Goal: Task Accomplishment & Management: Complete application form

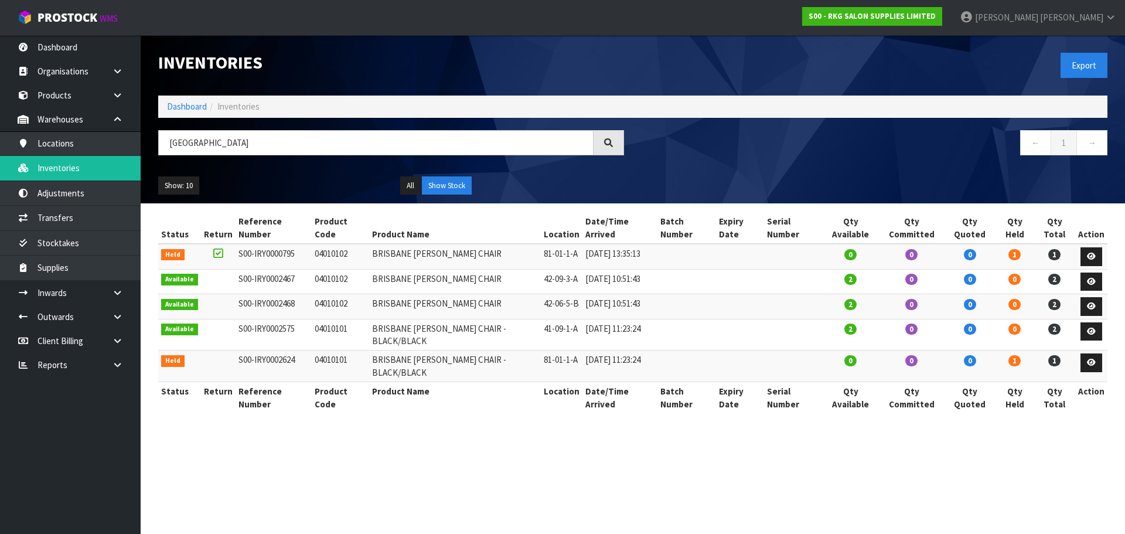
drag, startPoint x: 0, startPoint y: 0, endPoint x: 161, endPoint y: 149, distance: 218.9
click at [161, 149] on input "[GEOGRAPHIC_DATA]" at bounding box center [375, 142] width 435 height 25
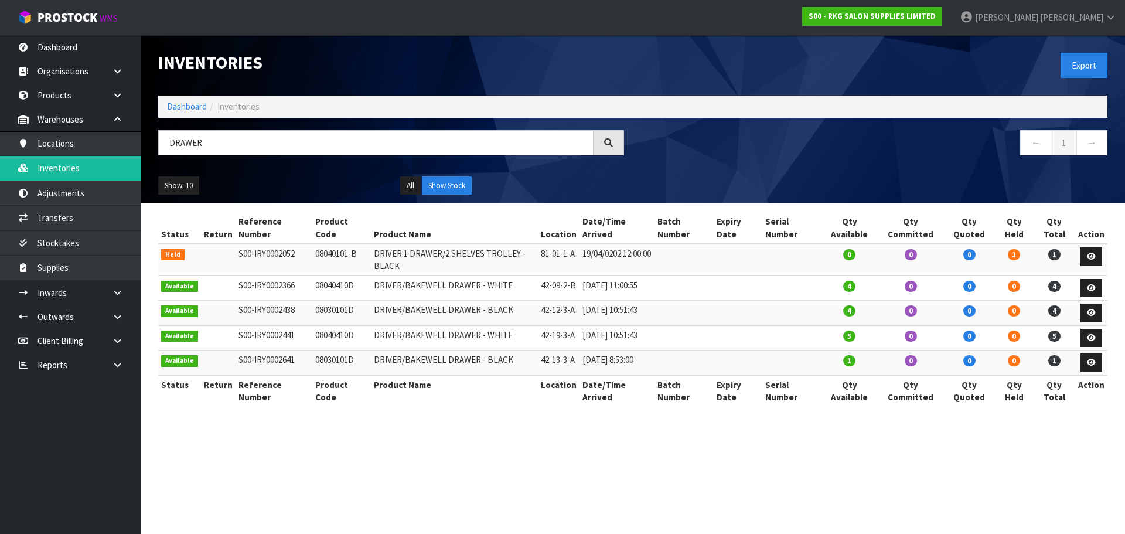
type input "DRAWER"
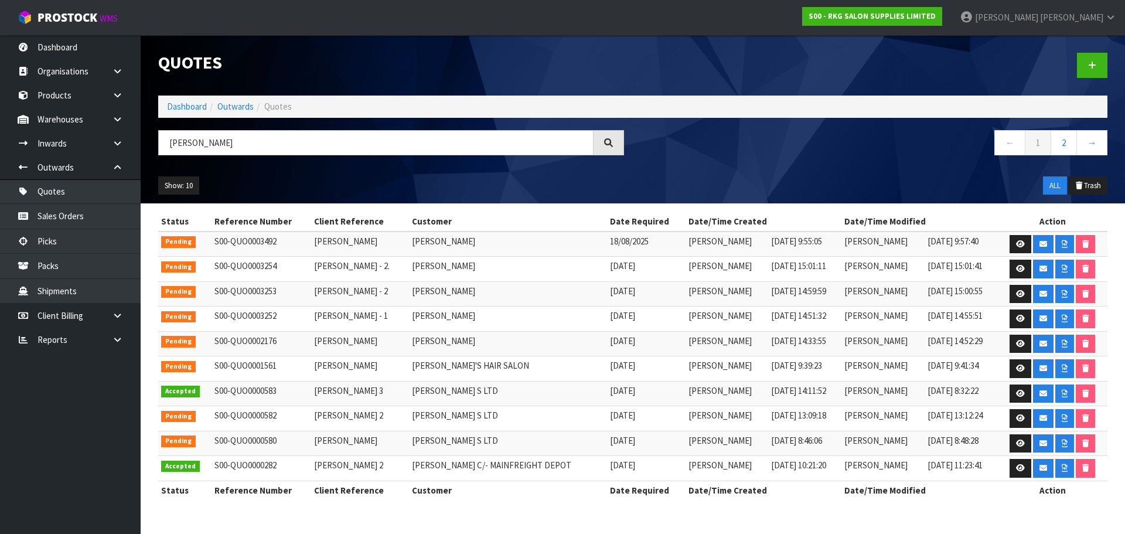
click at [172, 144] on input "[PERSON_NAME]" at bounding box center [375, 142] width 435 height 25
type input "A"
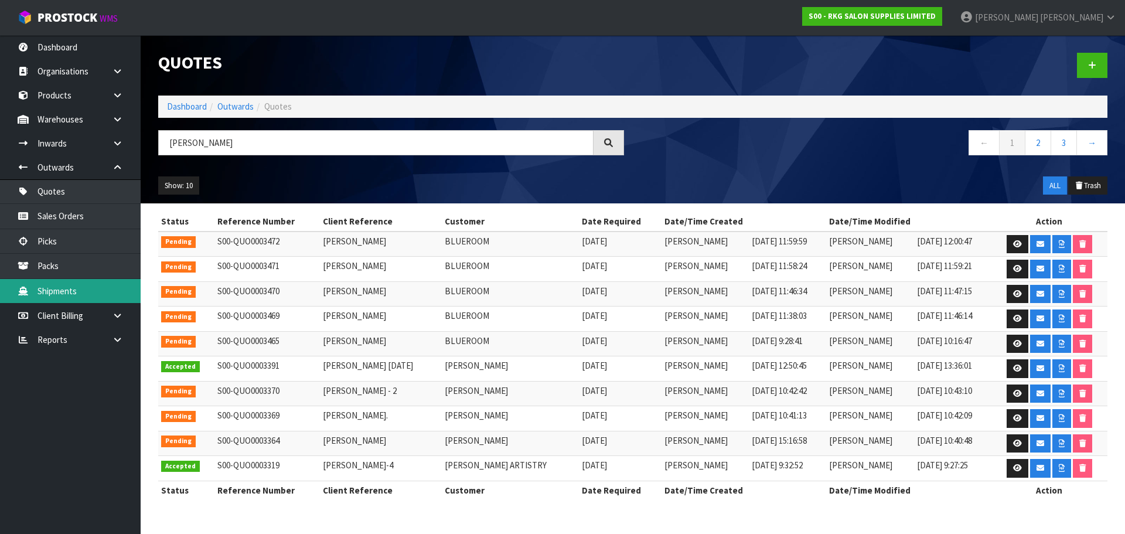
type input "[PERSON_NAME]"
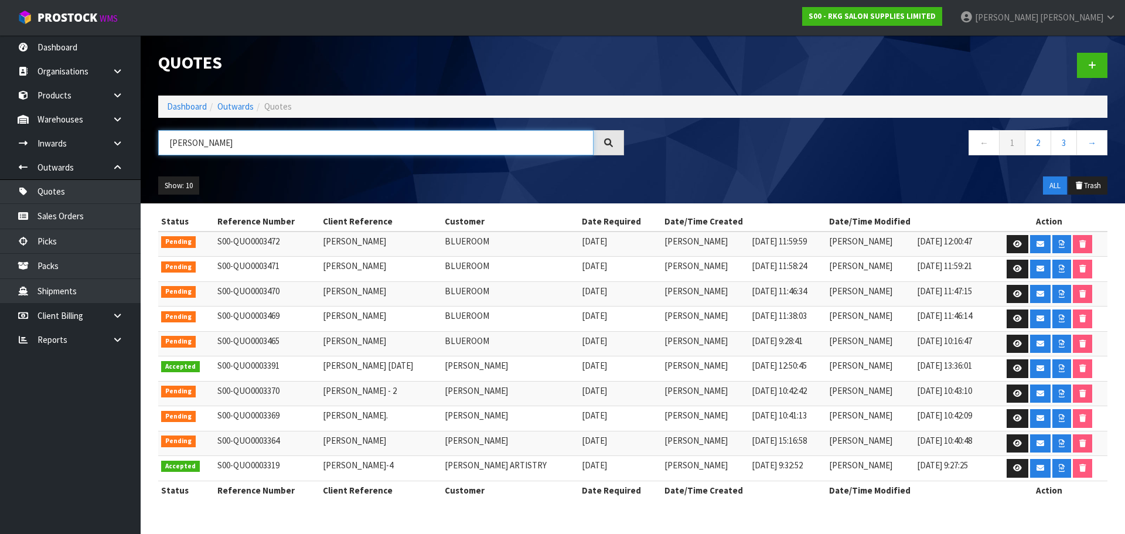
drag, startPoint x: 207, startPoint y: 139, endPoint x: 143, endPoint y: 149, distance: 65.3
click at [143, 149] on header "Quotes Dashboard Outwards Quotes [PERSON_NAME] ← 1 2 3 → Show: 10 5 10 25 50 AL…" at bounding box center [633, 119] width 984 height 168
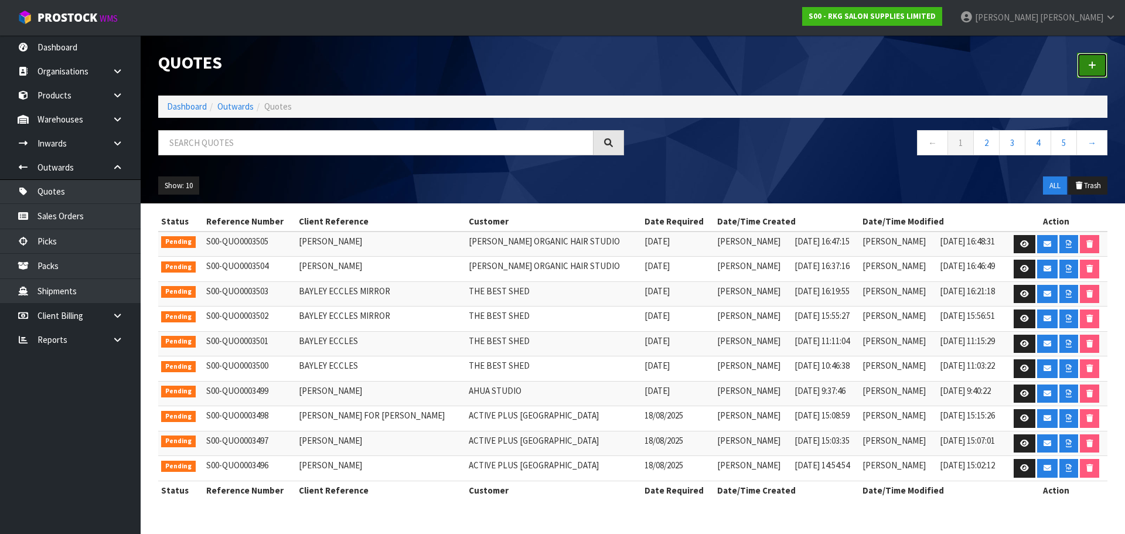
click at [1088, 66] on link at bounding box center [1092, 65] width 30 height 25
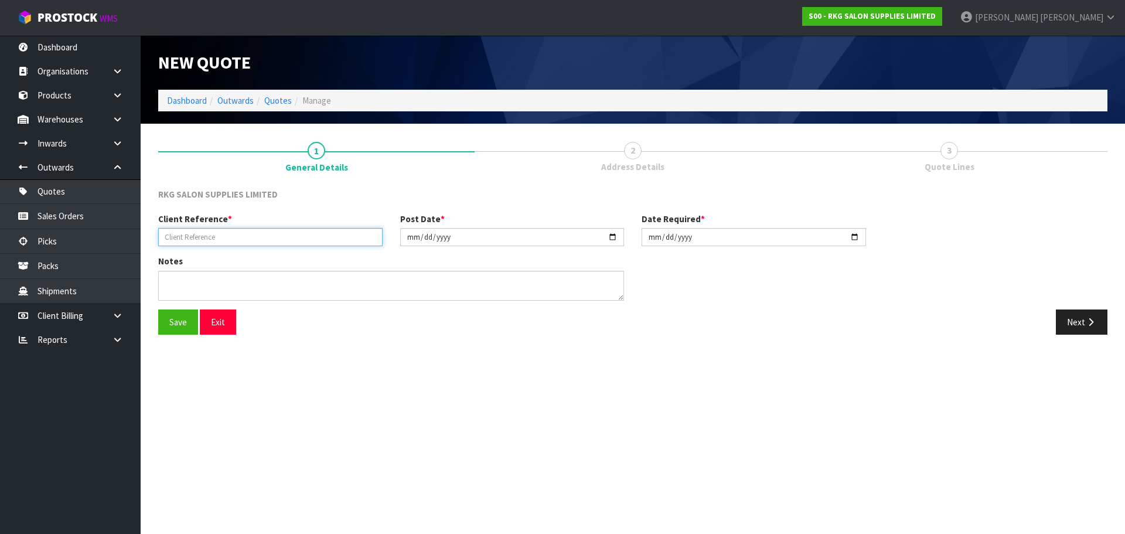
click at [235, 231] on input "text" at bounding box center [270, 237] width 224 height 18
type input "ANDREA LOBBAN"
click at [180, 316] on button "Save" at bounding box center [178, 321] width 40 height 25
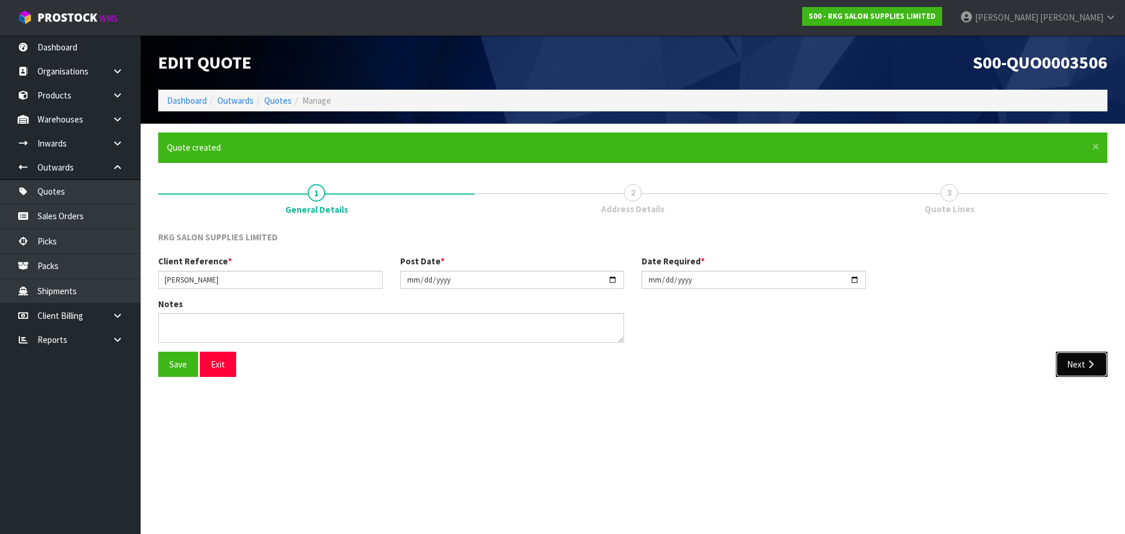
click at [1068, 360] on button "Next" at bounding box center [1082, 364] width 52 height 25
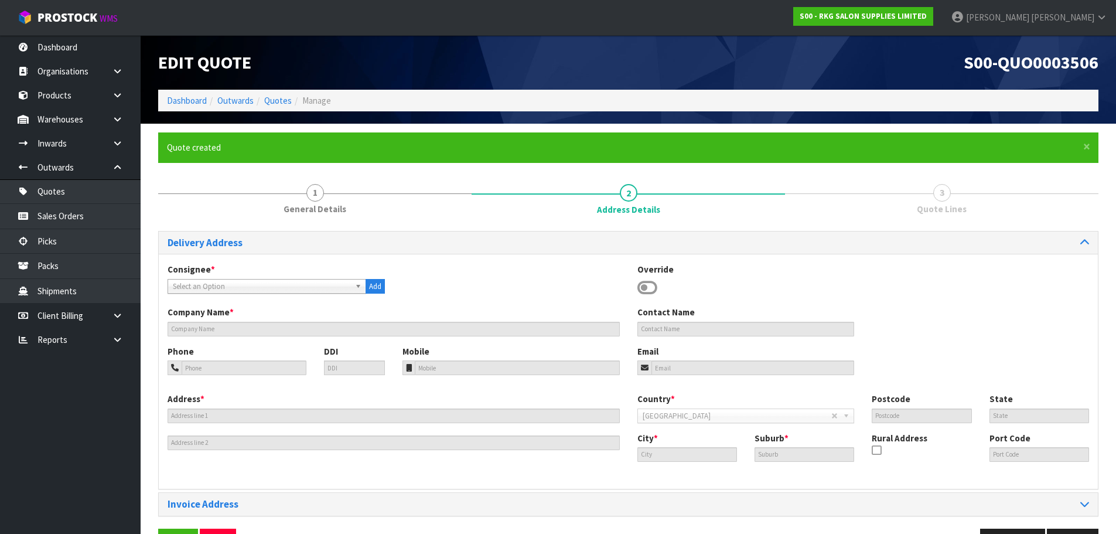
click at [649, 287] on icon at bounding box center [648, 288] width 20 height 18
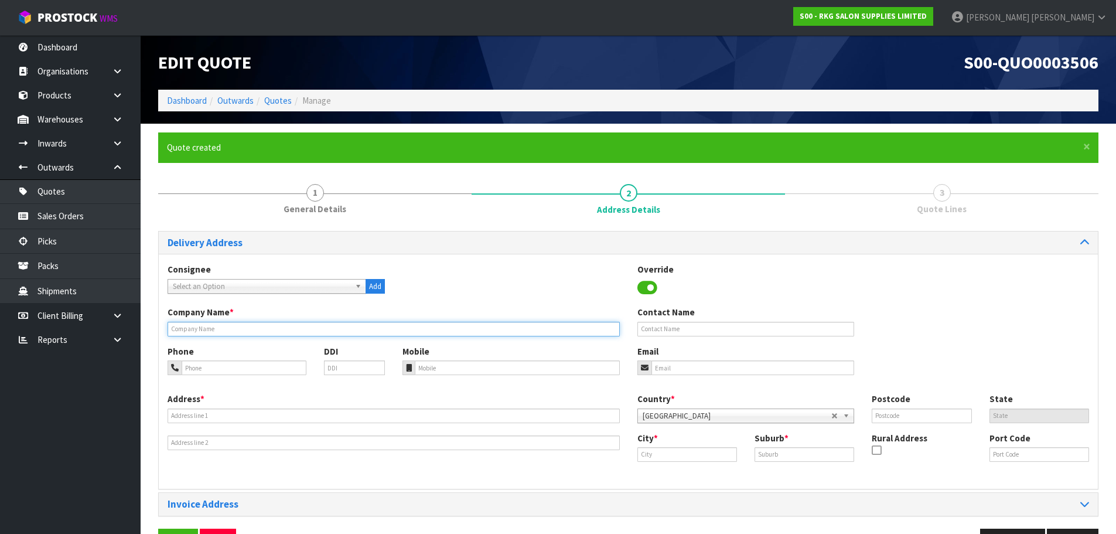
click at [258, 333] on input "text" at bounding box center [394, 329] width 452 height 15
type input "THE PEACHY WAY LIMITED"
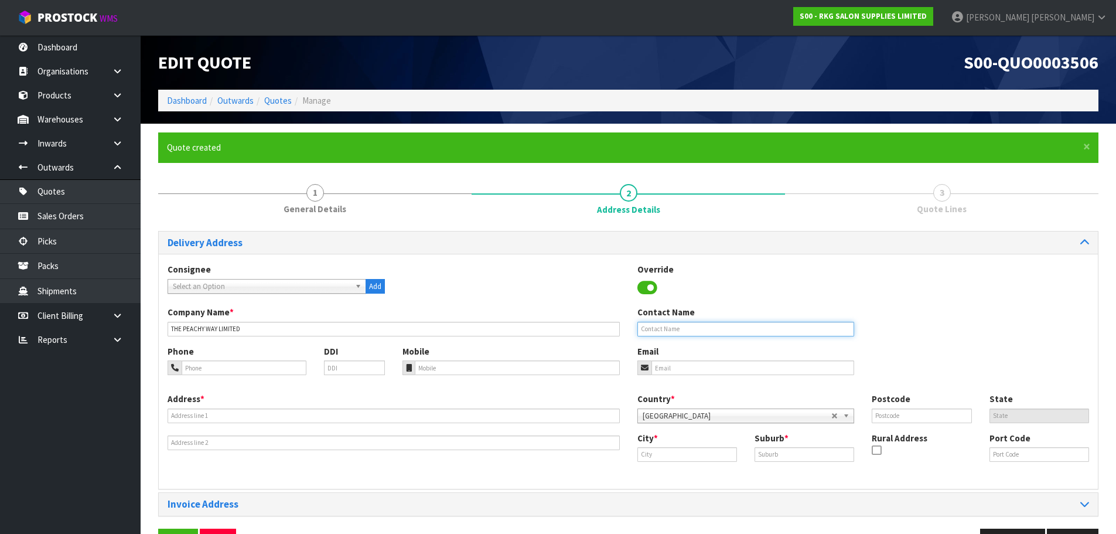
click at [638, 331] on input "text" at bounding box center [746, 329] width 217 height 15
type input "ANDREA LOBBAN"
click at [668, 366] on input "email" at bounding box center [753, 367] width 203 height 15
paste input "andrea_lobban@yahoo.com"
type input "andrea_lobban@yahoo.com"
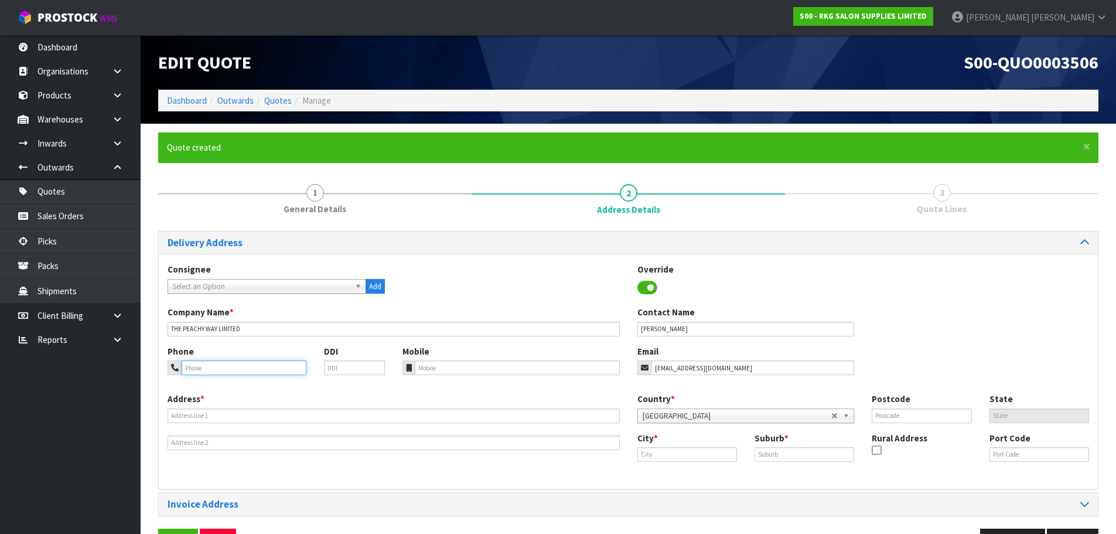
click at [248, 370] on input "tel" at bounding box center [244, 367] width 125 height 15
type input "027-848-710"
click at [196, 414] on input "text" at bounding box center [394, 415] width 452 height 15
type input "25 WINSTON AVE"
click at [655, 452] on input "text" at bounding box center [688, 454] width 100 height 15
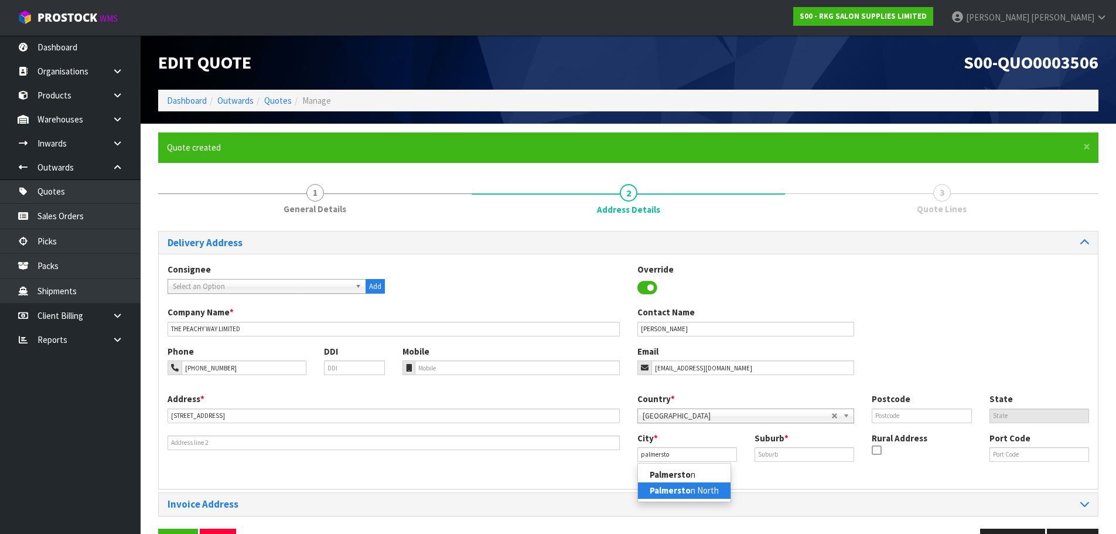
click at [666, 488] on strong "Palmersto" at bounding box center [670, 490] width 41 height 11
type input "Palmerston North"
click at [773, 455] on input "text" at bounding box center [805, 454] width 100 height 15
type input "HOKOWHITU"
click at [886, 414] on input "text" at bounding box center [922, 415] width 100 height 15
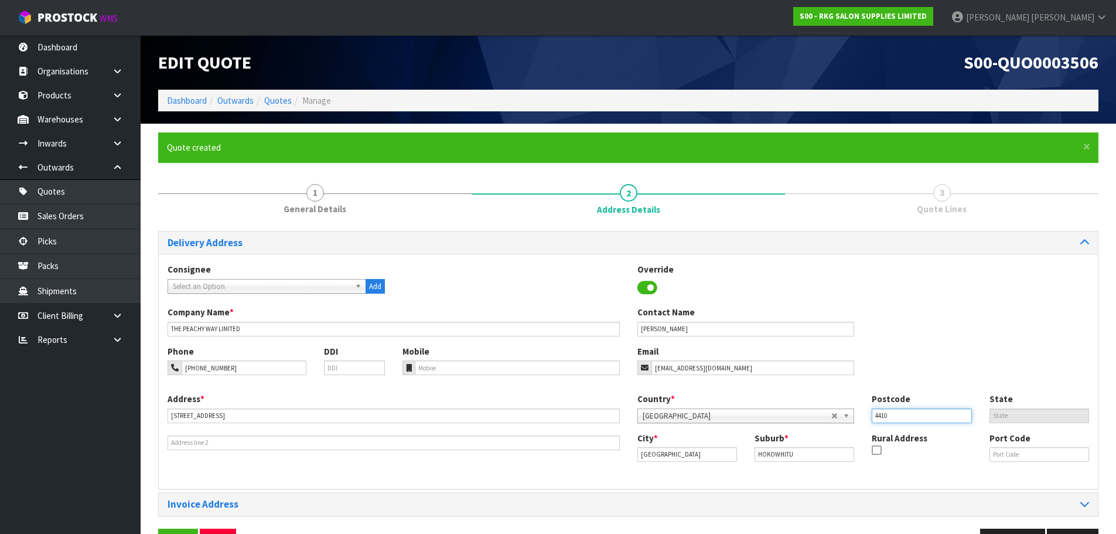
type input "4410"
click at [898, 343] on div "Company Name * THE PEACHY WAY LIMITED Contact Name ANDREA LOBBAN" at bounding box center [628, 325] width 939 height 39
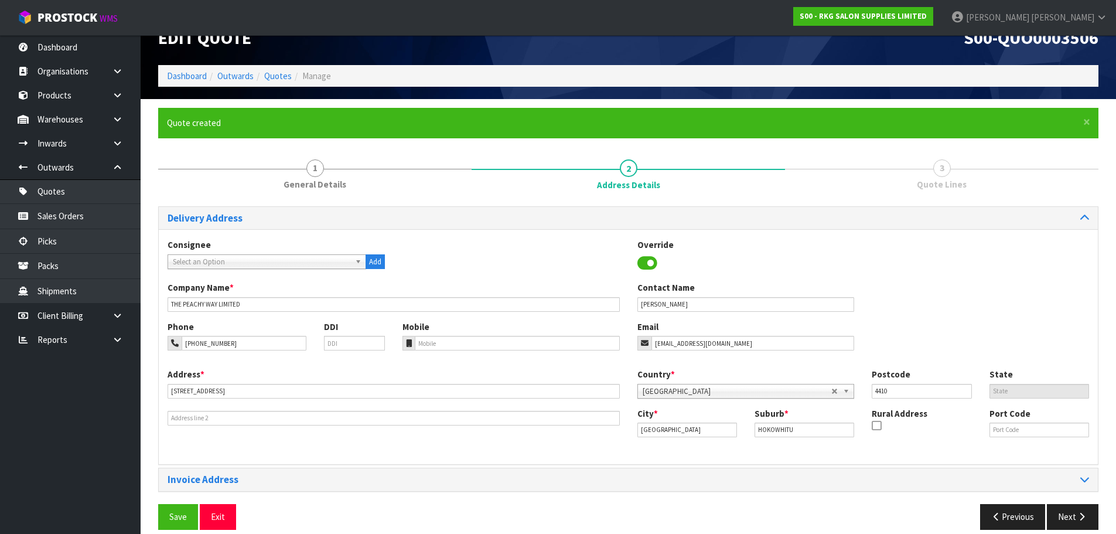
scroll to position [38, 0]
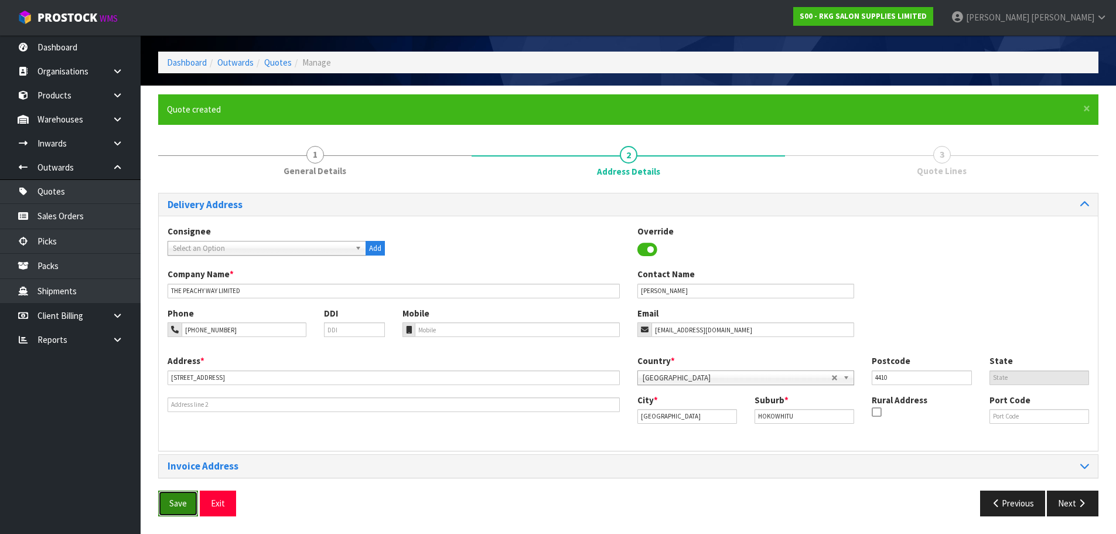
click at [180, 500] on button "Save" at bounding box center [178, 502] width 40 height 25
click at [1065, 502] on button "Next" at bounding box center [1073, 502] width 52 height 25
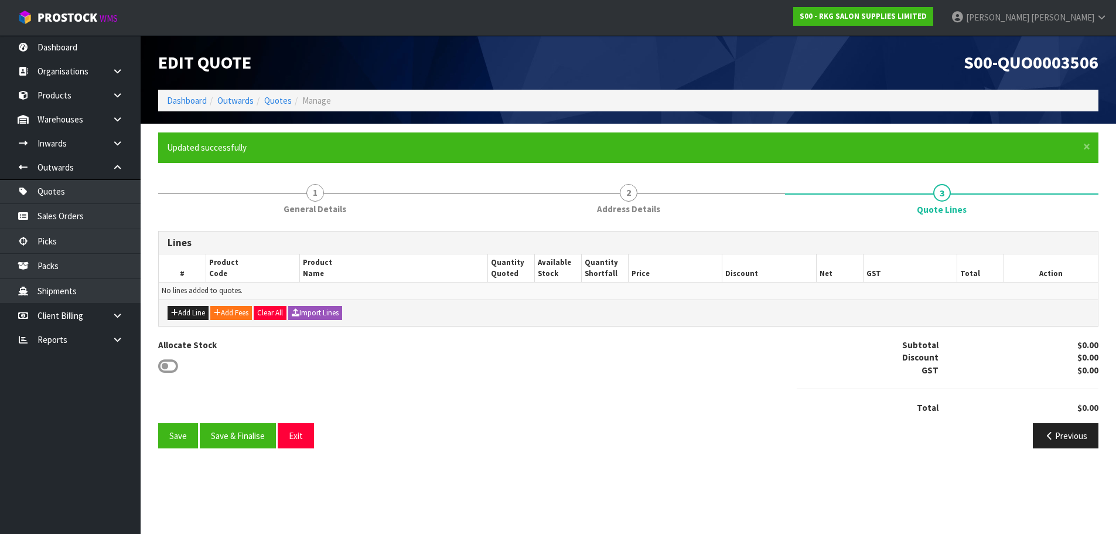
scroll to position [0, 0]
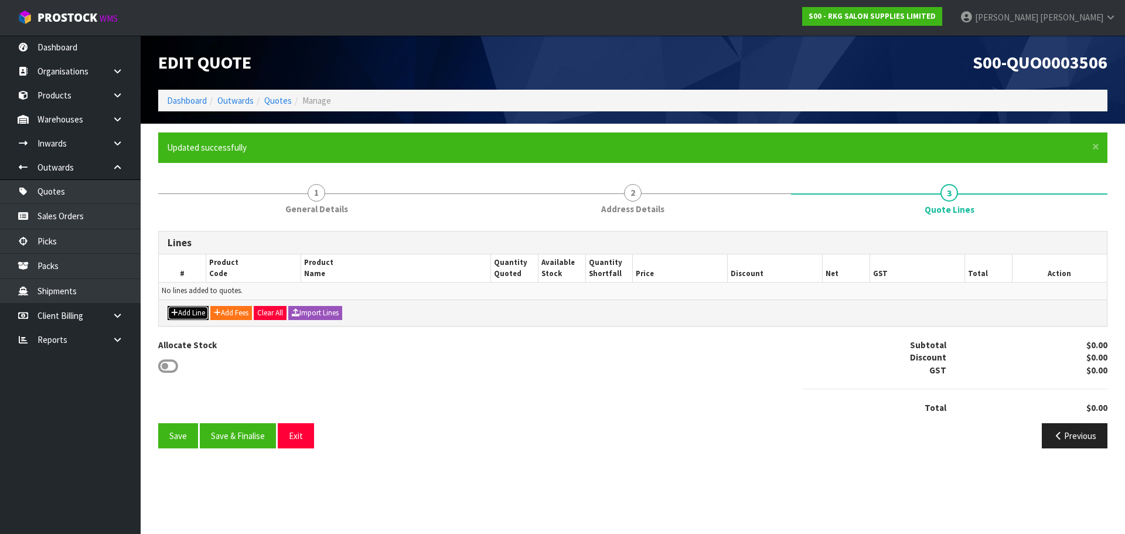
click at [191, 312] on button "Add Line" at bounding box center [188, 313] width 41 height 14
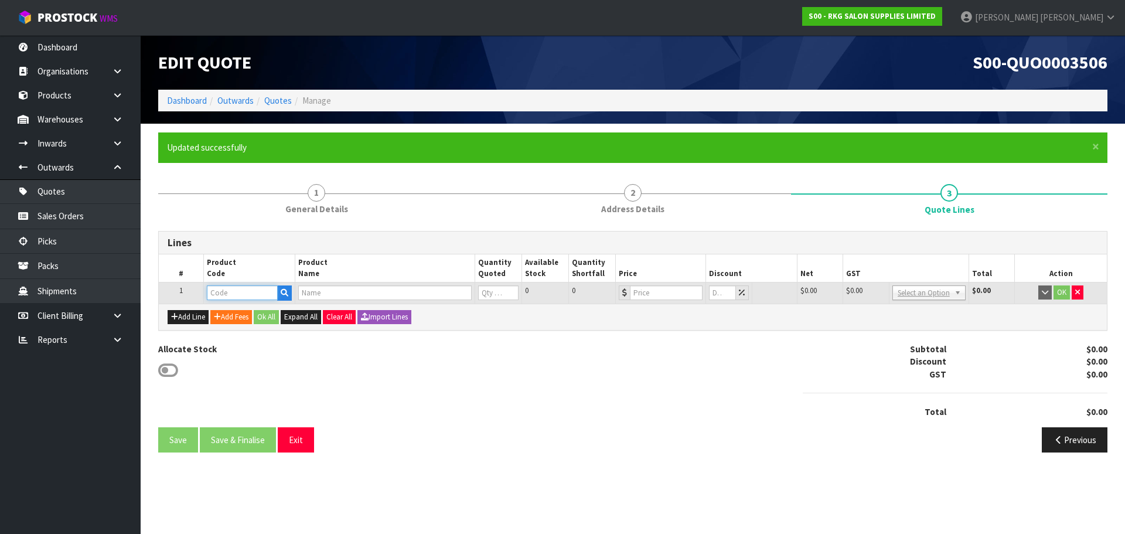
click at [230, 296] on input "text" at bounding box center [242, 292] width 70 height 15
type input "09010410"
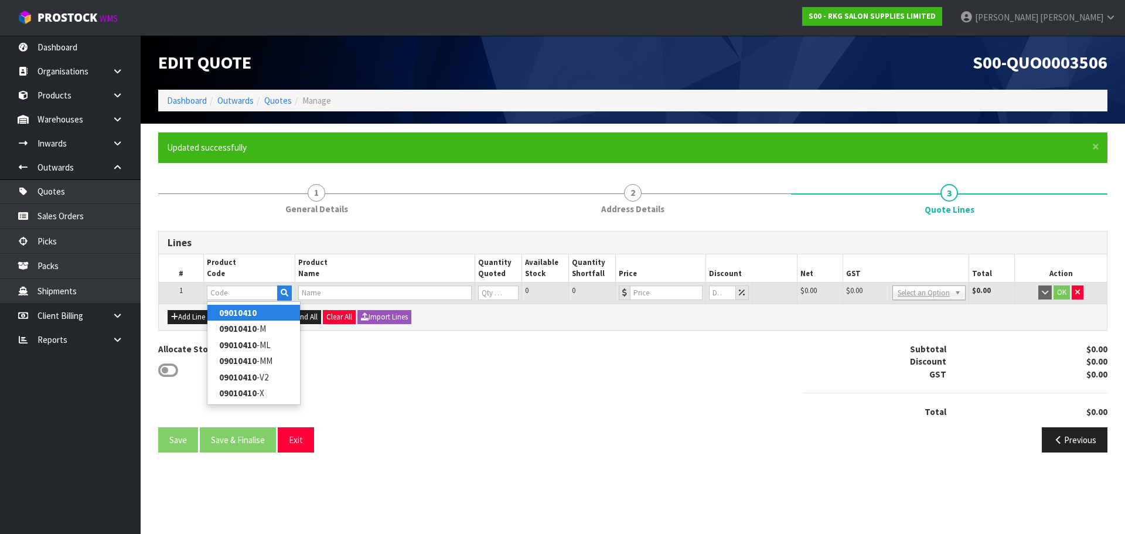
click at [243, 316] on strong "09010410" at bounding box center [238, 312] width 38 height 11
type input "09010410"
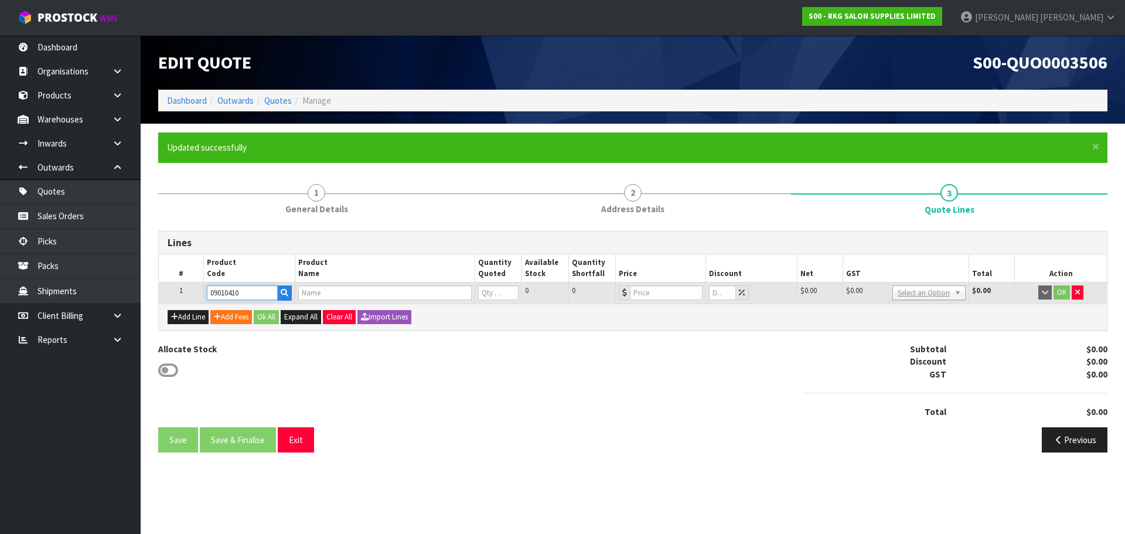
type input "TAUPO HYDRAULIC BED - WHITE"
type input "0"
type input "773"
type input "0"
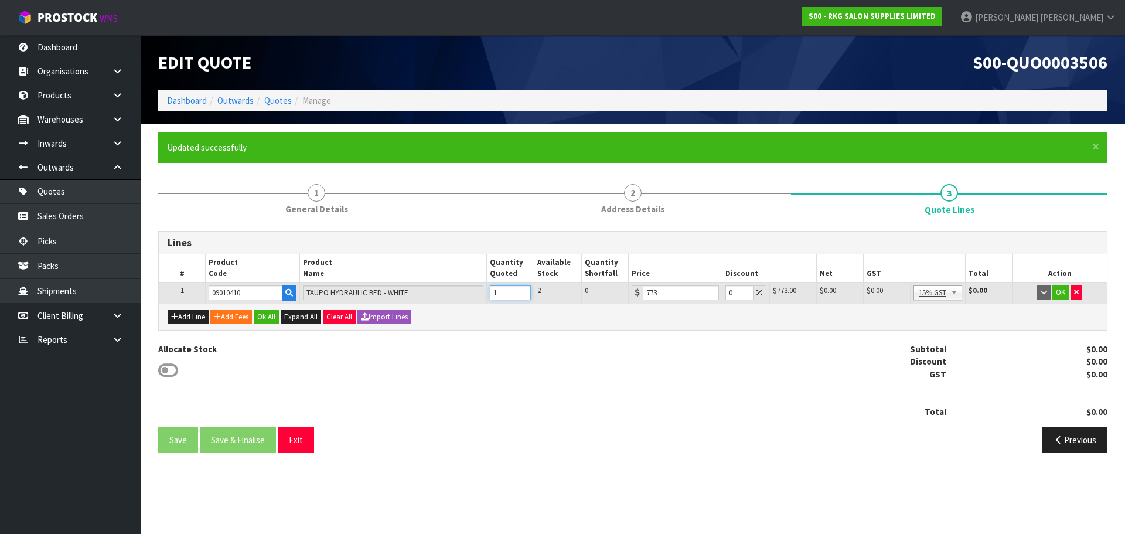
click at [524, 289] on input "1" at bounding box center [510, 292] width 41 height 15
type input "2"
click at [524, 289] on input "2" at bounding box center [510, 292] width 41 height 15
drag, startPoint x: 731, startPoint y: 291, endPoint x: 724, endPoint y: 291, distance: 7.0
click at [725, 291] on input "0" at bounding box center [739, 292] width 28 height 15
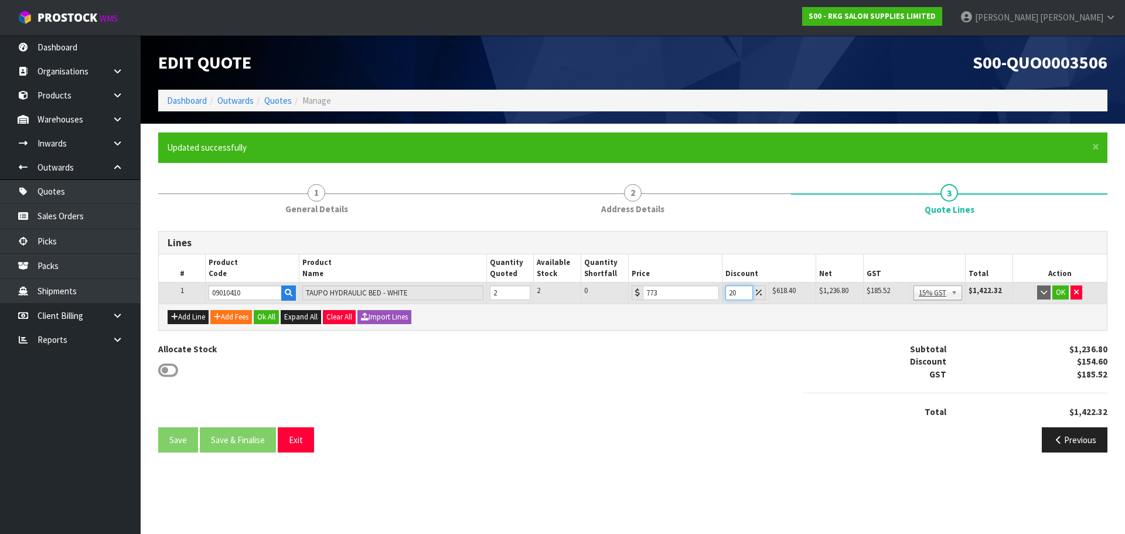
type input "2"
type input "30"
click at [1059, 292] on button "OK" at bounding box center [1060, 292] width 16 height 14
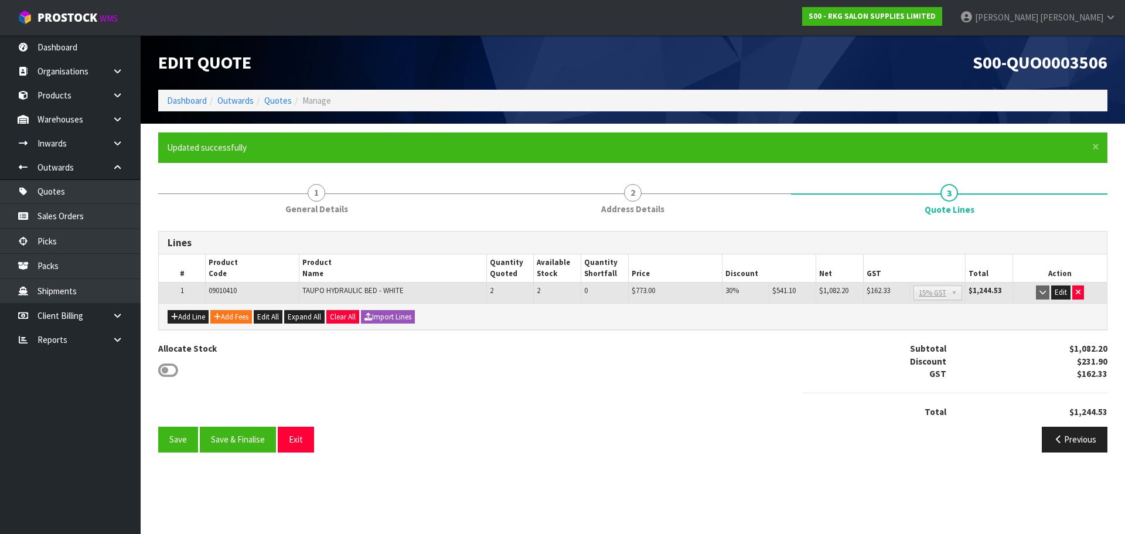
click at [190, 324] on div "Add Line Add Fees Edit All Expand All Clear All Import Lines" at bounding box center [633, 316] width 948 height 26
click at [182, 317] on button "Add Line" at bounding box center [188, 317] width 41 height 14
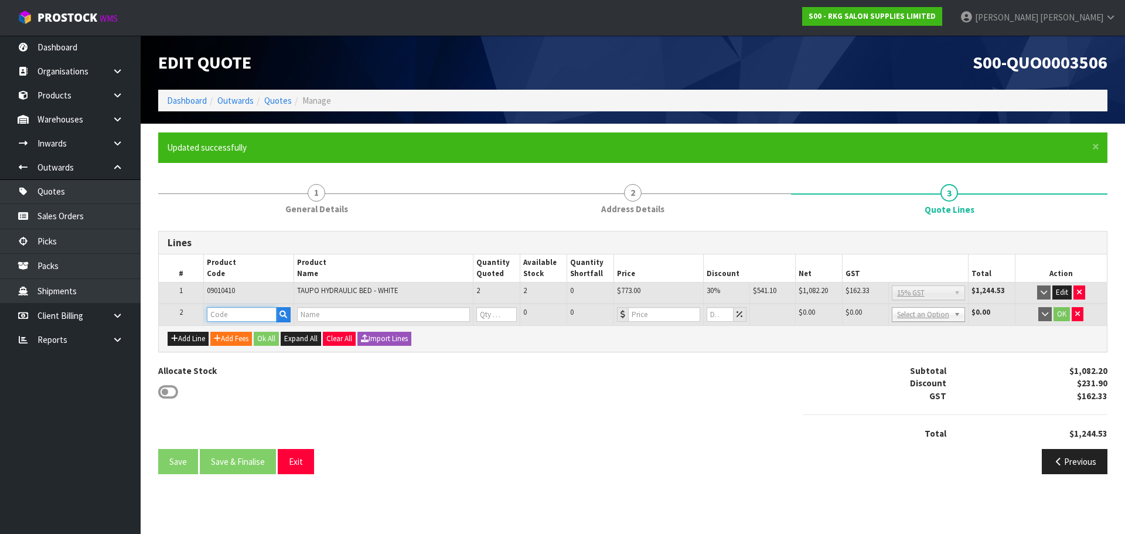
click at [224, 308] on input "text" at bounding box center [242, 314] width 70 height 15
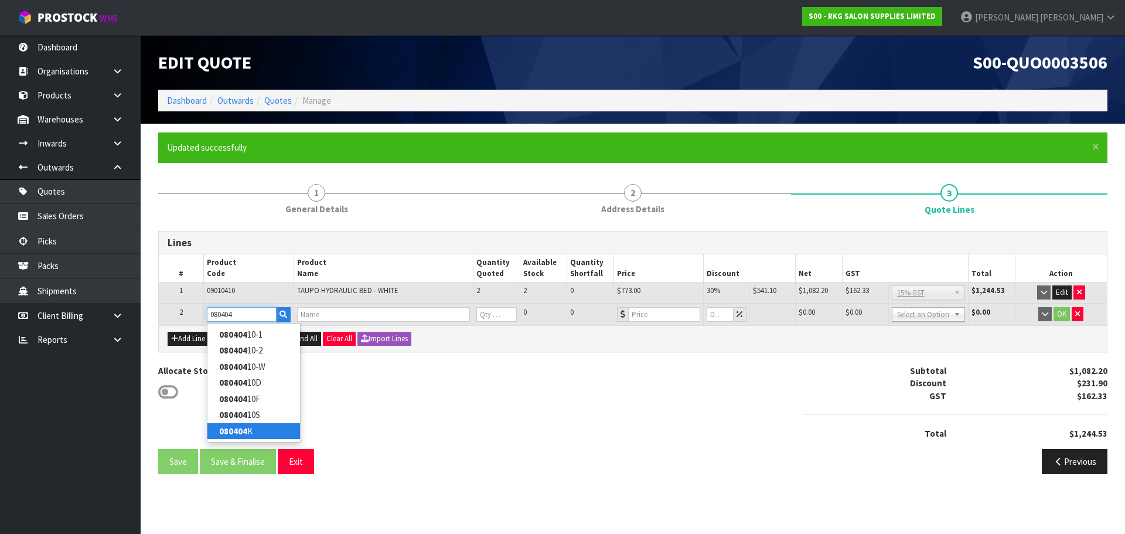
type input "080404"
click at [236, 429] on strong "080404" at bounding box center [233, 430] width 28 height 11
type input "080404K"
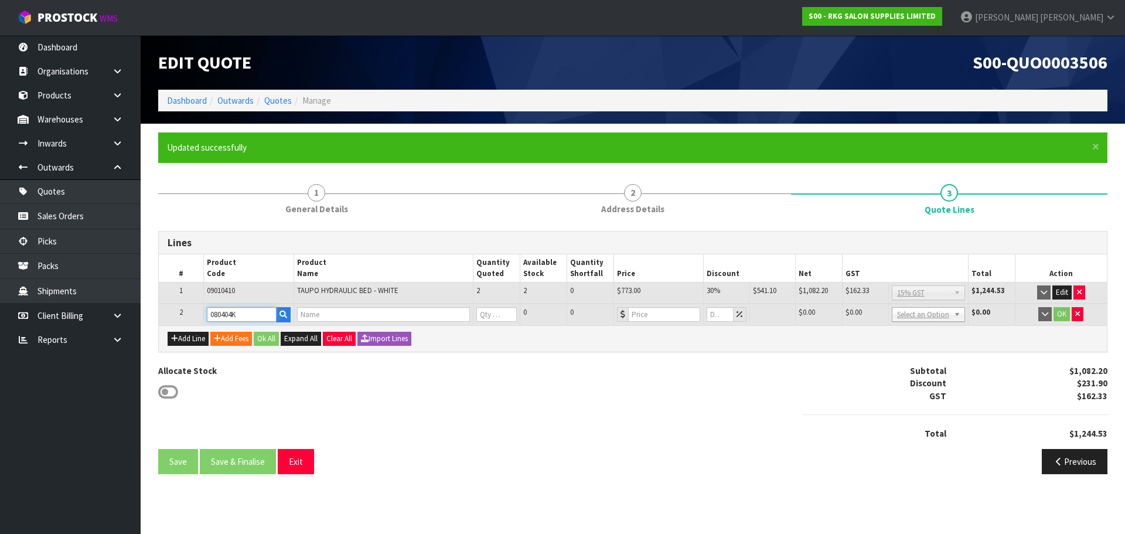
type input "DRIVER TROLLEY - WHITE"
type input "0"
type input "180"
type input "0"
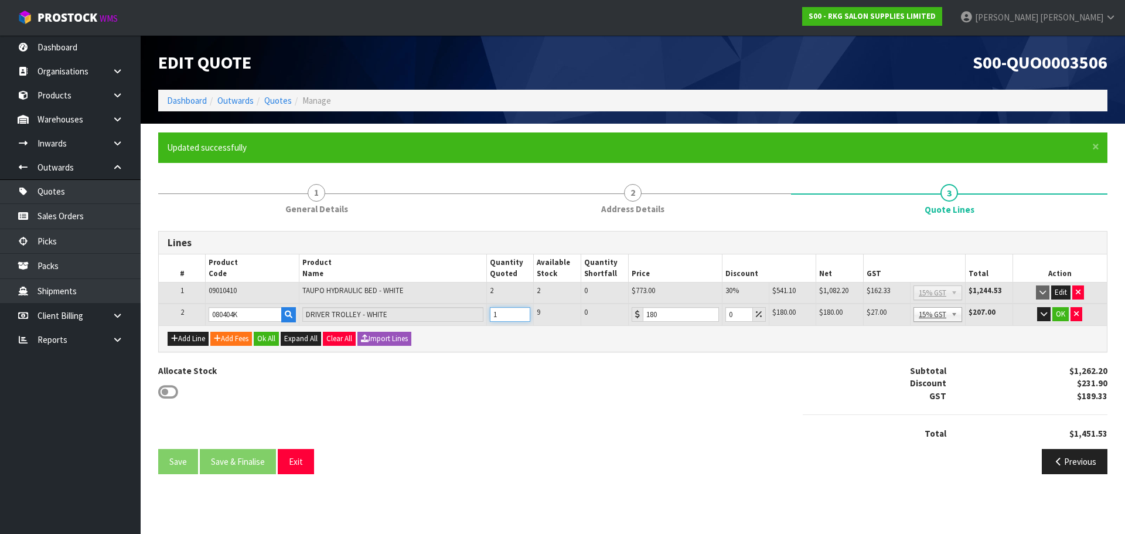
type input "1"
click at [523, 311] on input "1" at bounding box center [510, 314] width 41 height 15
drag, startPoint x: 737, startPoint y: 315, endPoint x: 717, endPoint y: 315, distance: 20.5
click at [717, 315] on tr "2 080404K DRIVER TROLLEY - WHITE 1 9 0 180 0 $180.00 $0.00 $180.00 $27.00 No GS…" at bounding box center [633, 315] width 948 height 22
type input "2.5"
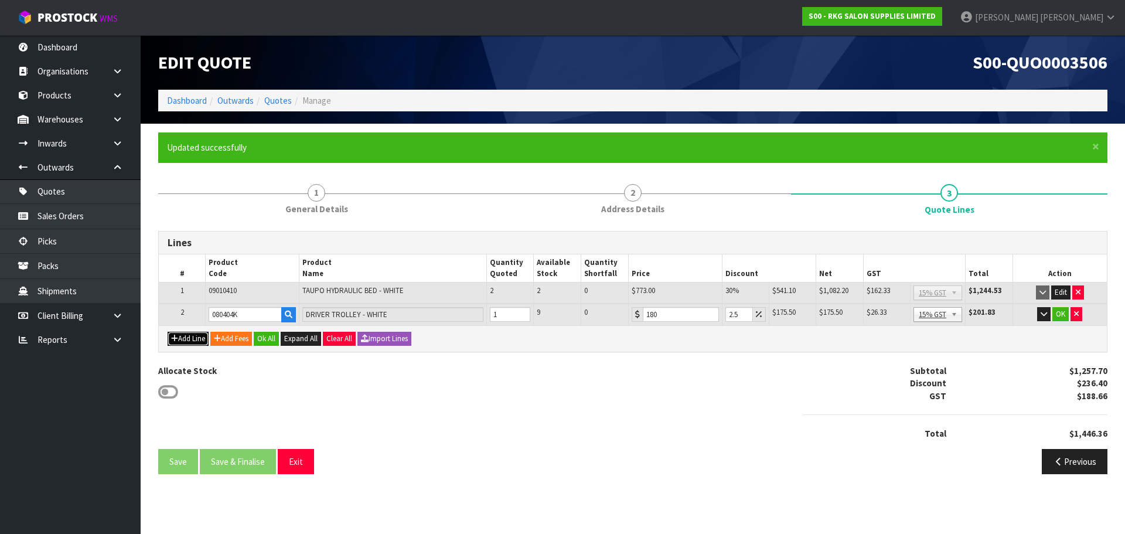
click at [179, 345] on button "Add Line" at bounding box center [188, 339] width 41 height 14
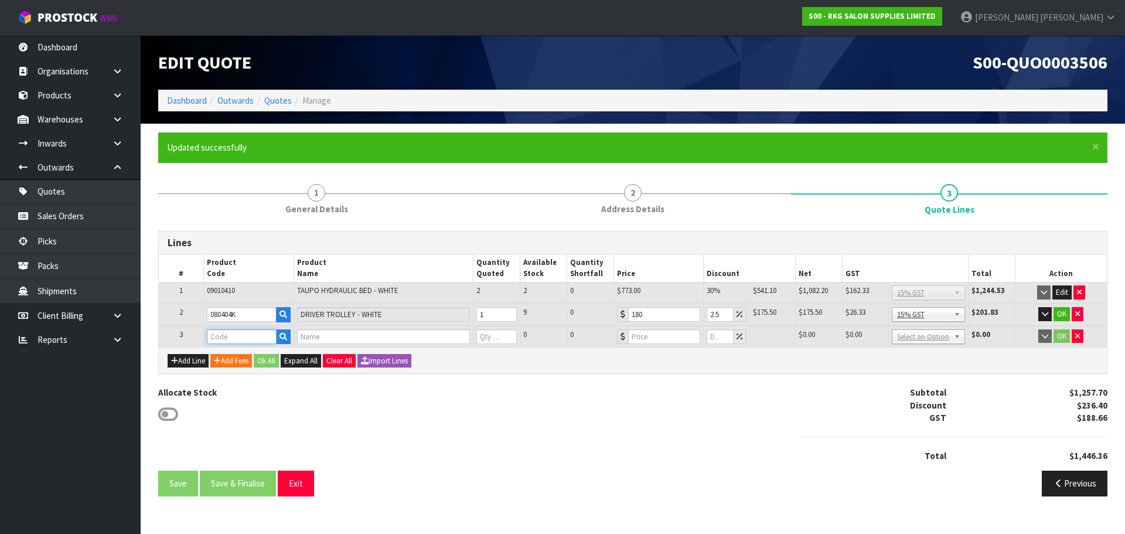
click at [213, 343] on input "text" at bounding box center [242, 336] width 70 height 15
type input "01050428"
type input "LED MOON LIGHT 28" - WHITE"
type input "0"
type input "289"
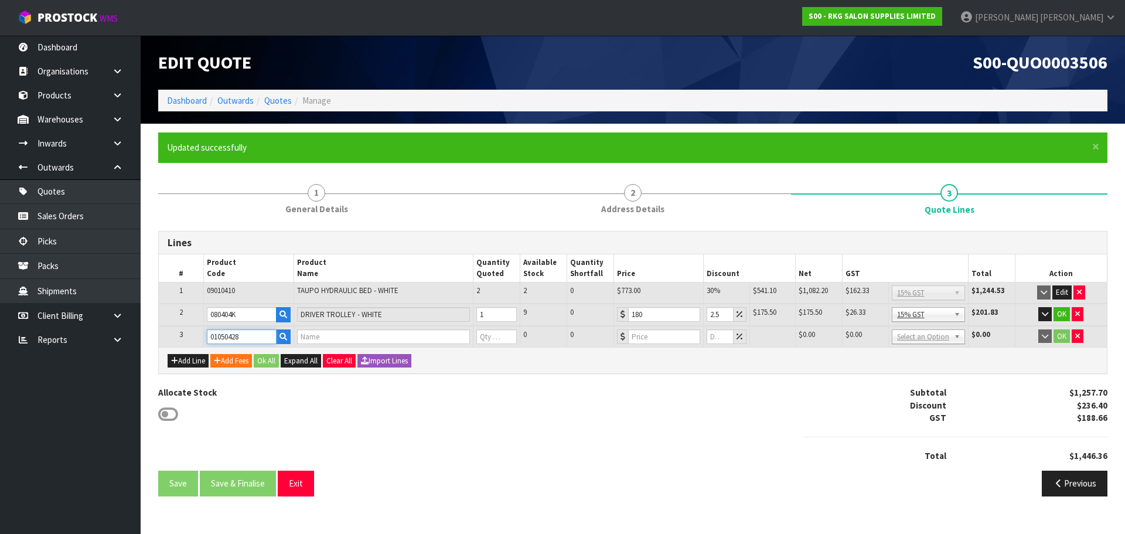
type input "0"
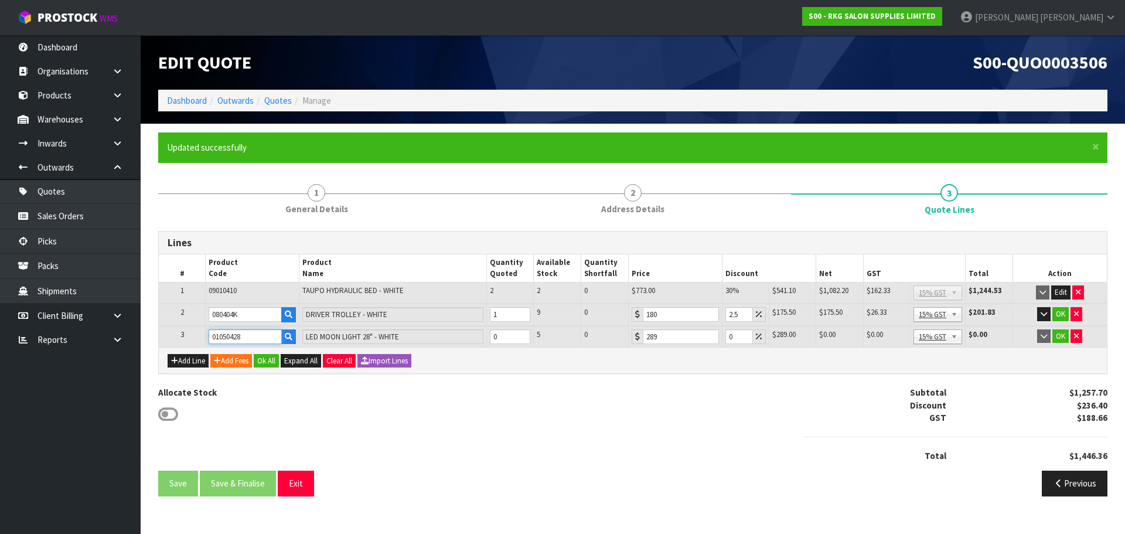
type input "01050428"
type input "1"
click at [520, 336] on input "1" at bounding box center [510, 336] width 41 height 15
drag, startPoint x: 734, startPoint y: 338, endPoint x: 727, endPoint y: 338, distance: 7.0
click at [727, 338] on input "0" at bounding box center [739, 336] width 28 height 15
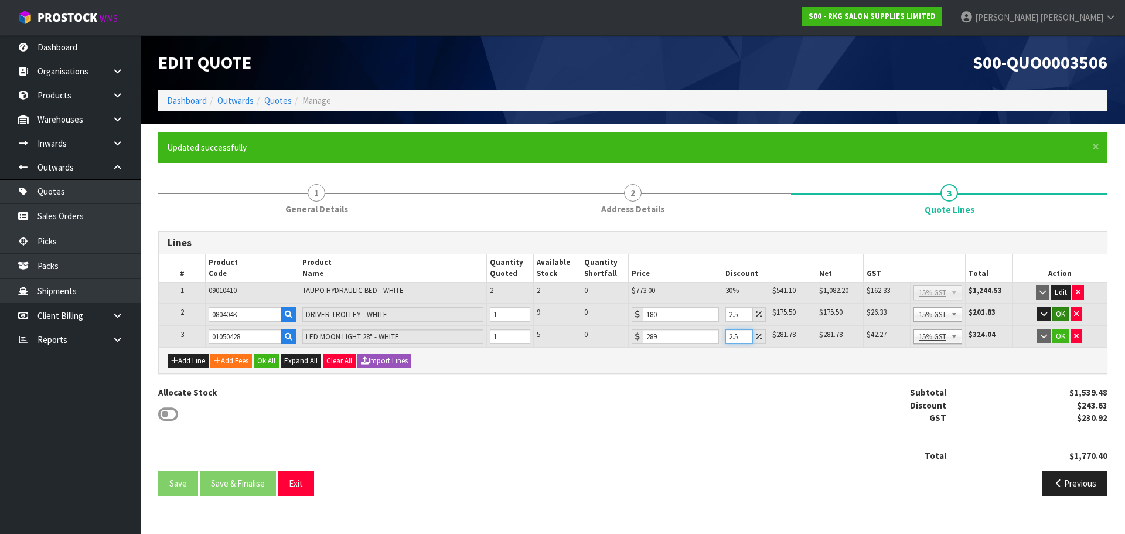
type input "2.5"
click at [1057, 312] on button "OK" at bounding box center [1060, 314] width 16 height 14
click at [1060, 333] on button "OK" at bounding box center [1060, 336] width 16 height 14
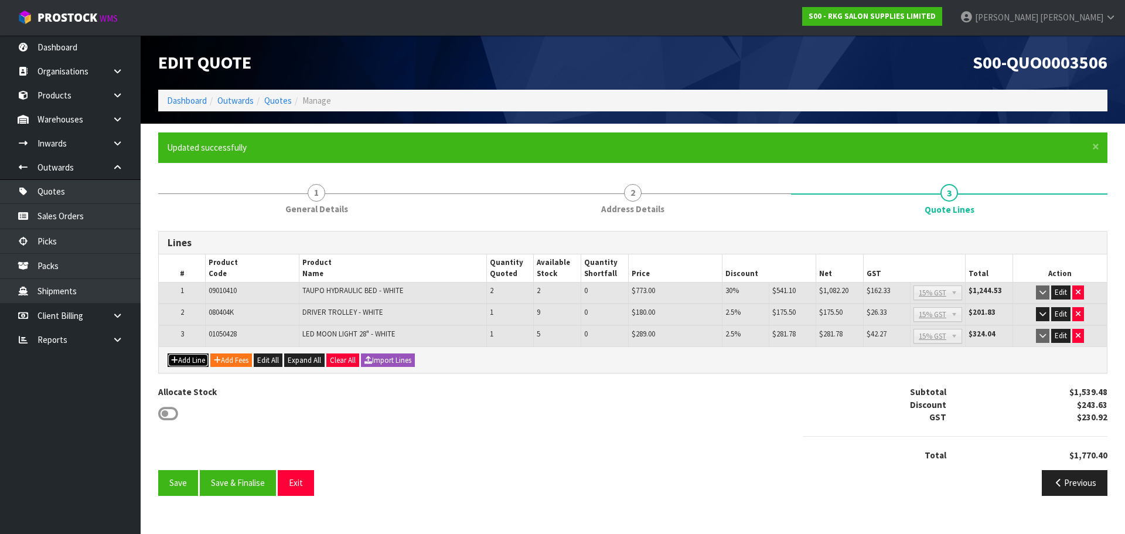
click at [191, 361] on button "Add Line" at bounding box center [188, 360] width 41 height 14
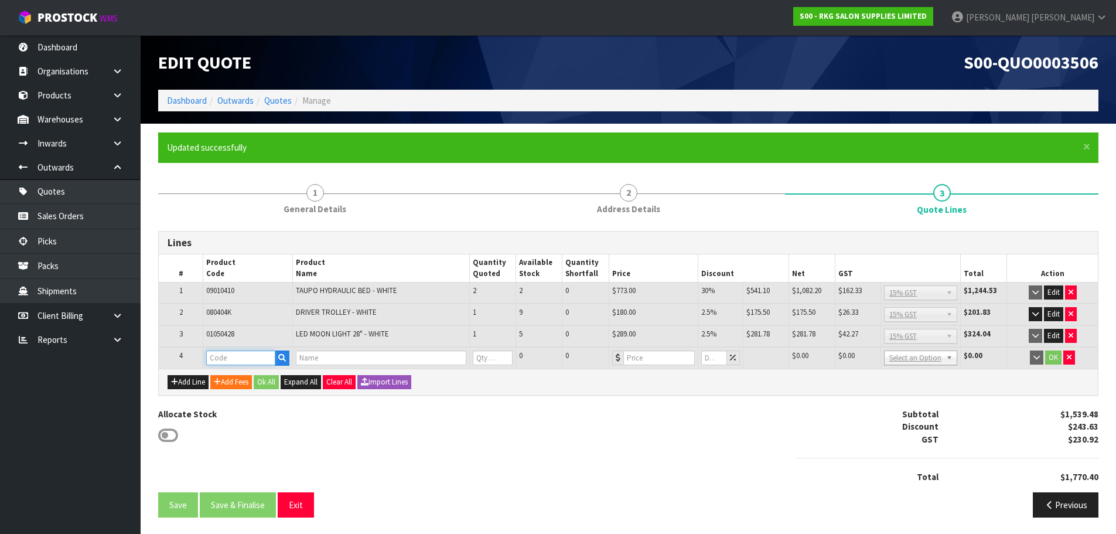
click at [229, 360] on input "text" at bounding box center [240, 357] width 69 height 15
click at [1070, 360] on icon "button" at bounding box center [1069, 357] width 5 height 8
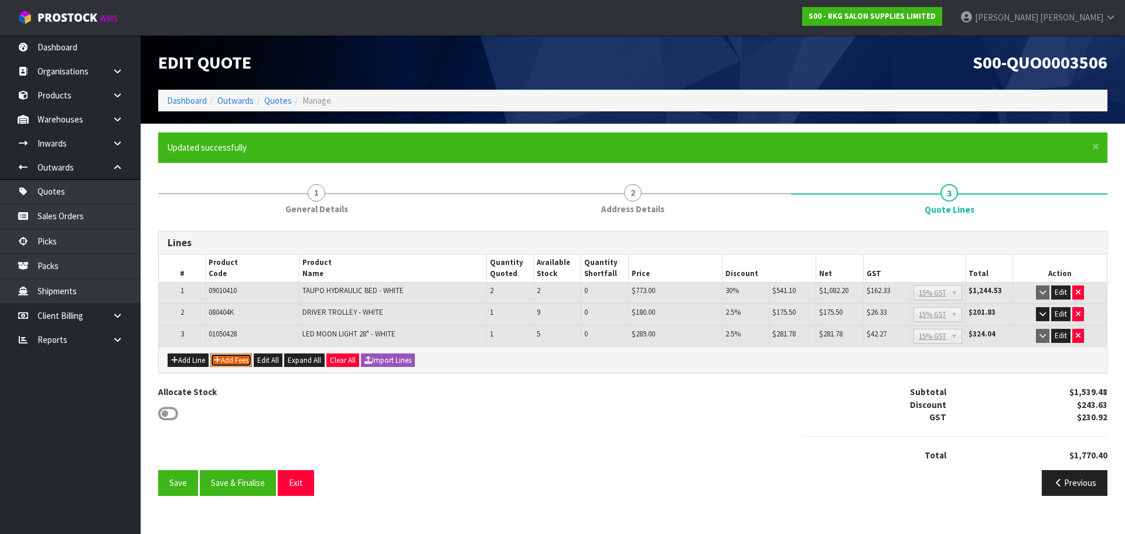
click at [235, 359] on button "Add Fees" at bounding box center [231, 360] width 42 height 14
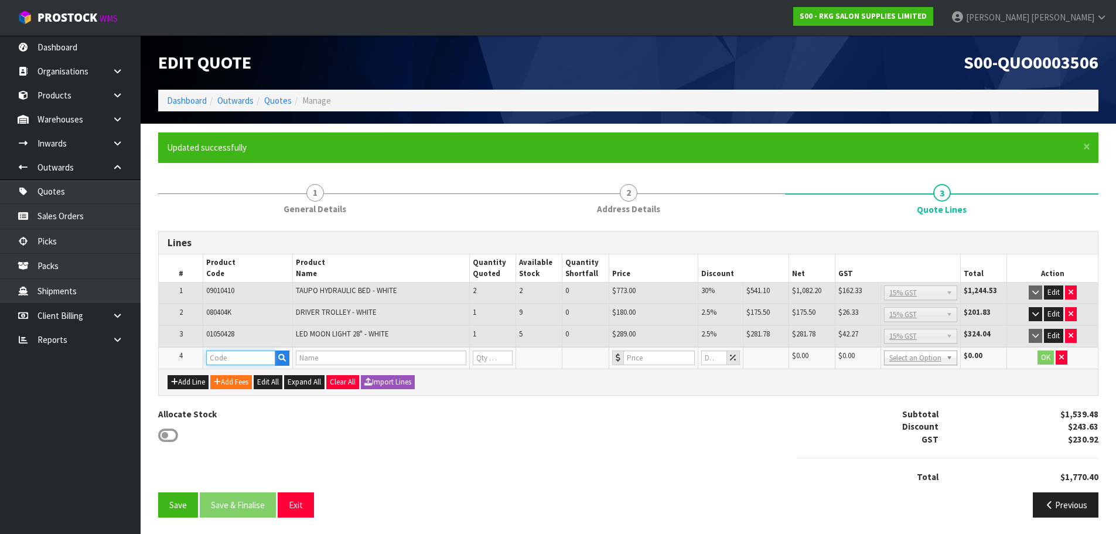
click at [231, 355] on input "text" at bounding box center [240, 357] width 69 height 15
type input "FRE"
click at [243, 378] on link "FRE IGHT" at bounding box center [253, 378] width 93 height 16
type input "FREIGHT"
type input "FREIGHT FEE"
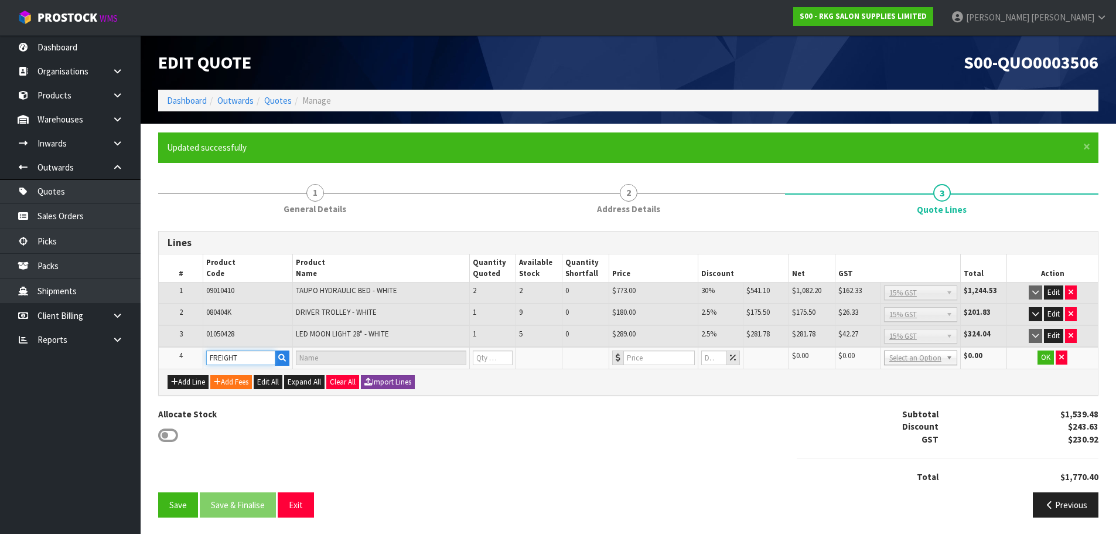
type input "1"
type input "0"
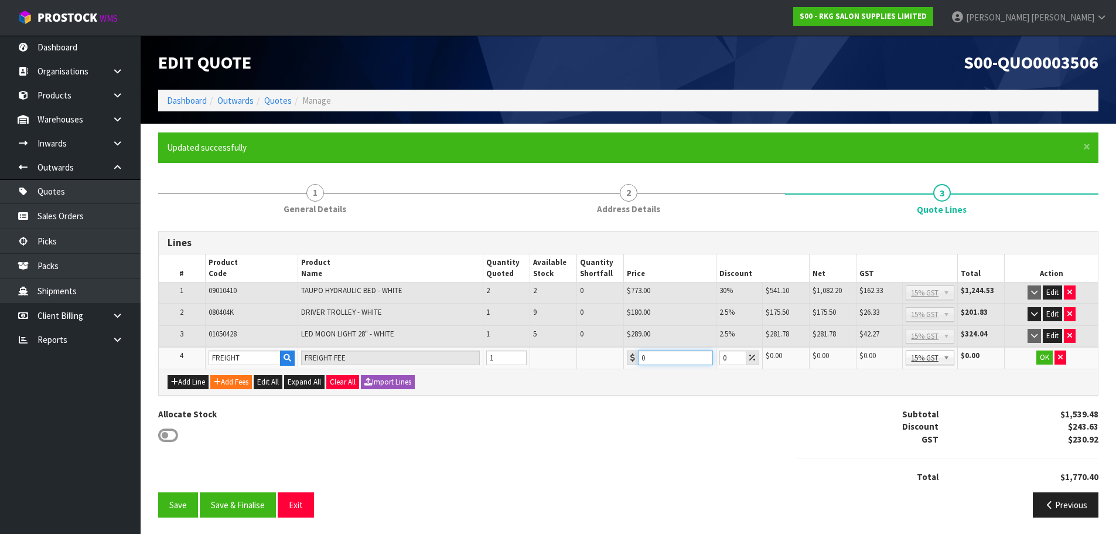
drag, startPoint x: 651, startPoint y: 355, endPoint x: 636, endPoint y: 355, distance: 14.6
click at [636, 355] on div "0" at bounding box center [670, 357] width 86 height 15
type input "213.50"
click at [1045, 357] on button "OK" at bounding box center [1045, 357] width 16 height 14
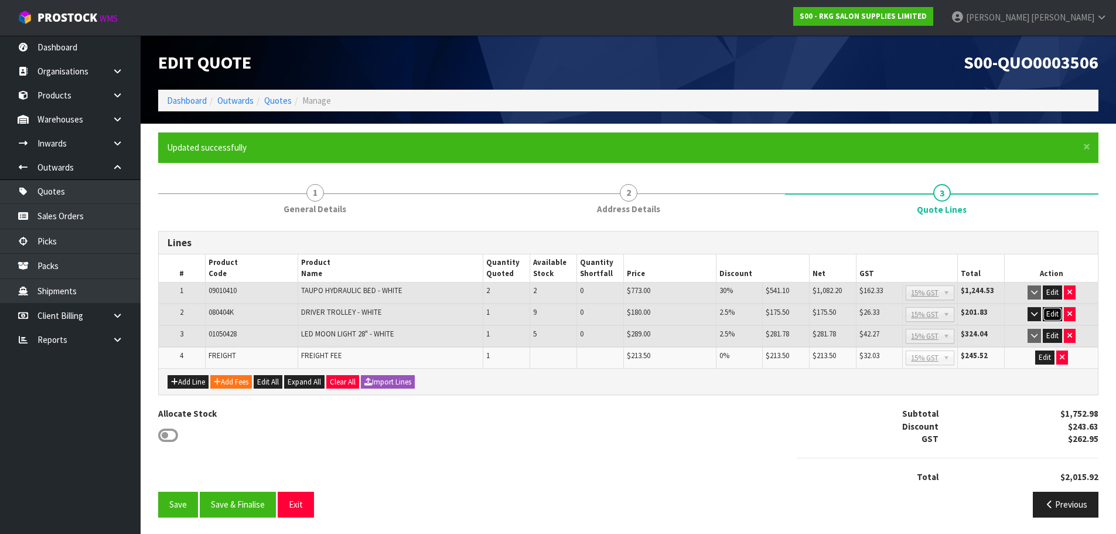
click at [1051, 313] on button "Edit" at bounding box center [1052, 314] width 19 height 14
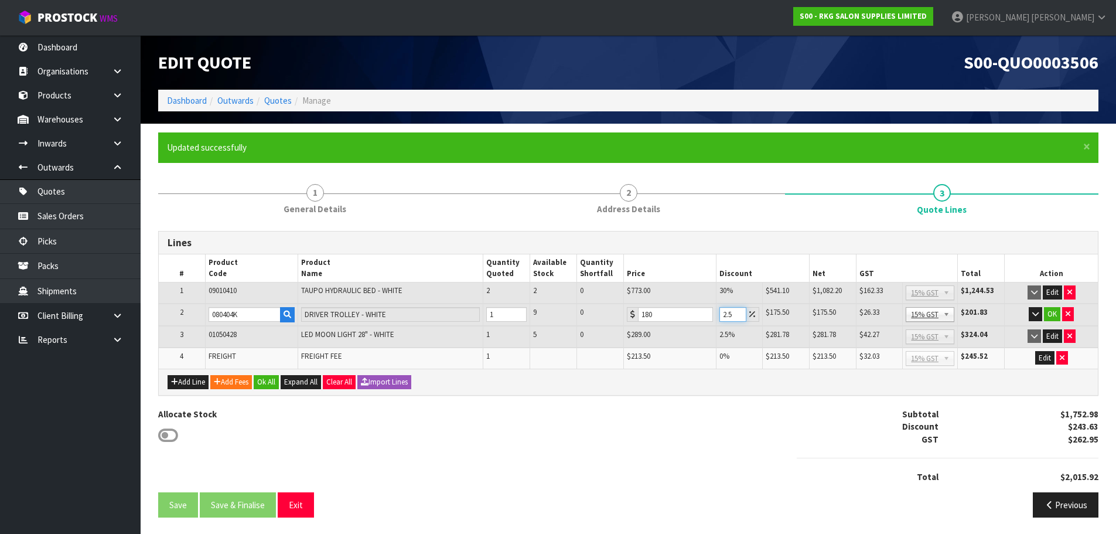
drag, startPoint x: 732, startPoint y: 315, endPoint x: 717, endPoint y: 315, distance: 15.8
click at [717, 315] on td "2.5" at bounding box center [739, 315] width 46 height 22
type input "5"
click at [1054, 312] on button "OK" at bounding box center [1052, 314] width 16 height 14
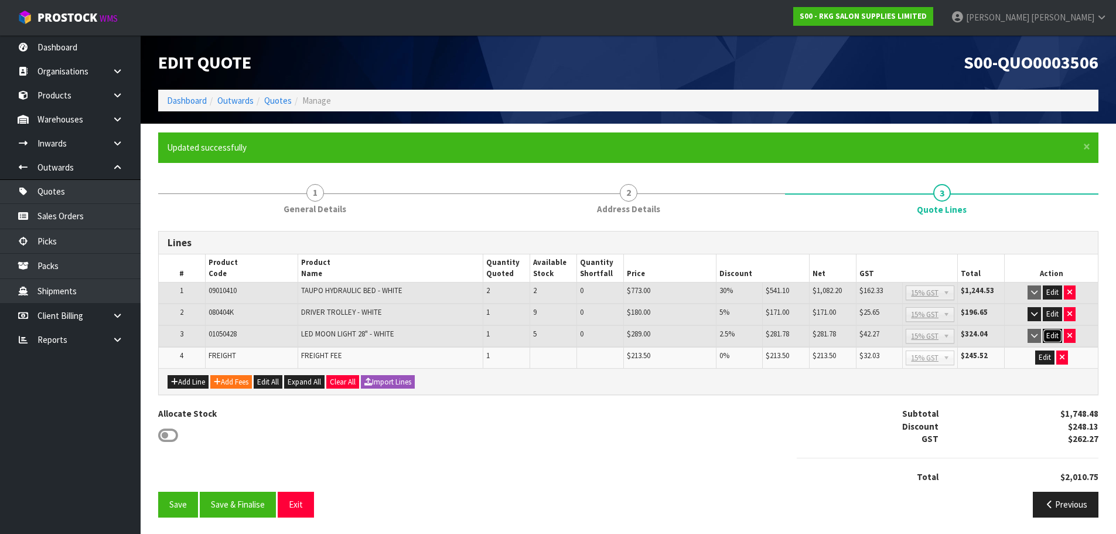
click at [1052, 332] on button "Edit" at bounding box center [1052, 336] width 19 height 14
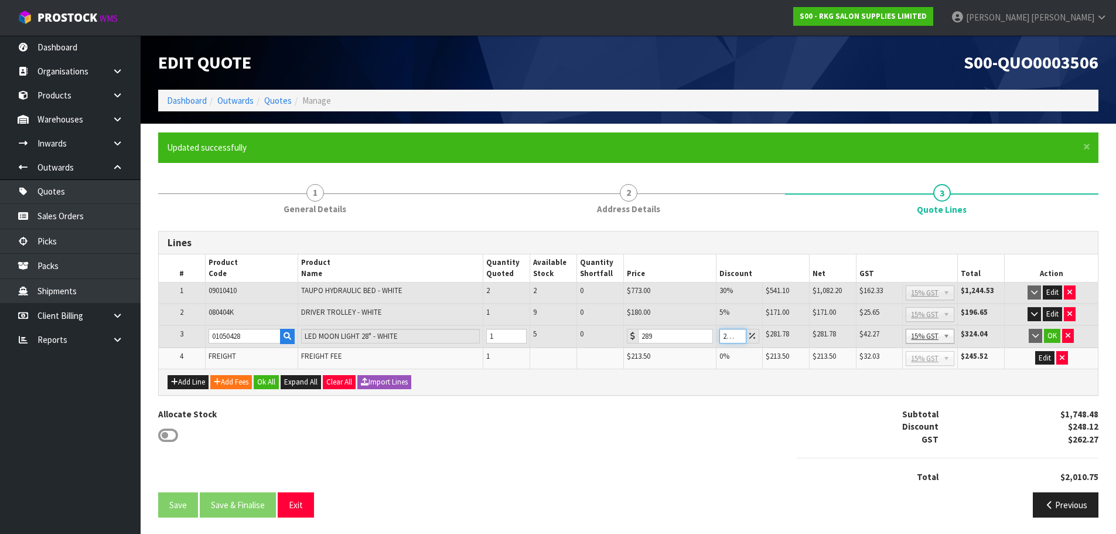
drag, startPoint x: 728, startPoint y: 337, endPoint x: 717, endPoint y: 337, distance: 11.1
click at [720, 337] on input "2.495" at bounding box center [733, 336] width 27 height 15
drag, startPoint x: 728, startPoint y: 337, endPoint x: 721, endPoint y: 337, distance: 6.4
click at [721, 337] on input "2.495" at bounding box center [733, 336] width 27 height 15
drag, startPoint x: 730, startPoint y: 336, endPoint x: 713, endPoint y: 336, distance: 17.0
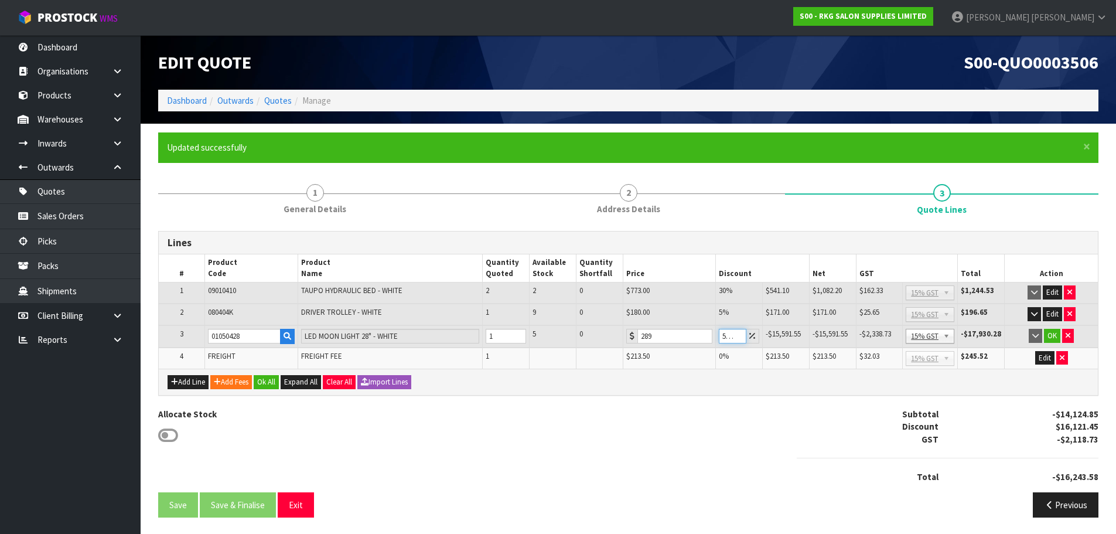
click at [713, 336] on tr "3 01050428 LED MOON LIGHT 28" - WHITE 1 5 0 289 5495 -$15,591.55 $15,880.55 -$1…" at bounding box center [628, 336] width 939 height 22
drag, startPoint x: 728, startPoint y: 335, endPoint x: 713, endPoint y: 335, distance: 15.2
click at [713, 335] on tr "3 01050428 LED MOON LIGHT 28" - WHITE 1 5 0 289 595 -$1,430.55 $1,719.55 -$1,43…" at bounding box center [628, 336] width 939 height 22
drag, startPoint x: 728, startPoint y: 333, endPoint x: 713, endPoint y: 333, distance: 15.8
click at [713, 333] on tr "3 01050428 LED MOON LIGHT 28" - WHITE 1 5 0 289 55 $130.05 $158.95 $130.05 $19.…" at bounding box center [628, 336] width 939 height 22
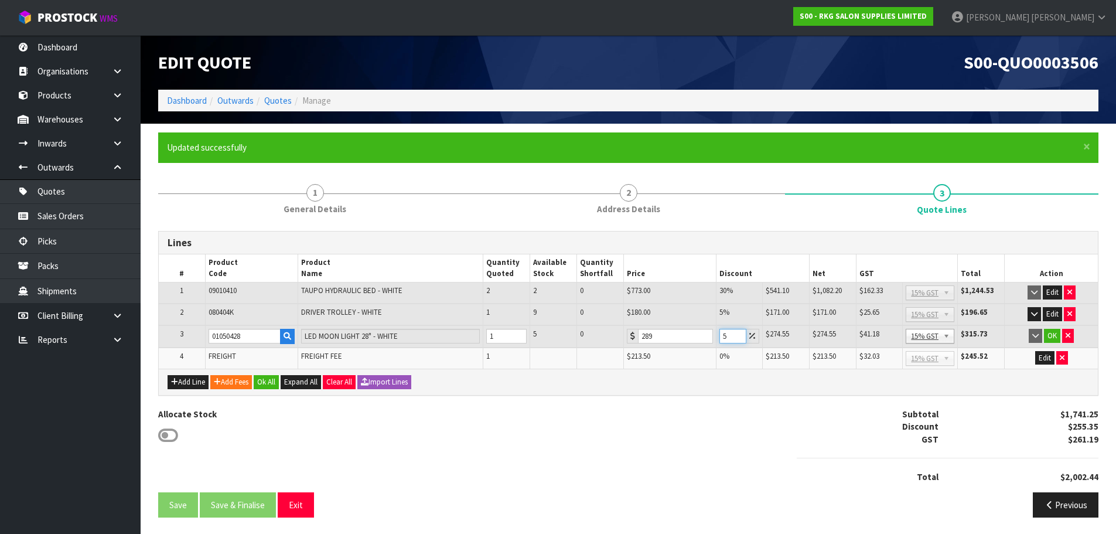
type input "5"
click at [639, 408] on div "Allocate Stock Subtotal $1,741.25 Discount $255.35 GST $261.19 Total $2,002.44" at bounding box center [628, 450] width 958 height 84
click at [1052, 336] on button "OK" at bounding box center [1052, 336] width 16 height 14
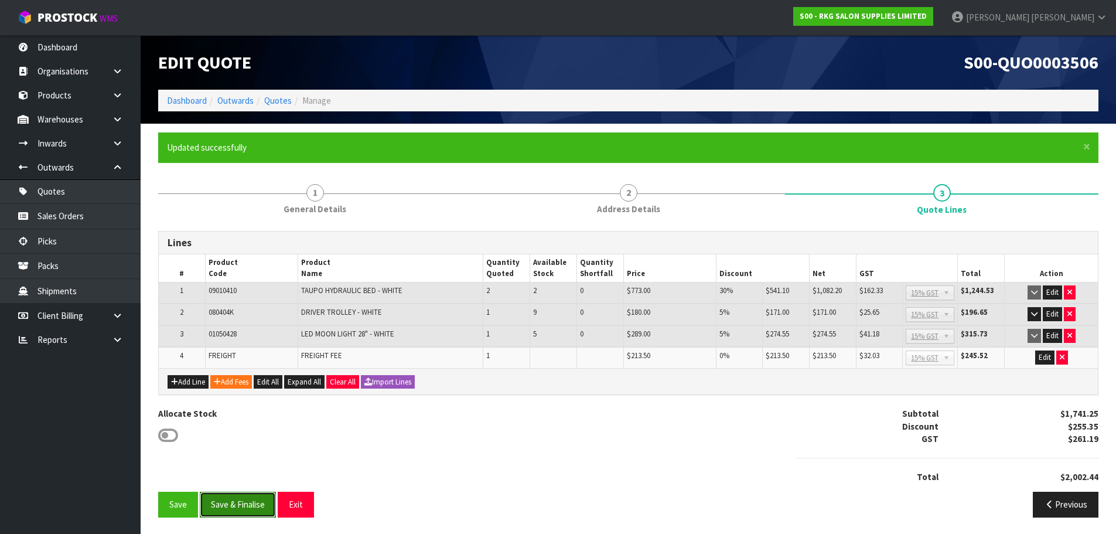
click at [226, 505] on button "Save & Finalise" at bounding box center [238, 504] width 76 height 25
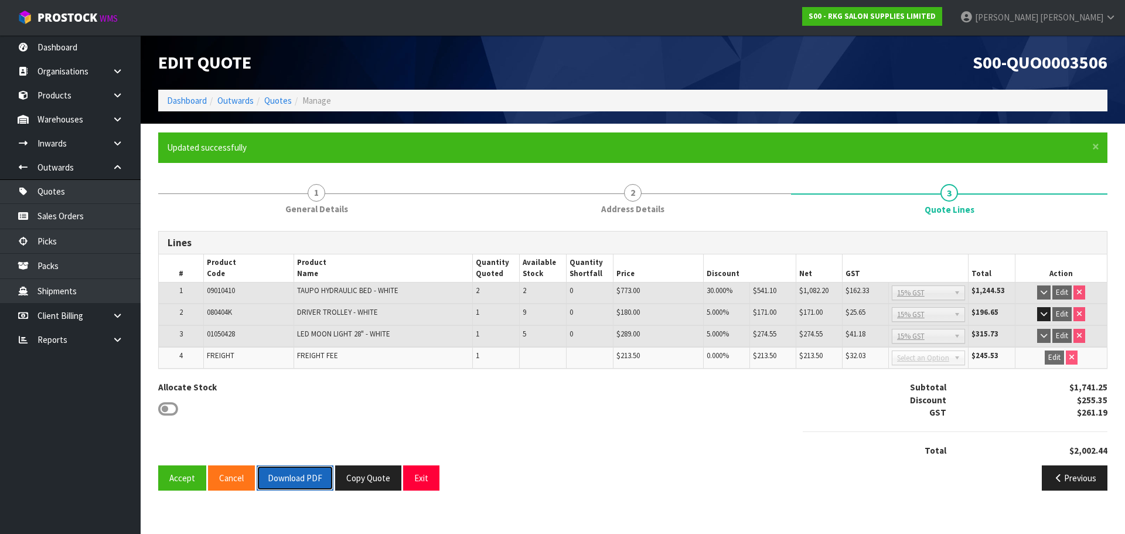
click at [293, 479] on button "Download PDF" at bounding box center [295, 477] width 77 height 25
click at [417, 476] on button "Exit" at bounding box center [421, 477] width 36 height 25
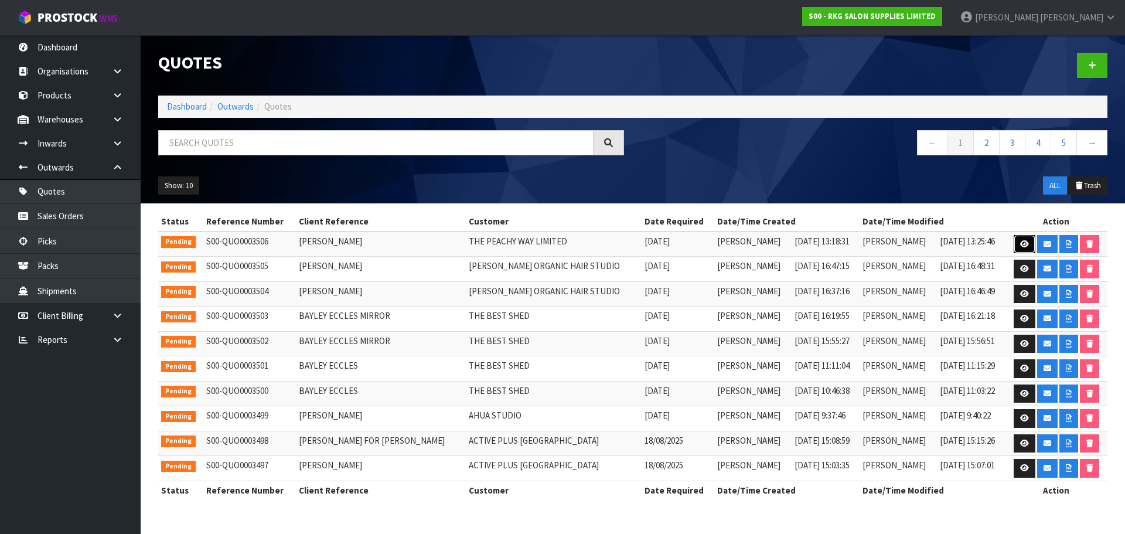
click at [1021, 246] on icon at bounding box center [1024, 244] width 9 height 8
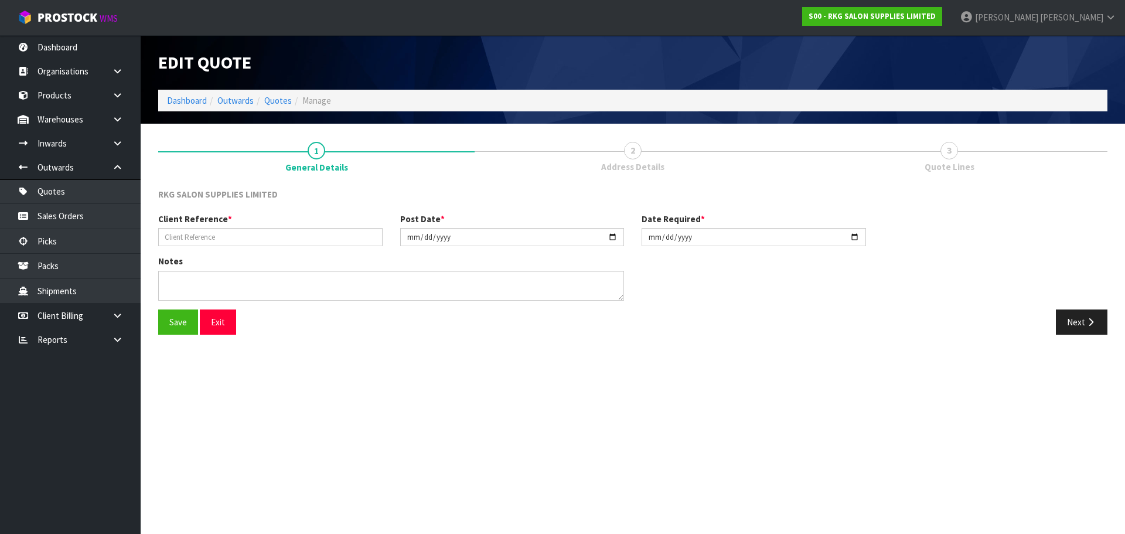
type input "ANDREA LOBBAN"
type input "2025-08-20"
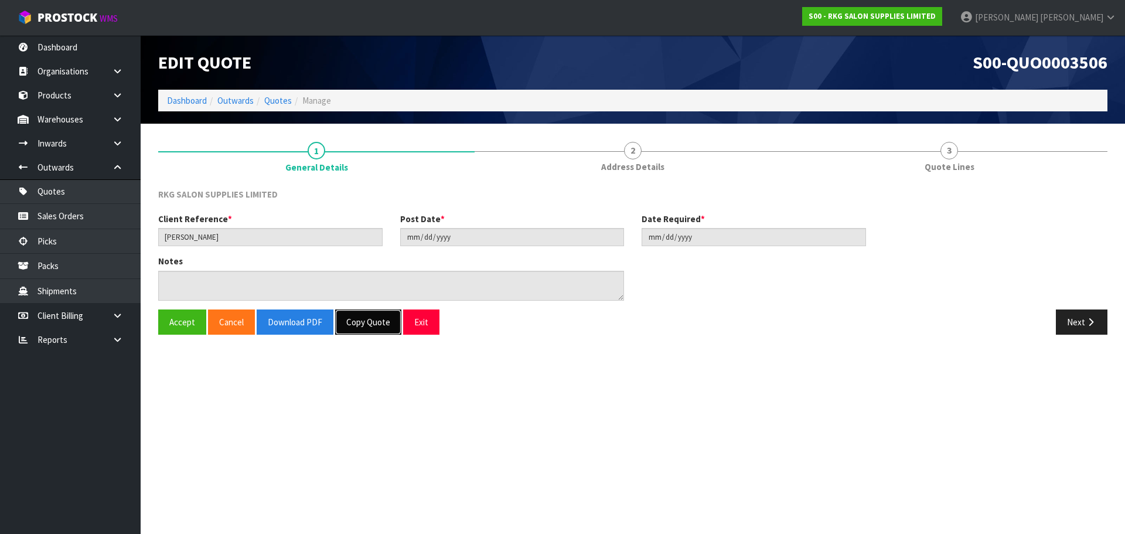
click at [373, 327] on button "Copy Quote" at bounding box center [368, 321] width 66 height 25
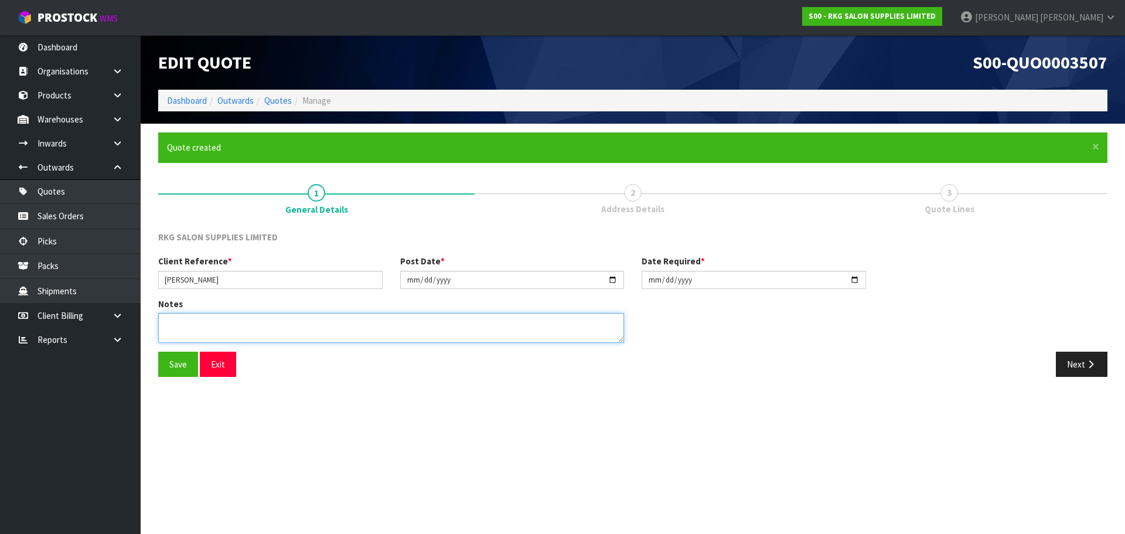
click at [172, 322] on textarea at bounding box center [391, 328] width 466 height 30
type textarea "FOR LED MIRROR"
click at [178, 362] on button "Save" at bounding box center [178, 364] width 40 height 25
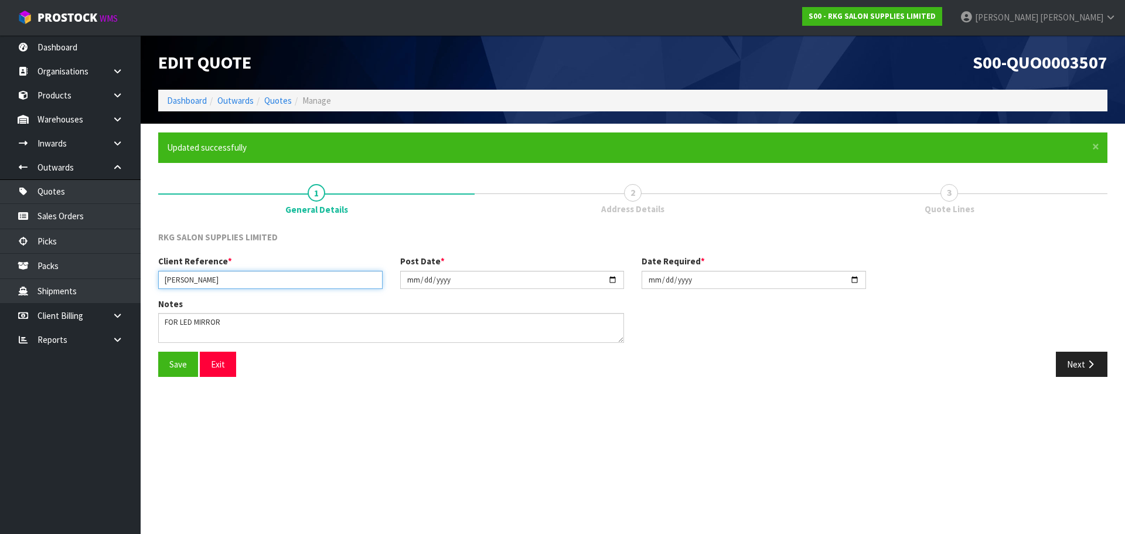
click at [227, 282] on input "ANDREA LOBBAN" at bounding box center [270, 280] width 224 height 18
type input "ANDREA LOBBAN."
click at [186, 362] on button "Save" at bounding box center [178, 364] width 40 height 25
drag, startPoint x: 1077, startPoint y: 367, endPoint x: 904, endPoint y: 311, distance: 181.8
click at [1077, 367] on button "Next" at bounding box center [1082, 364] width 52 height 25
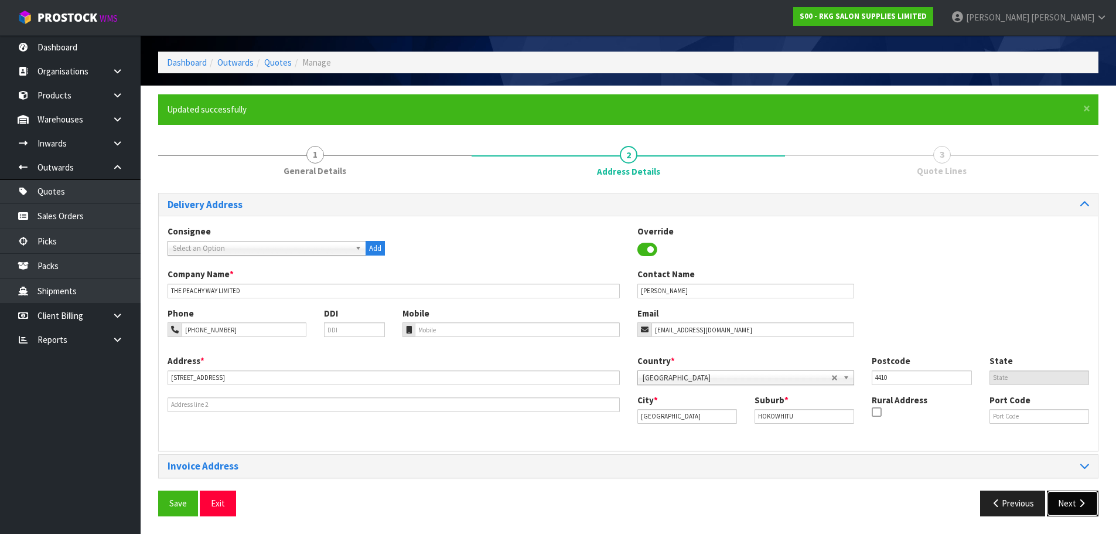
click at [1070, 500] on button "Next" at bounding box center [1073, 502] width 52 height 25
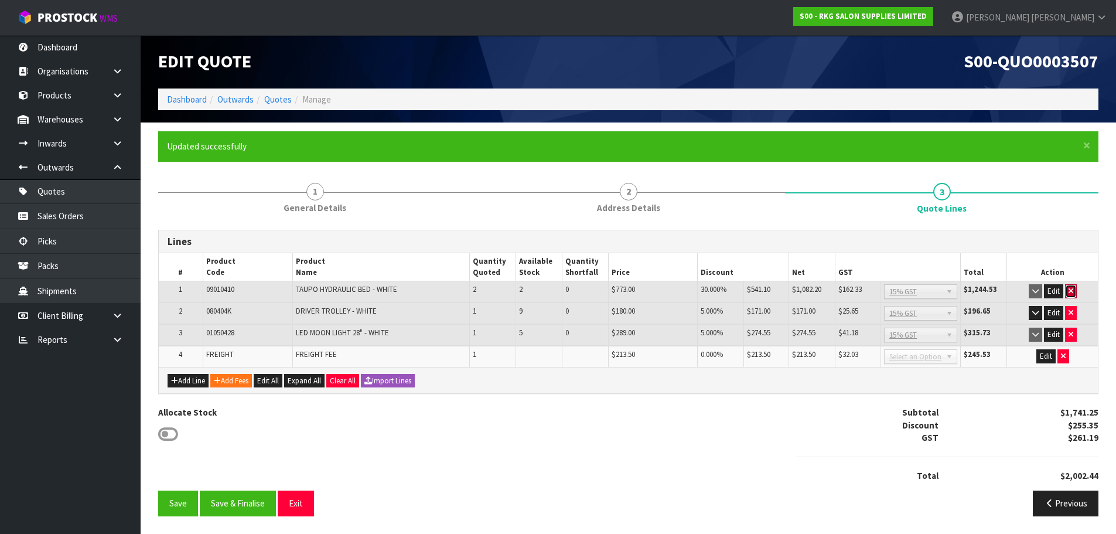
click at [1072, 290] on icon "button" at bounding box center [1071, 291] width 5 height 8
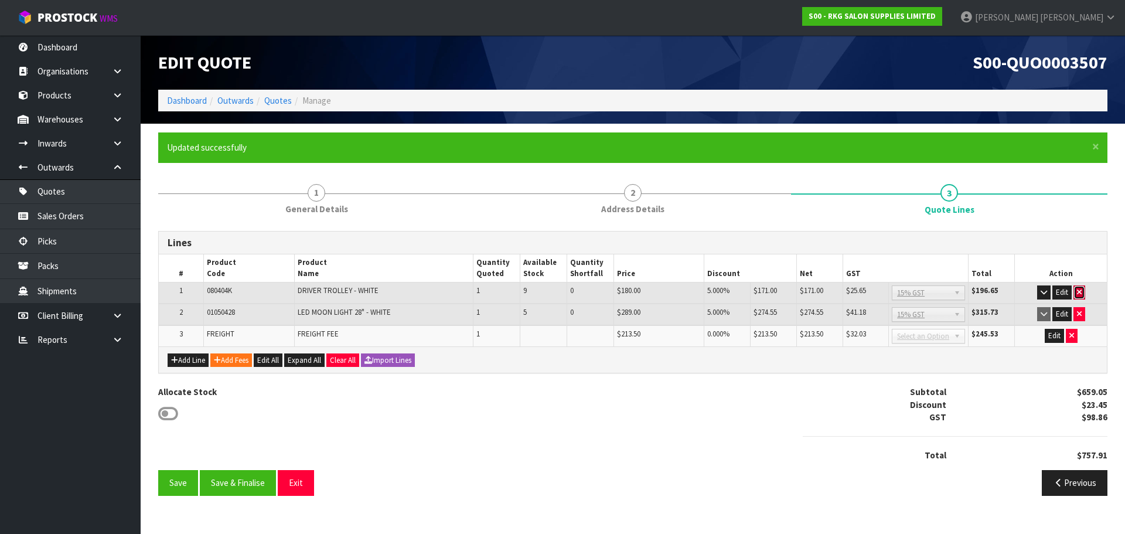
click at [1078, 294] on icon "button" at bounding box center [1079, 292] width 5 height 8
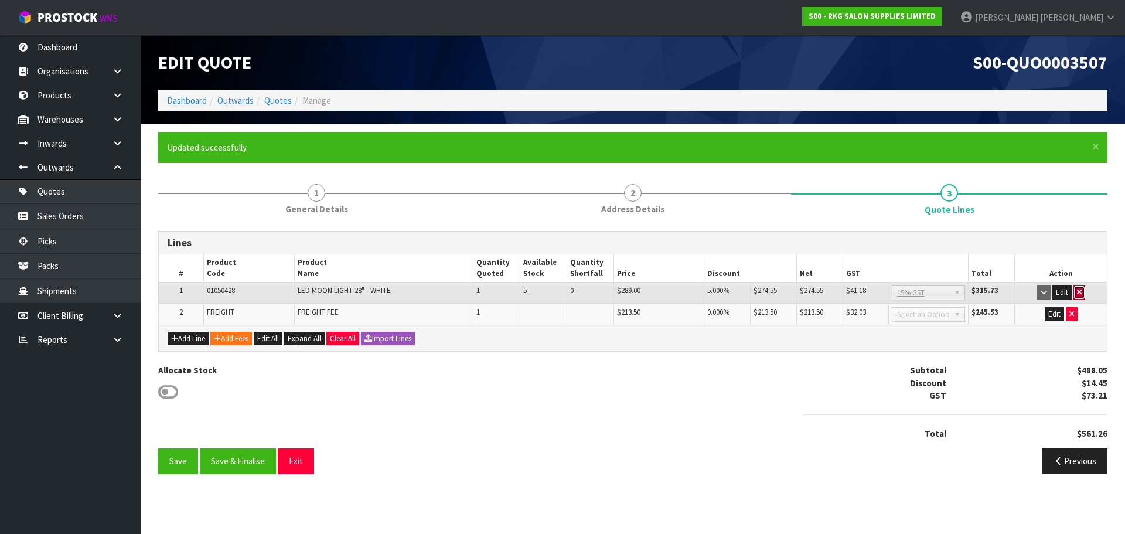
click at [1082, 291] on button "button" at bounding box center [1080, 292] width 12 height 14
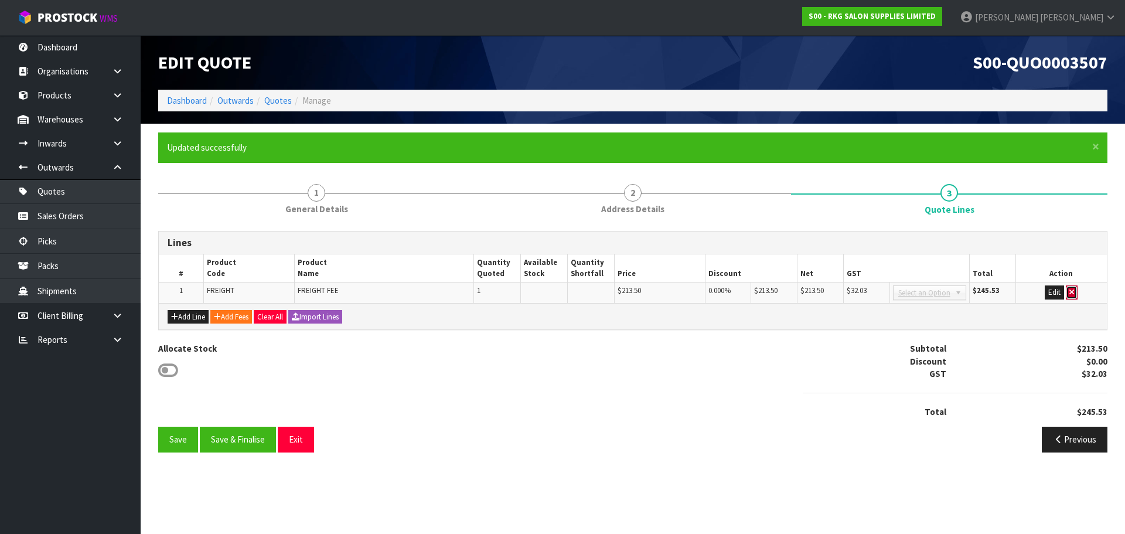
click at [1075, 296] on button "button" at bounding box center [1072, 292] width 12 height 14
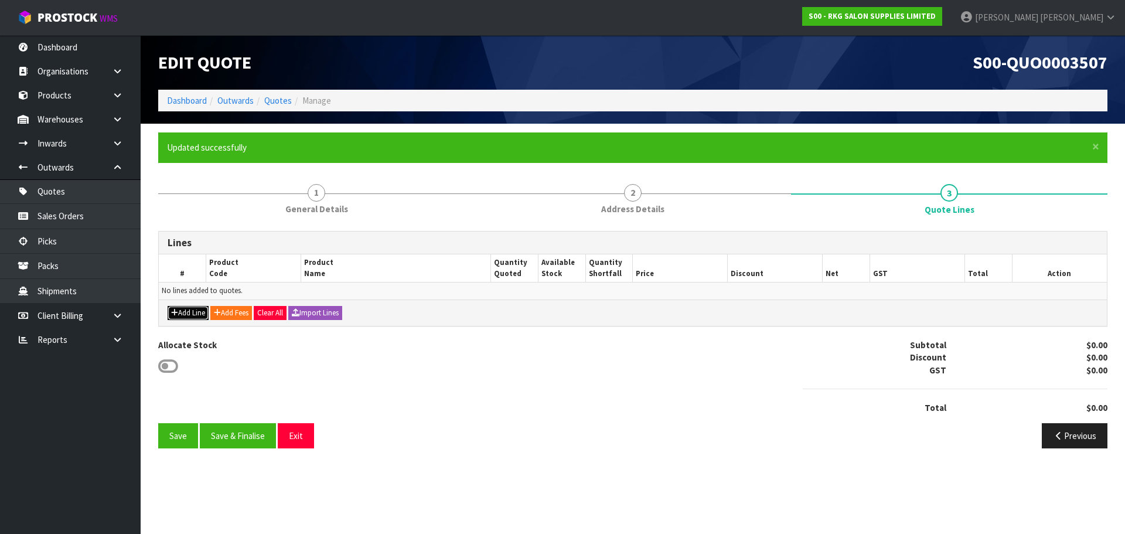
click at [191, 313] on button "Add Line" at bounding box center [188, 313] width 41 height 14
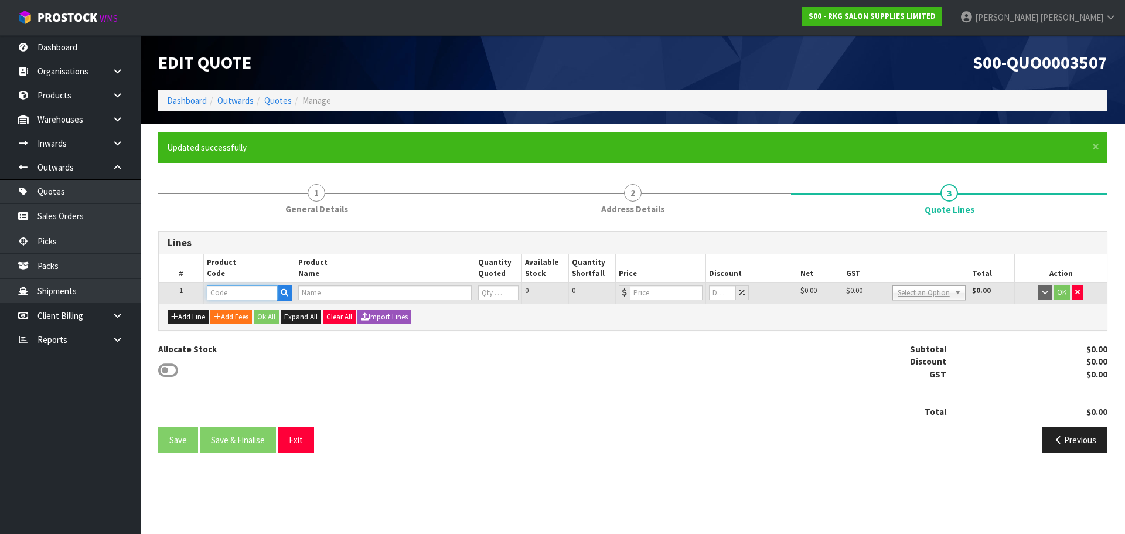
click at [233, 296] on input "text" at bounding box center [242, 292] width 70 height 15
type input "LEDP75"
click at [238, 319] on link "LEDP75 0" at bounding box center [253, 313] width 93 height 16
type input "LEDP750"
type input "AURA BACK LIGHT LED CIRCLE MIRROR 750MM"
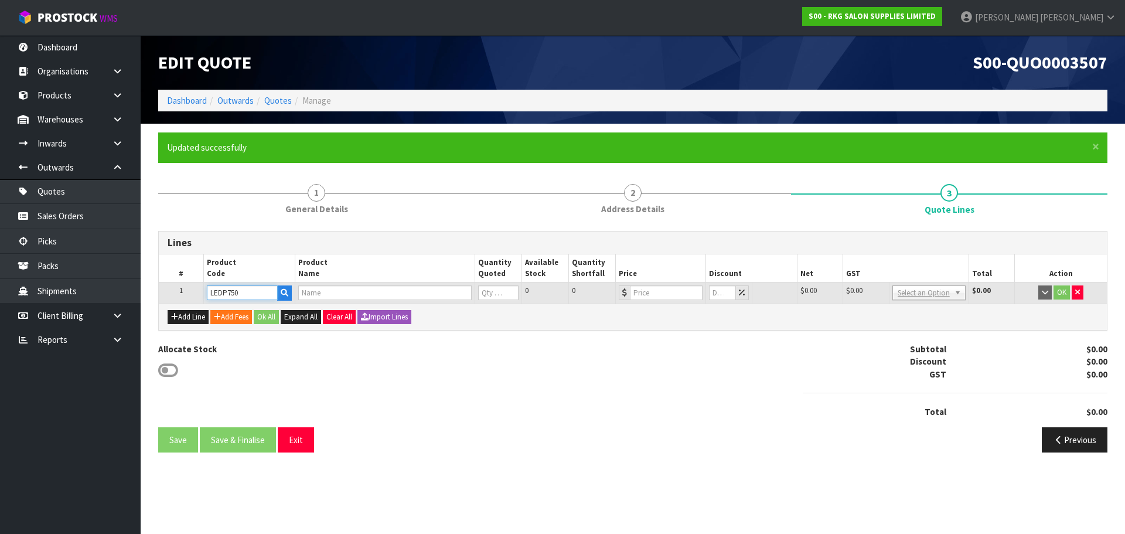
type input "0"
type input "477.4"
type input "0"
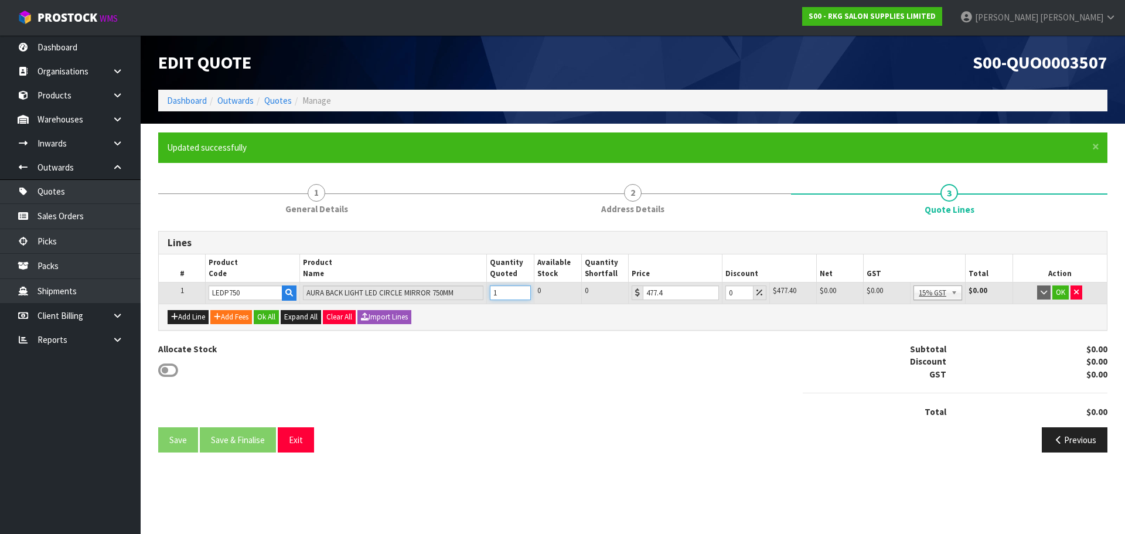
type input "1"
click at [521, 289] on input "1" at bounding box center [510, 292] width 41 height 15
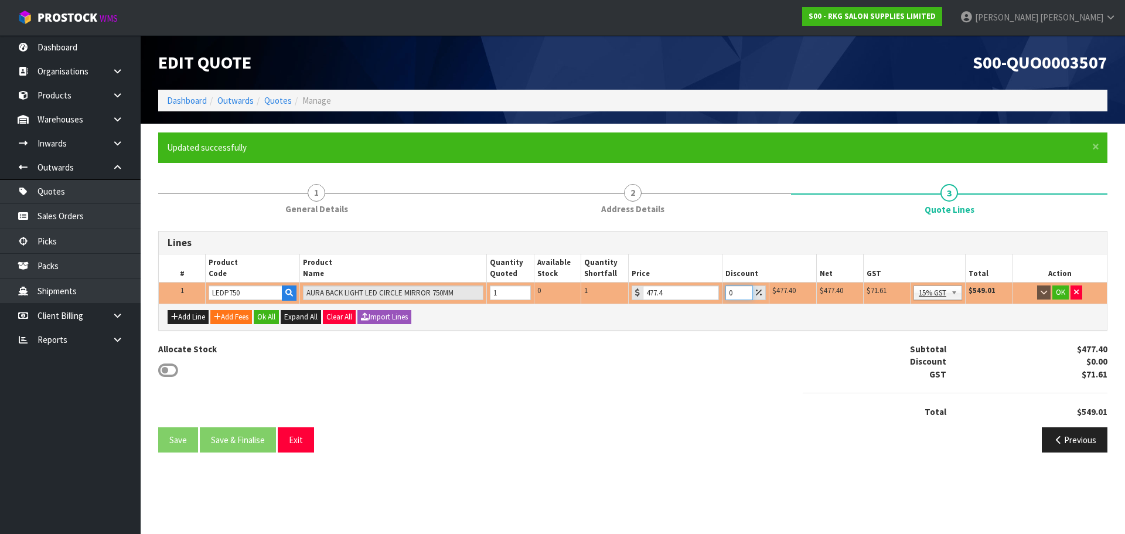
click at [727, 292] on input "0" at bounding box center [739, 292] width 28 height 15
drag, startPoint x: 734, startPoint y: 292, endPoint x: 727, endPoint y: 294, distance: 7.1
click at [727, 294] on input "5" at bounding box center [739, 292] width 28 height 15
type input "10"
click at [1060, 293] on button "OK" at bounding box center [1060, 292] width 16 height 14
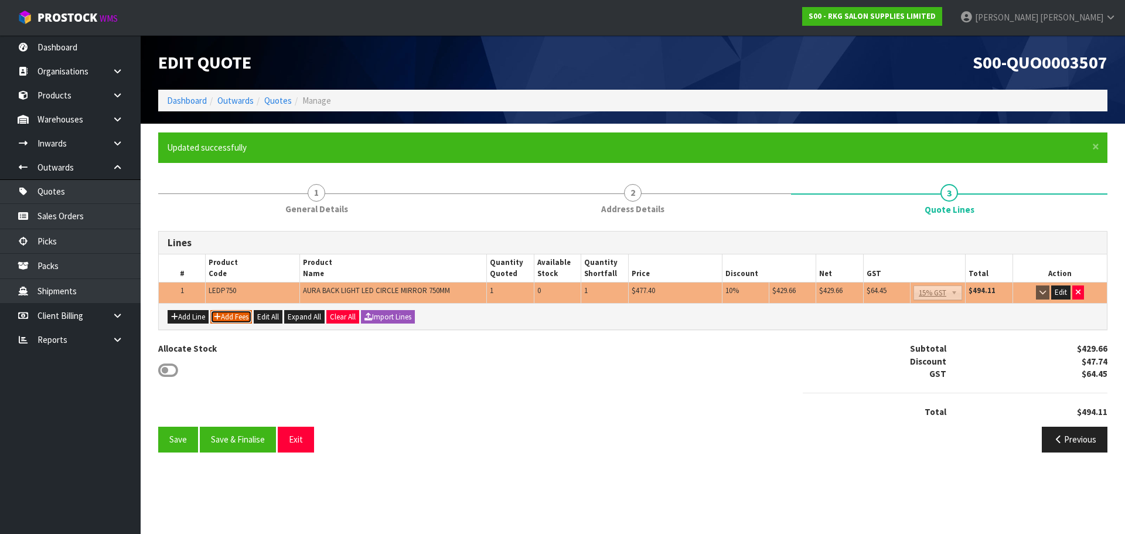
click at [241, 318] on button "Add Fees" at bounding box center [231, 317] width 42 height 14
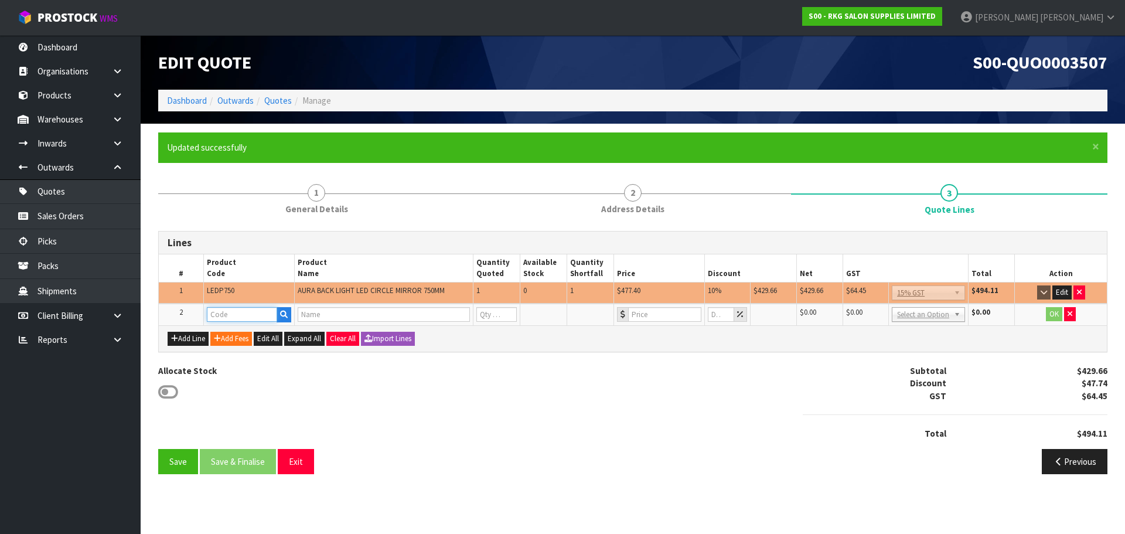
click at [236, 318] on input "text" at bounding box center [242, 314] width 70 height 15
type input "FRE"
drag, startPoint x: 237, startPoint y: 332, endPoint x: 504, endPoint y: 343, distance: 266.8
click at [238, 333] on link "FRE IGHT" at bounding box center [253, 334] width 93 height 16
type input "FREIGHT"
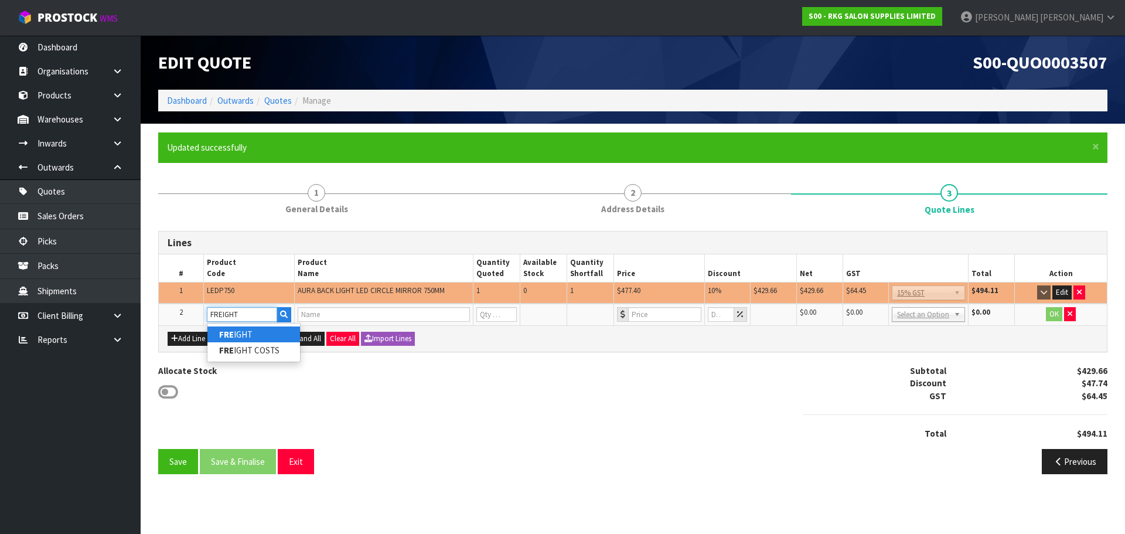
type input "FREIGHT FEE"
type input "1"
type input "0"
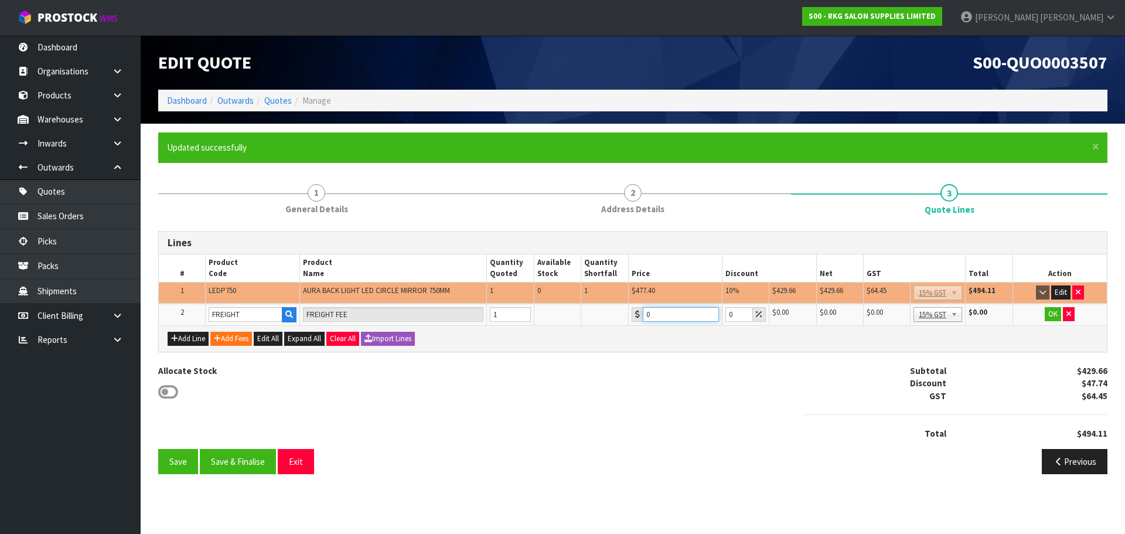
drag, startPoint x: 653, startPoint y: 315, endPoint x: 641, endPoint y: 316, distance: 11.8
click at [641, 316] on div "0" at bounding box center [675, 314] width 87 height 15
click at [640, 367] on div "Allocate Stock Subtotal $429.66 Discount $47.74 GST $64.45 Total $494.11" at bounding box center [632, 406] width 967 height 84
drag, startPoint x: 660, startPoint y: 311, endPoint x: 645, endPoint y: 312, distance: 15.3
click at [645, 312] on input "0" at bounding box center [681, 314] width 76 height 15
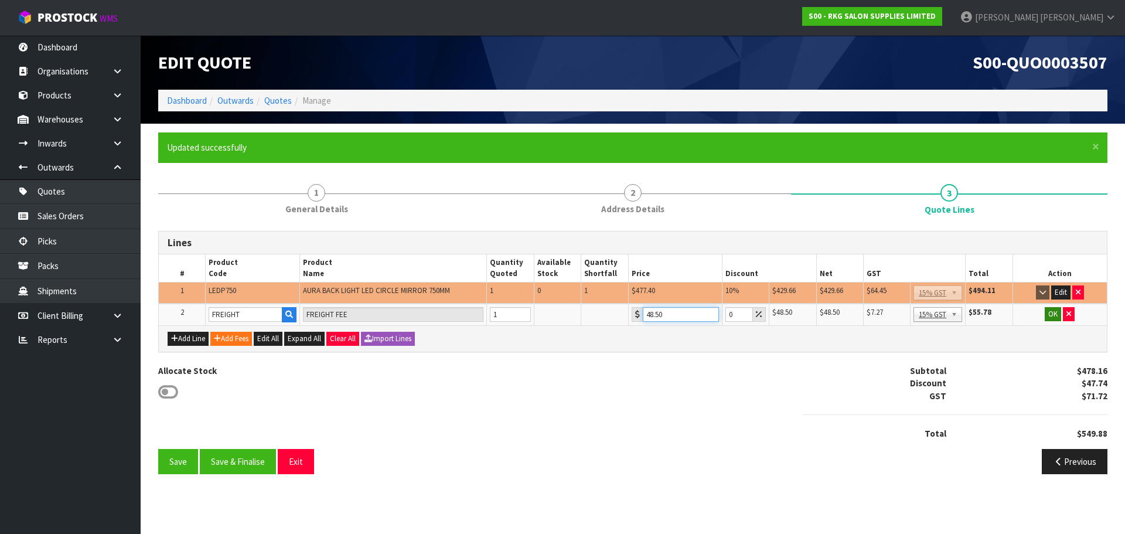
type input "48.50"
click at [1055, 311] on button "OK" at bounding box center [1053, 314] width 16 height 14
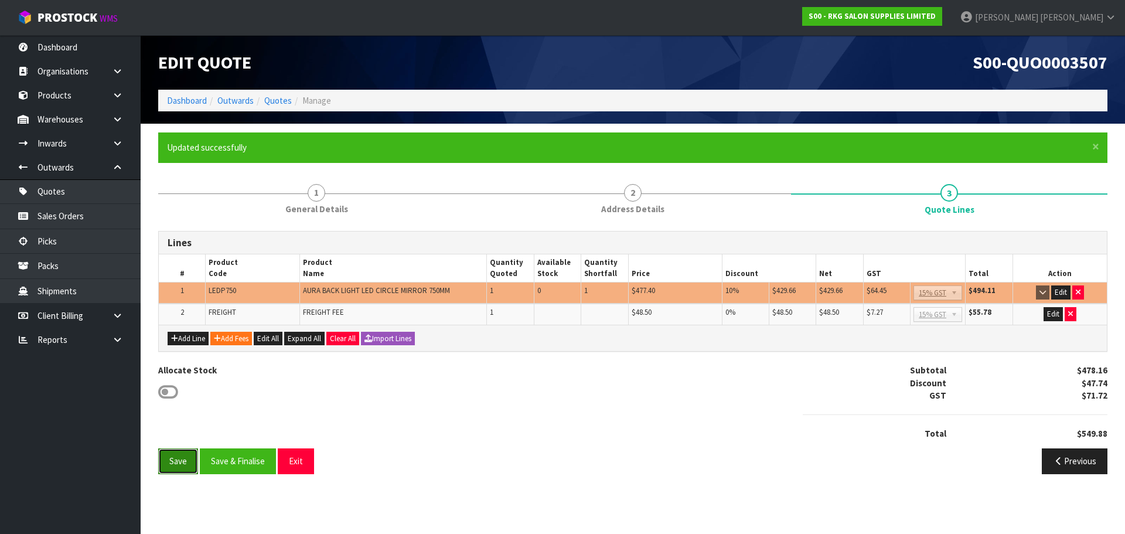
click at [173, 461] on button "Save" at bounding box center [178, 460] width 40 height 25
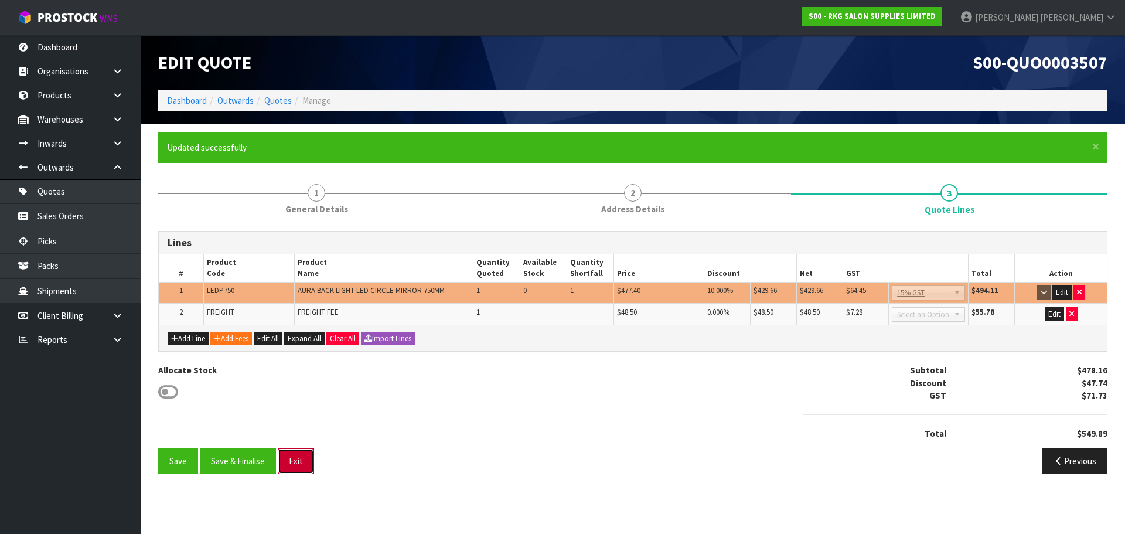
click at [297, 461] on button "Exit" at bounding box center [296, 460] width 36 height 25
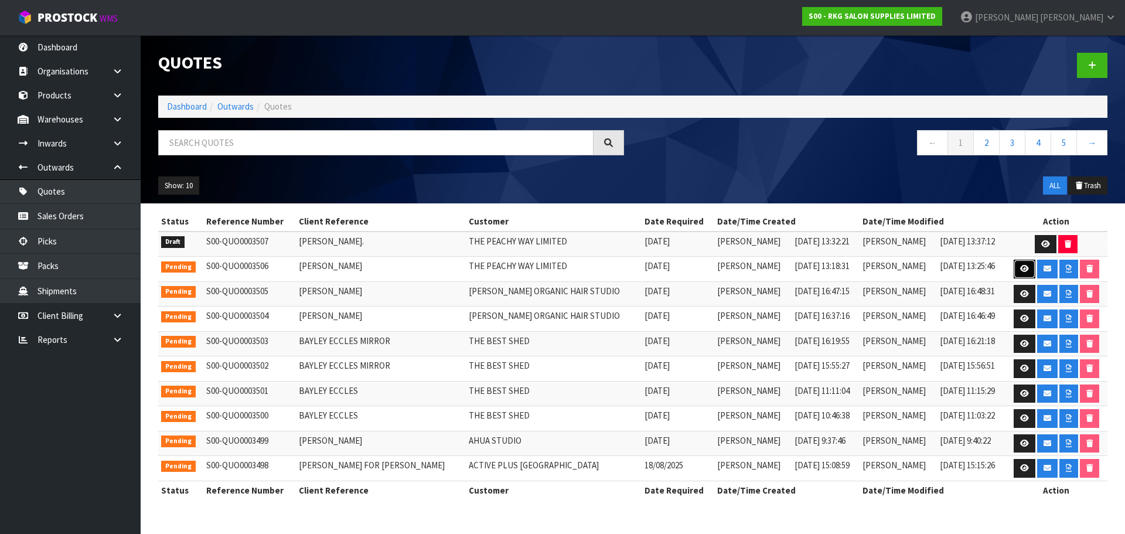
click at [1020, 269] on icon at bounding box center [1024, 269] width 9 height 8
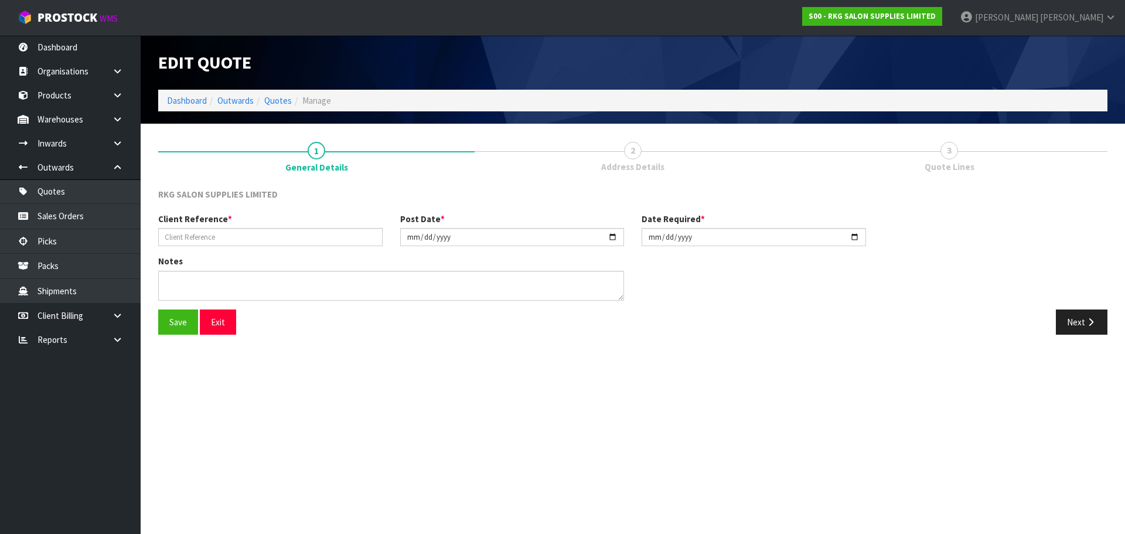
type input "ANDREA LOBBAN"
type input "2025-08-20"
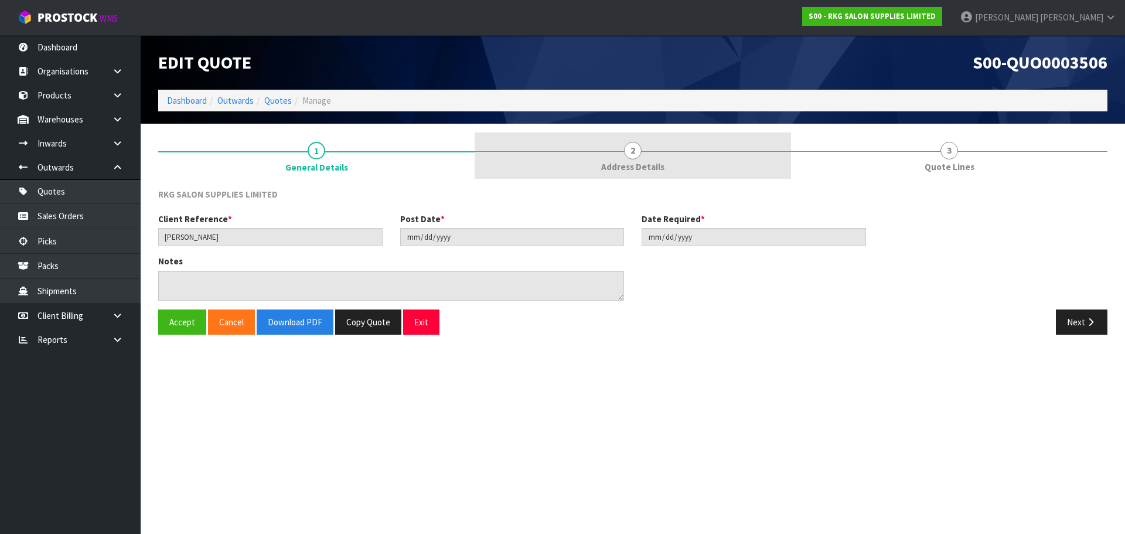
click at [630, 157] on span "2" at bounding box center [633, 151] width 18 height 18
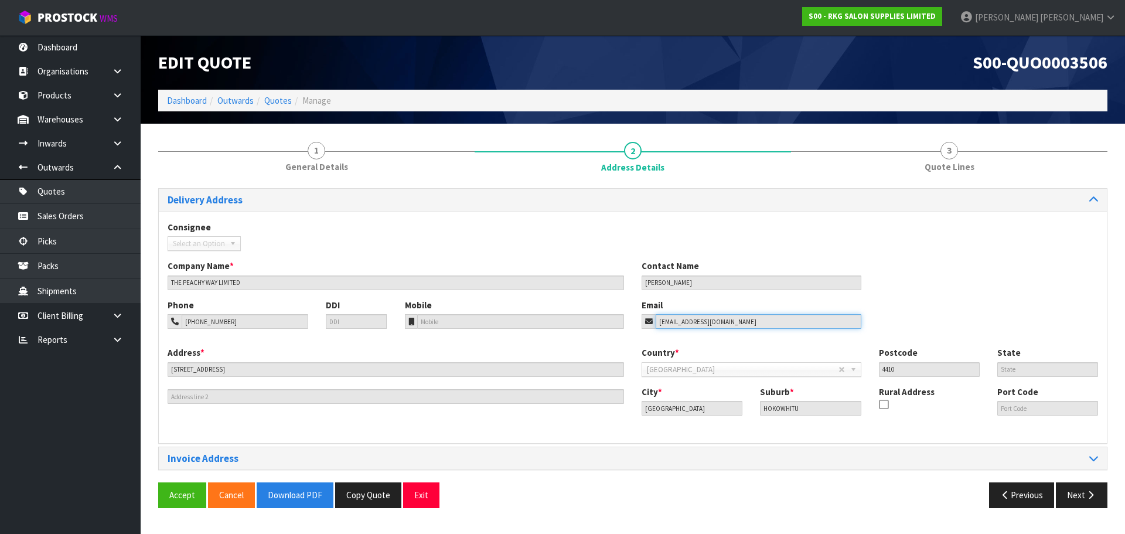
drag, startPoint x: 745, startPoint y: 325, endPoint x: 654, endPoint y: 325, distance: 91.4
click at [654, 325] on div "andrea_lobban@yahoo.com" at bounding box center [752, 321] width 220 height 15
click at [420, 493] on button "Exit" at bounding box center [421, 494] width 36 height 25
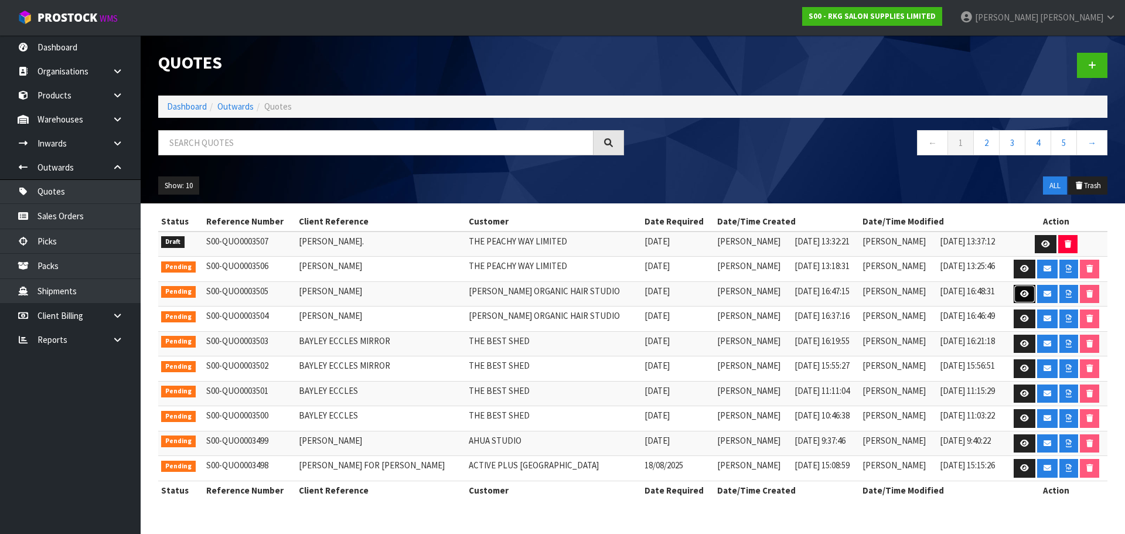
click at [1020, 294] on icon at bounding box center [1024, 294] width 9 height 8
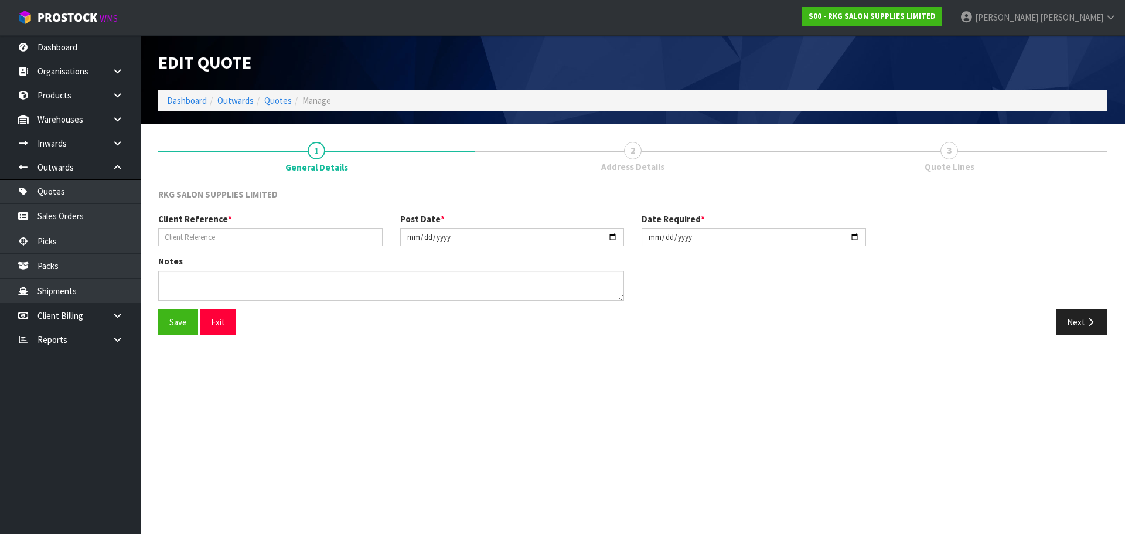
type input "RHONDA DAVIDS"
type input "2025-08-19"
type textarea "FOR PICK UP"
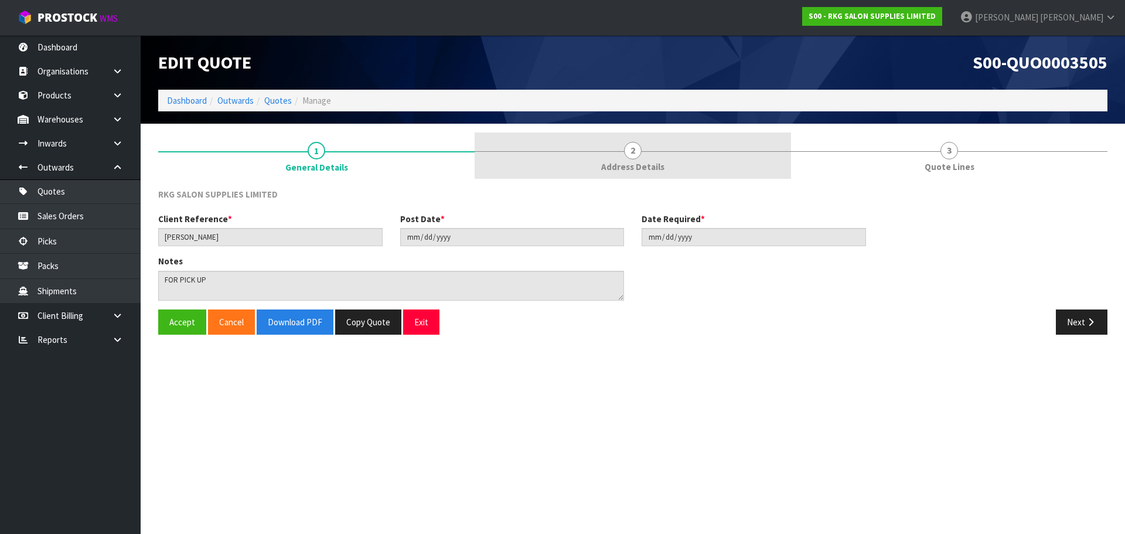
click at [630, 148] on span "2" at bounding box center [633, 151] width 18 height 18
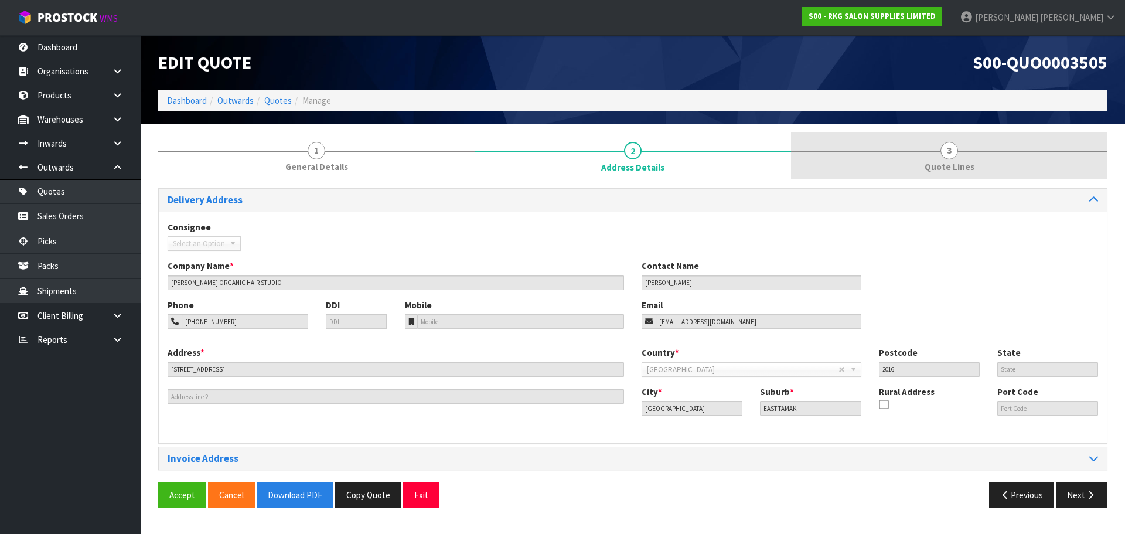
click at [945, 153] on span "3" at bounding box center [949, 151] width 18 height 18
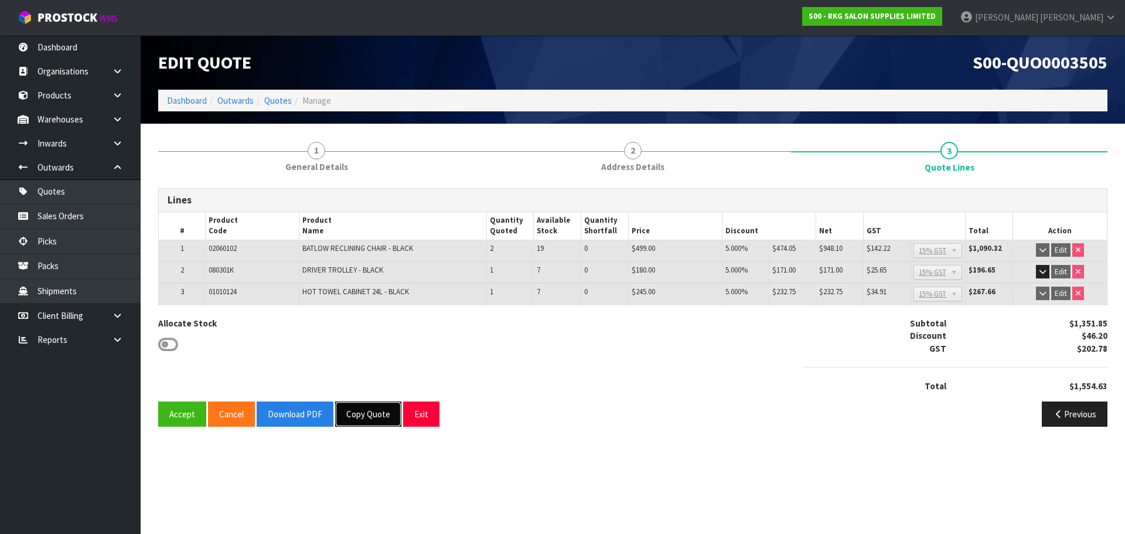
click at [370, 414] on button "Copy Quote" at bounding box center [368, 413] width 66 height 25
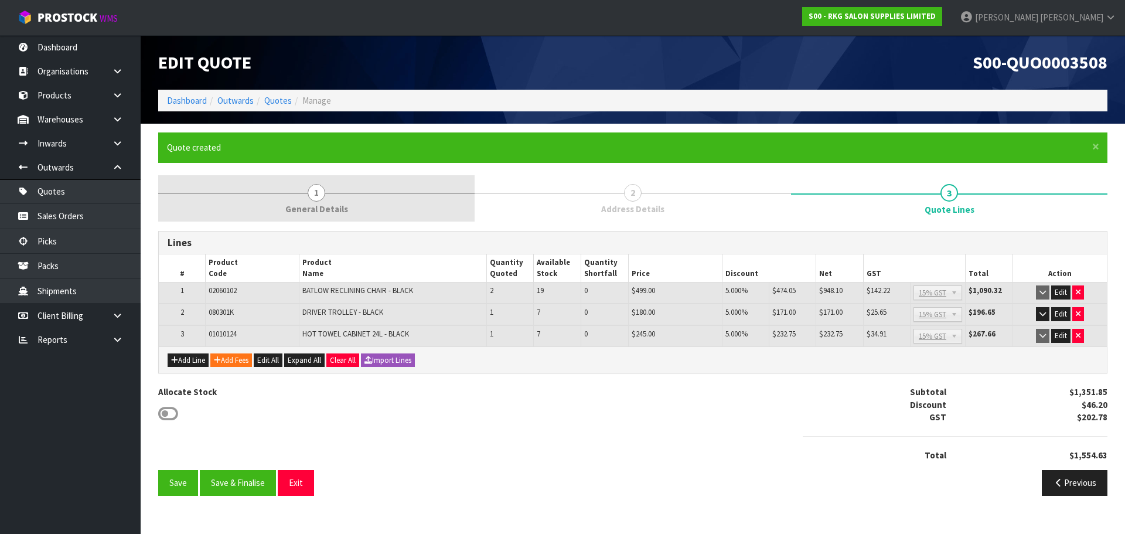
click at [318, 191] on span "1" at bounding box center [317, 193] width 18 height 18
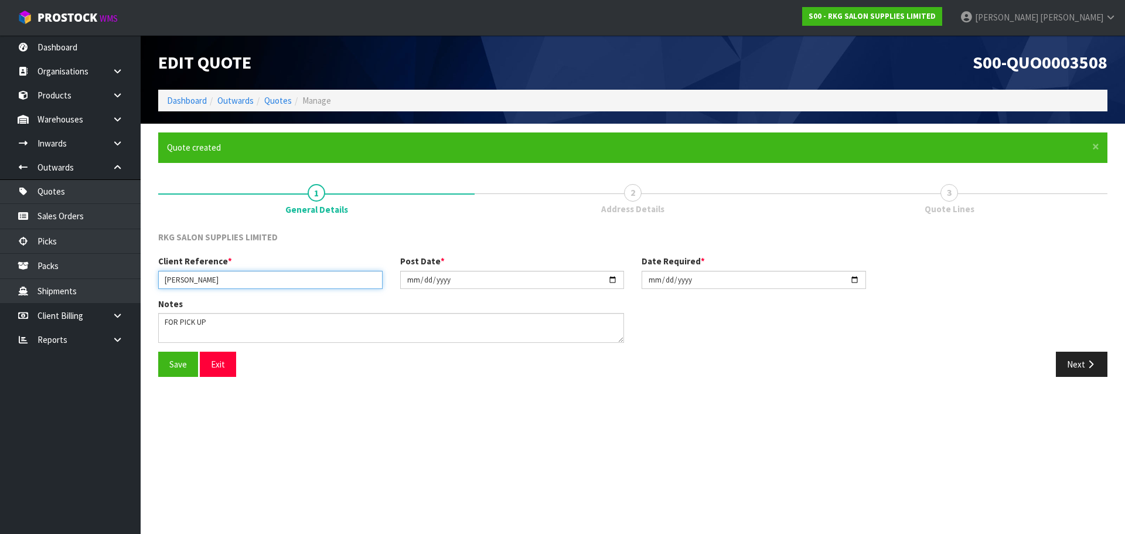
click at [248, 285] on input "RHONDA DAVIDS" at bounding box center [270, 280] width 224 height 18
type input "RHONDA DAVIDS MIRROR750"
click at [615, 280] on input "2025-08-19" at bounding box center [512, 280] width 224 height 18
type input "2025-08-20"
click at [857, 281] on input "2025-08-19" at bounding box center [754, 280] width 224 height 18
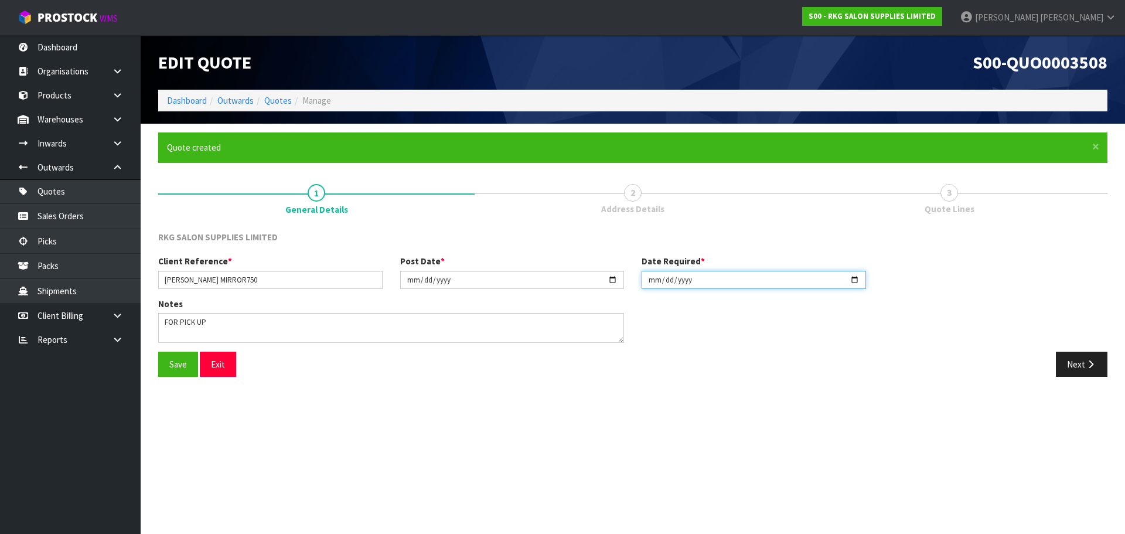
type input "2025-08-20"
click at [178, 367] on button "Save" at bounding box center [178, 364] width 40 height 25
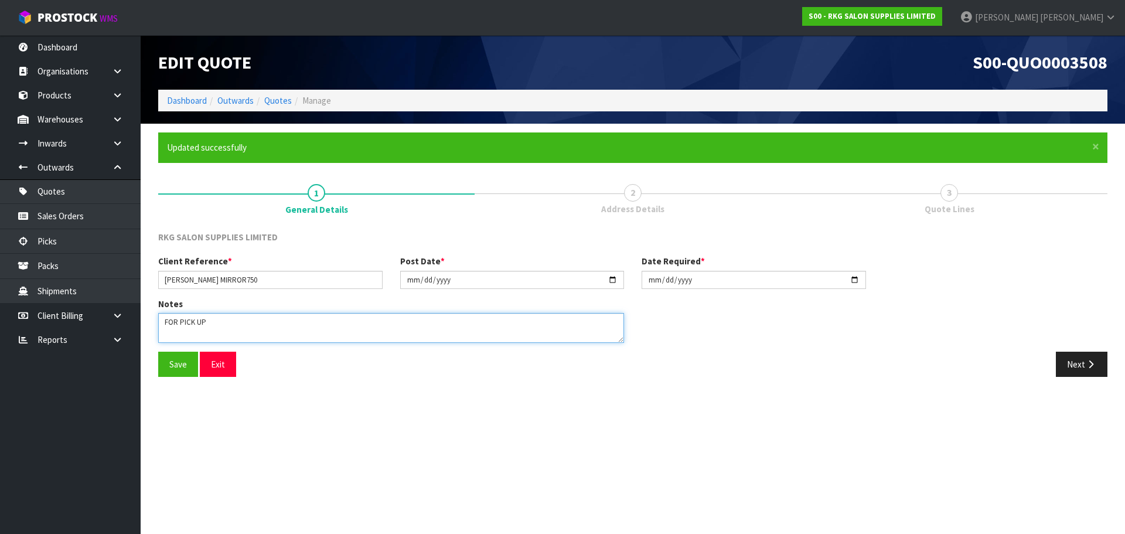
drag, startPoint x: 220, startPoint y: 326, endPoint x: 158, endPoint y: 338, distance: 63.3
click at [158, 338] on div "Notes" at bounding box center [390, 325] width 483 height 54
click at [170, 359] on button "Save" at bounding box center [178, 364] width 40 height 25
click at [1082, 366] on button "Next" at bounding box center [1082, 364] width 52 height 25
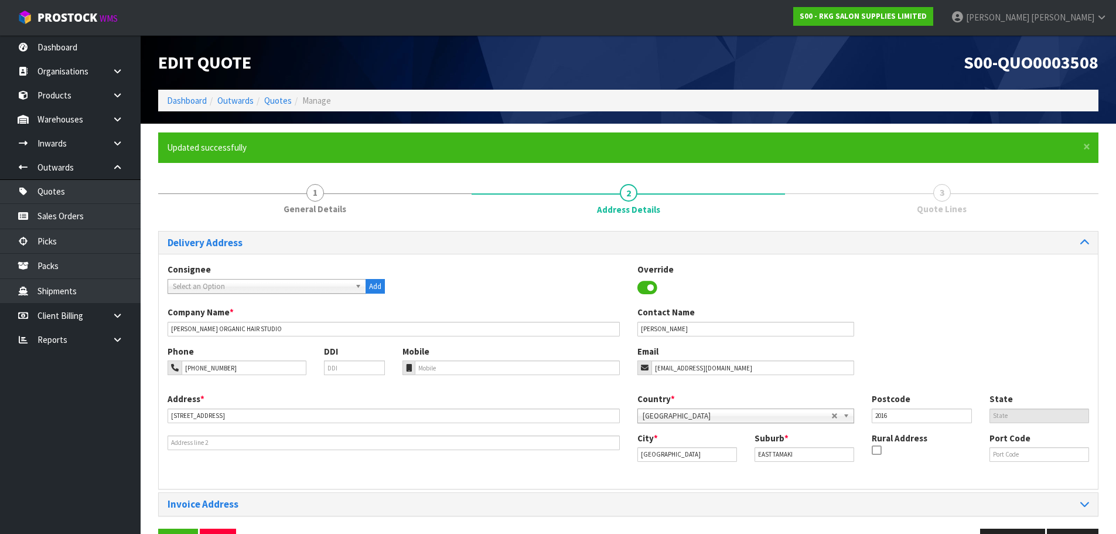
scroll to position [38, 0]
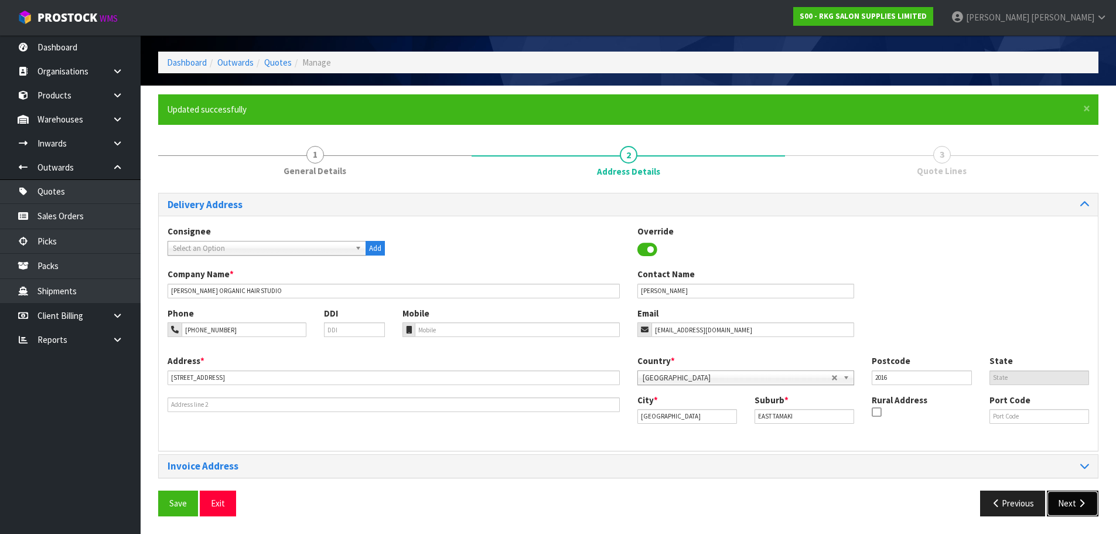
click at [1065, 502] on button "Next" at bounding box center [1073, 502] width 52 height 25
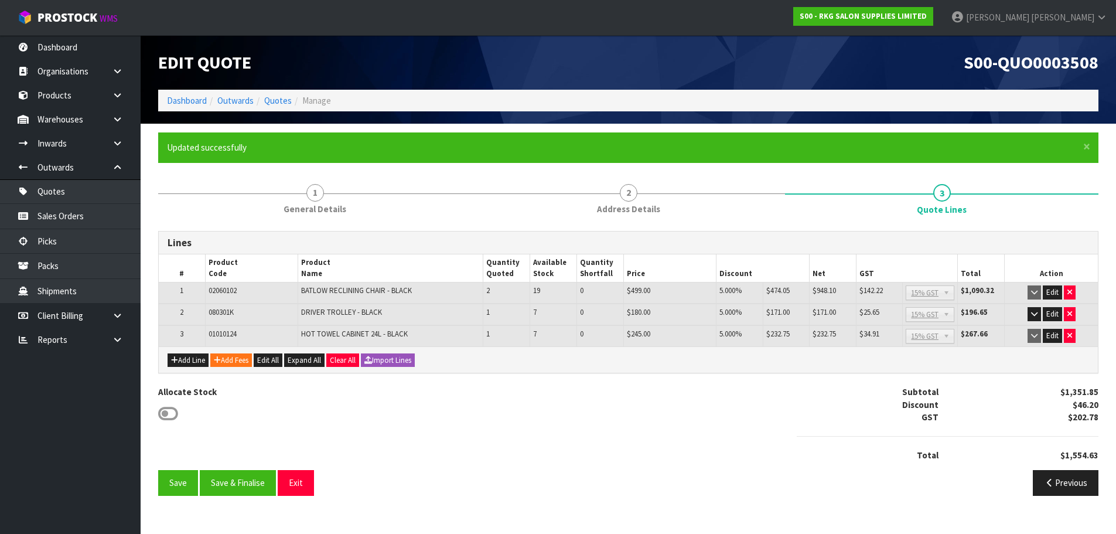
scroll to position [0, 0]
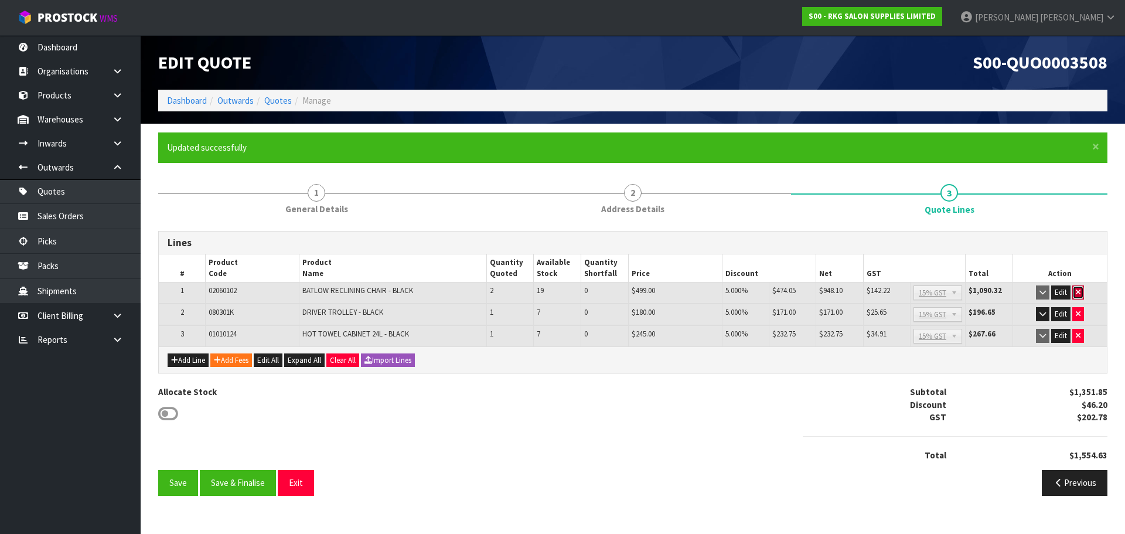
click at [1081, 293] on button "button" at bounding box center [1078, 292] width 12 height 14
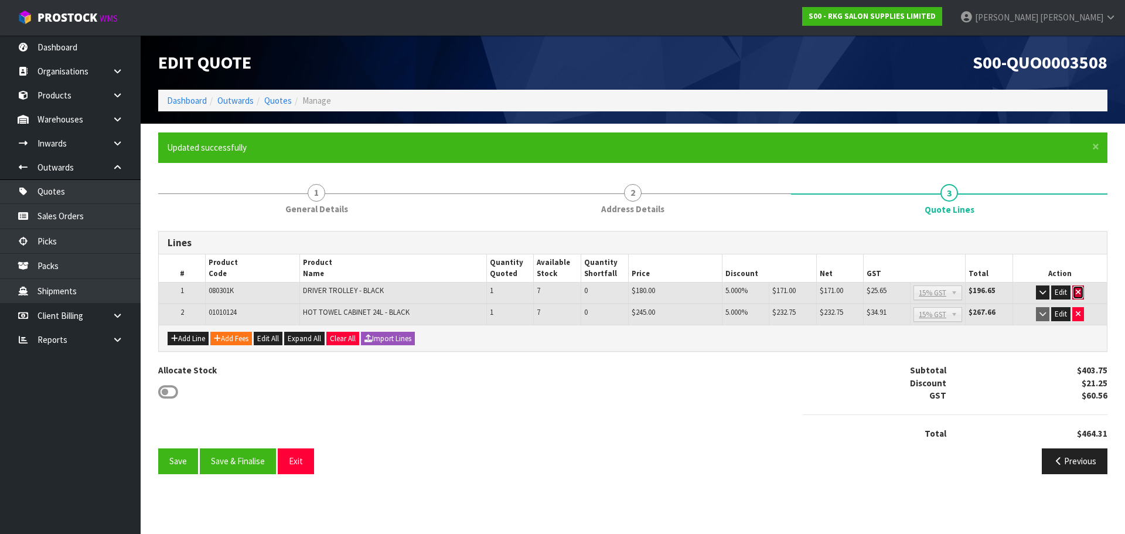
click at [1078, 291] on icon "button" at bounding box center [1078, 292] width 5 height 8
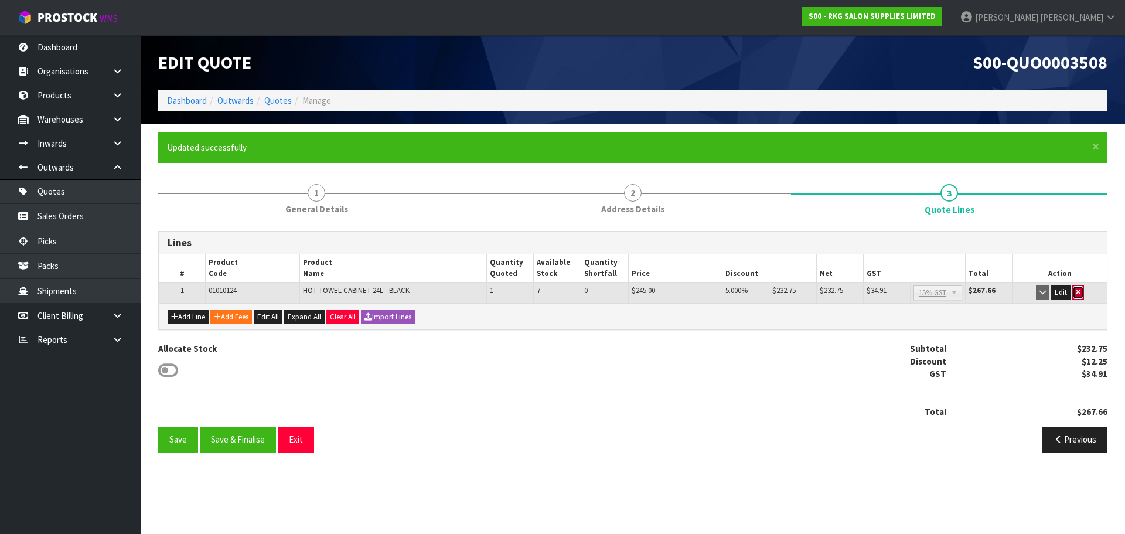
click at [1078, 295] on icon "button" at bounding box center [1078, 292] width 5 height 8
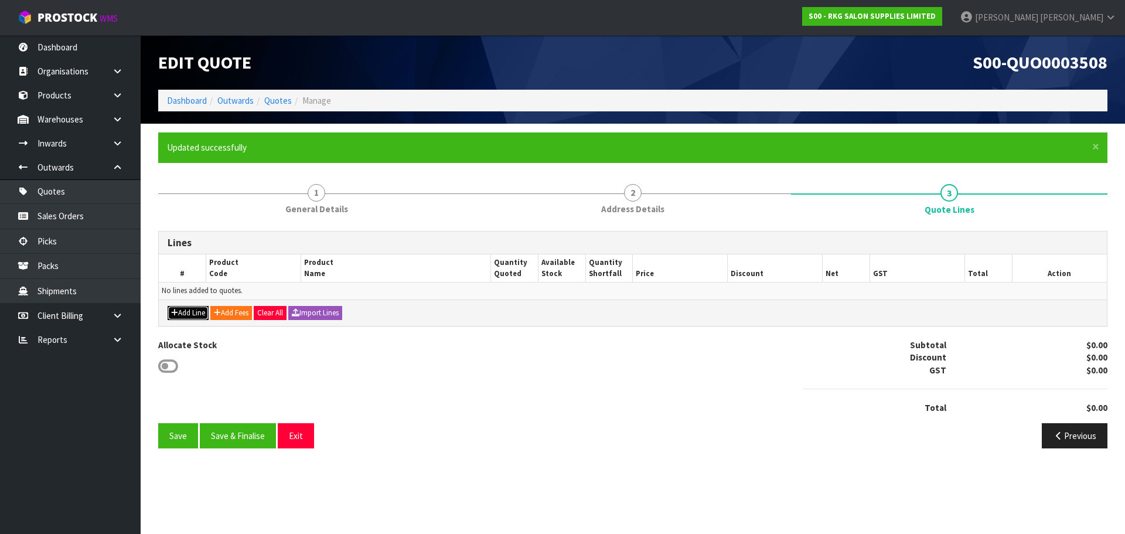
click at [186, 311] on button "Add Line" at bounding box center [188, 313] width 41 height 14
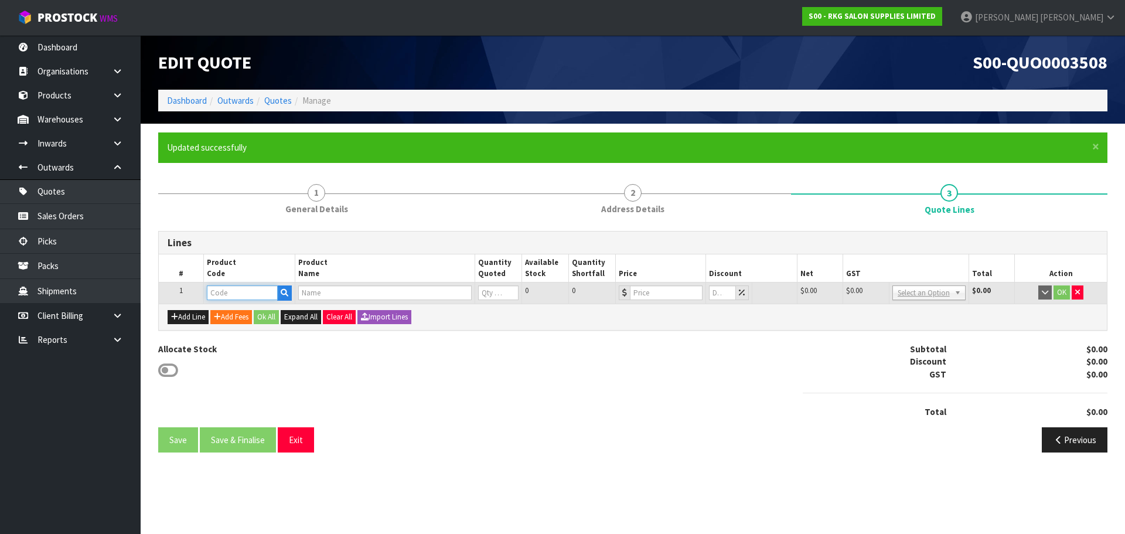
click at [230, 294] on input "text" at bounding box center [242, 292] width 70 height 15
type input "LEDP750"
type input "AURA BACK LIGHT LED CIRCLE MIRROR 750MM"
type input "0"
type input "477.4"
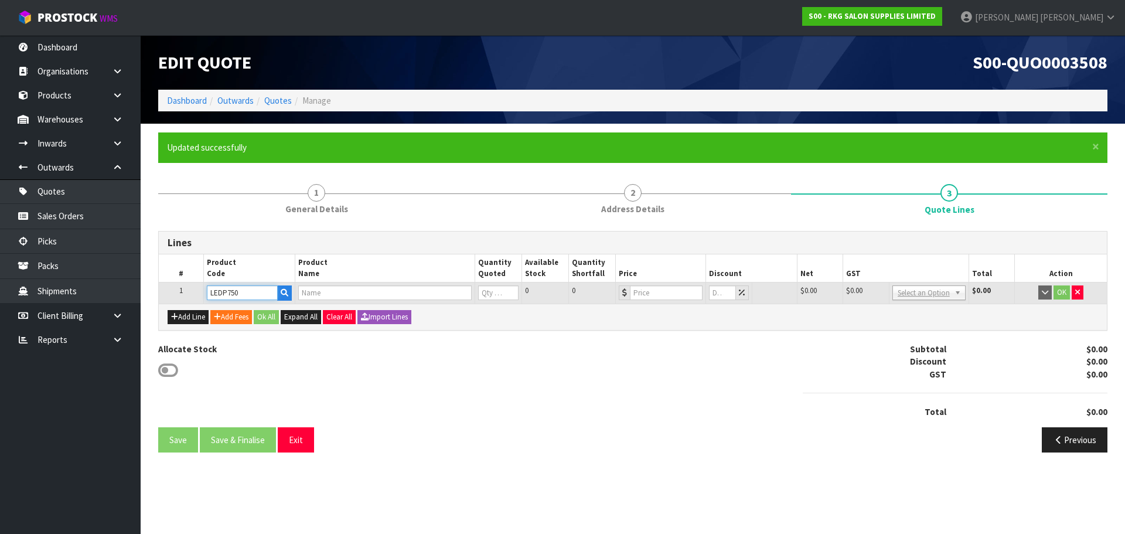
type input "0"
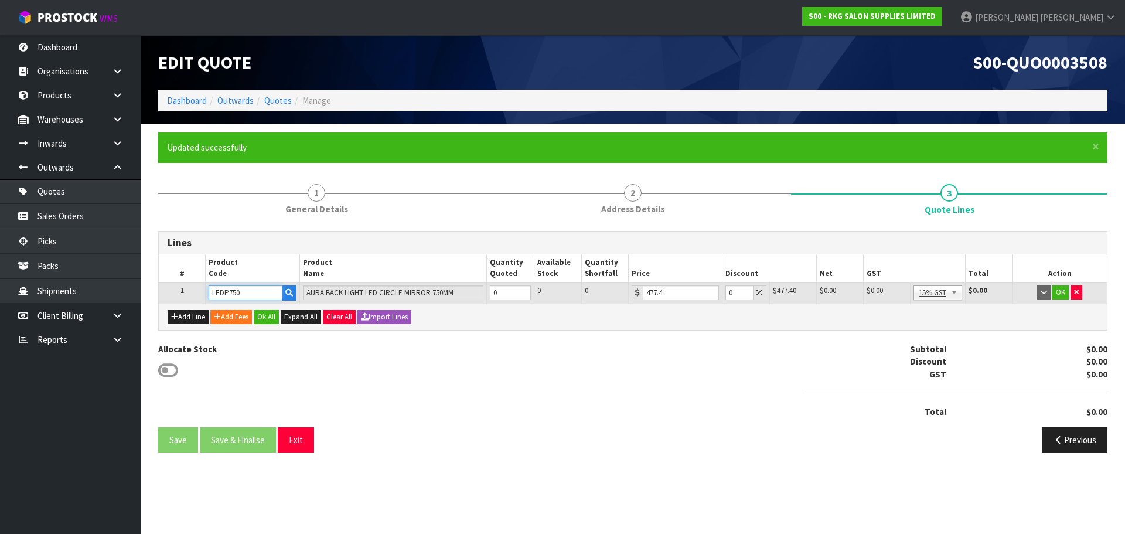
type input "LEDP750"
click at [521, 289] on input "1" at bounding box center [510, 292] width 41 height 15
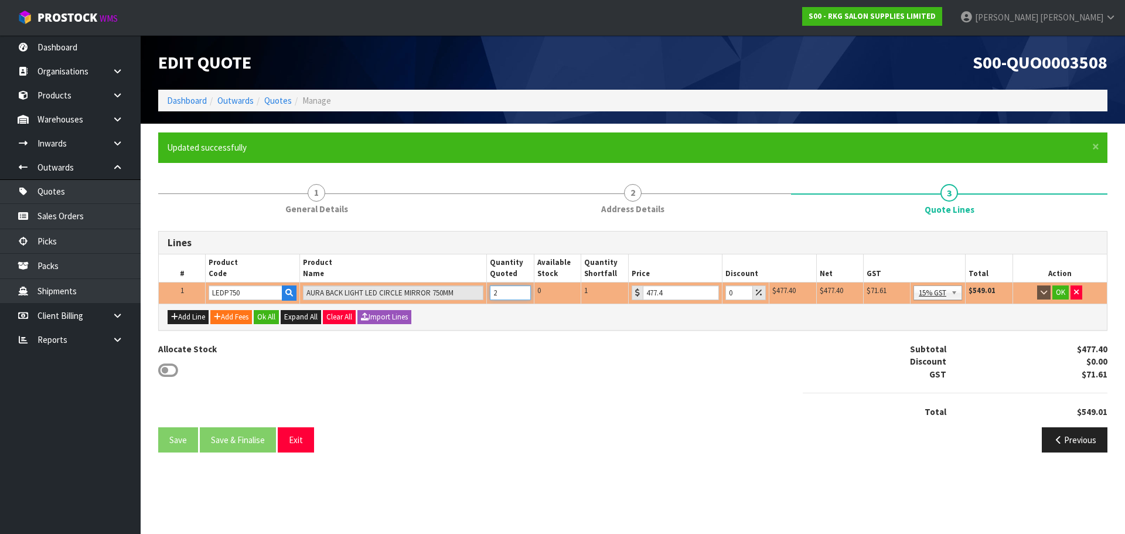
type input "2"
click at [521, 289] on input "2" at bounding box center [510, 292] width 41 height 15
drag, startPoint x: 734, startPoint y: 293, endPoint x: 724, endPoint y: 292, distance: 9.4
click at [725, 292] on input "0" at bounding box center [739, 292] width 28 height 15
type input "10"
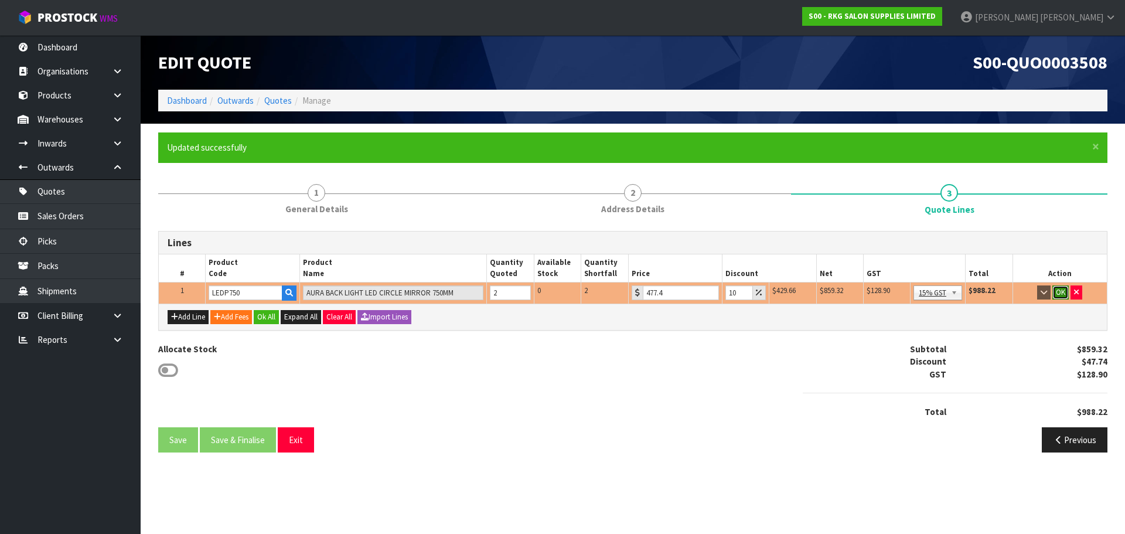
click at [1061, 294] on button "OK" at bounding box center [1060, 292] width 16 height 14
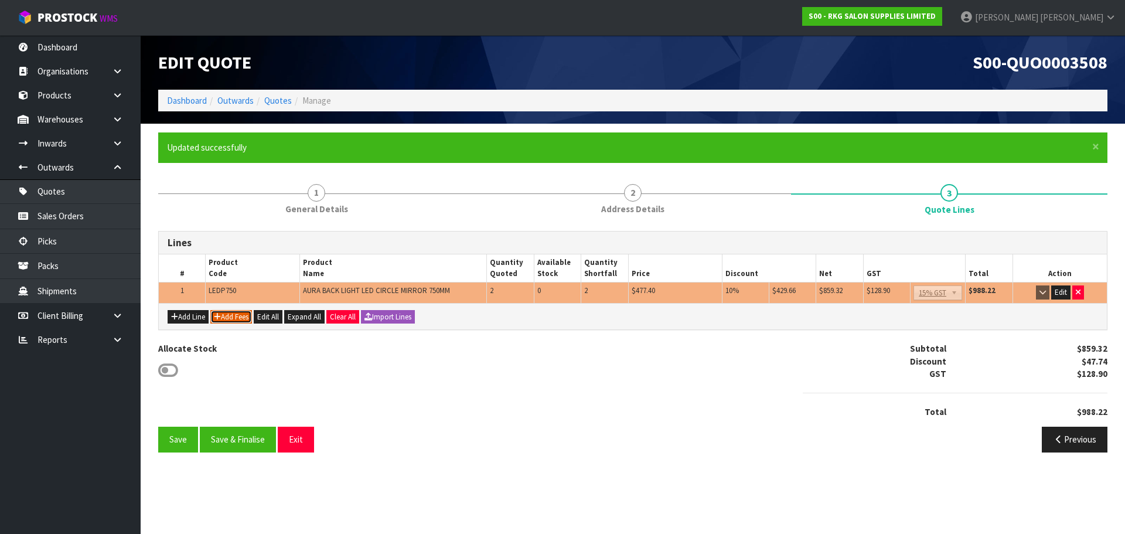
click at [247, 316] on button "Add Fees" at bounding box center [231, 317] width 42 height 14
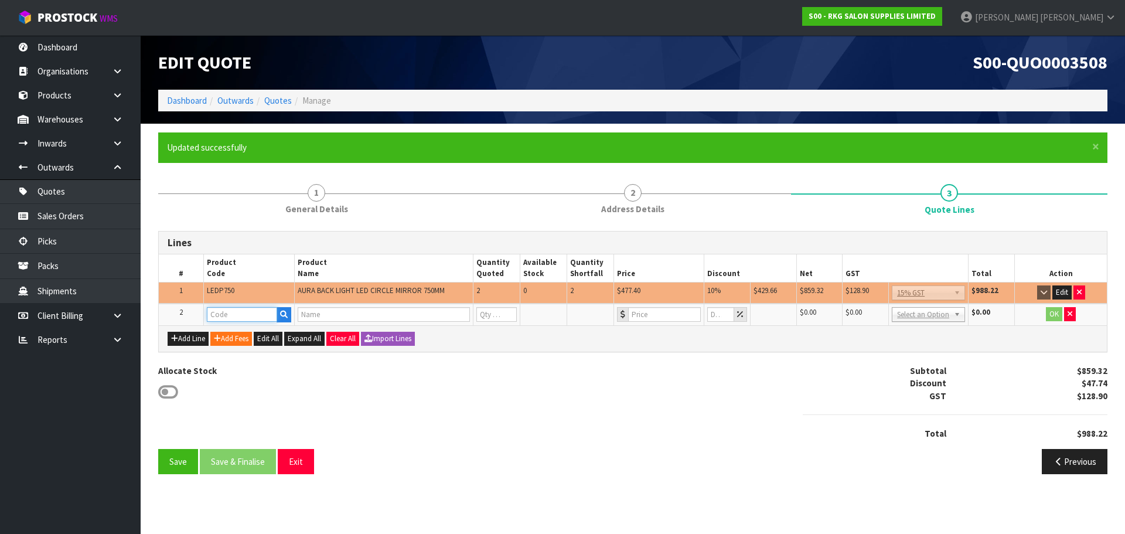
click at [231, 315] on input "text" at bounding box center [242, 314] width 70 height 15
type input "FRE"
click at [253, 332] on link "FRE IGHT" at bounding box center [253, 334] width 93 height 16
type input "FREIGHT"
type input "FREIGHT FEE"
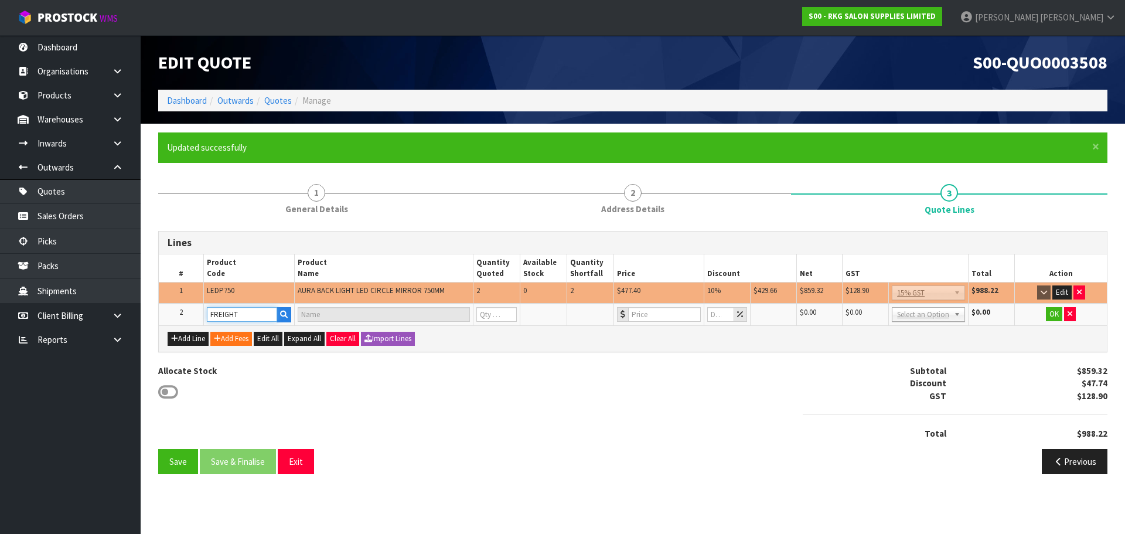
type input "1"
type input "0"
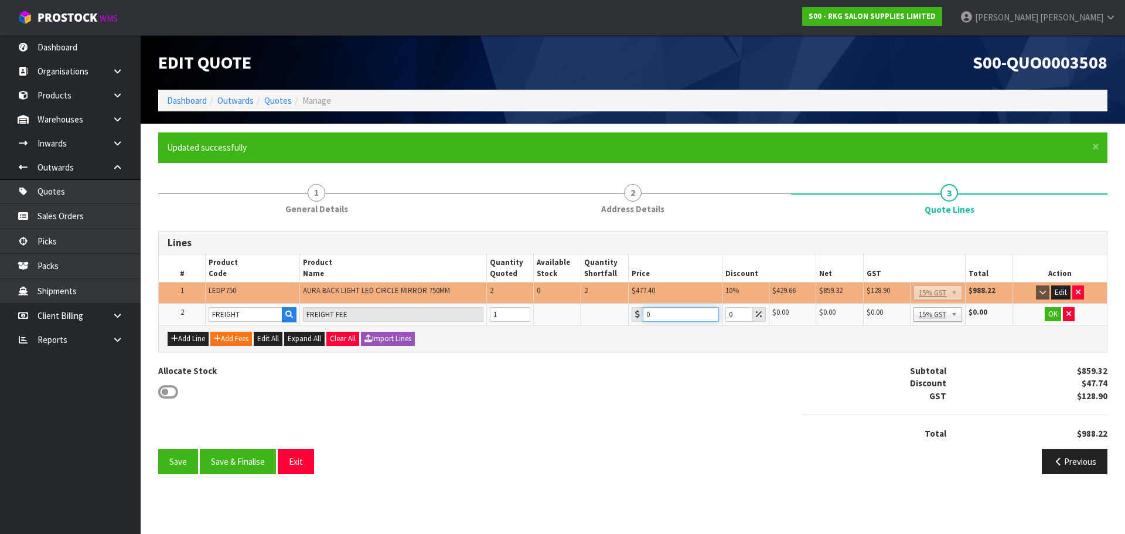
drag, startPoint x: 656, startPoint y: 315, endPoint x: 638, endPoint y: 316, distance: 17.6
click at [638, 316] on div "0" at bounding box center [675, 314] width 87 height 15
type input "80"
click at [1051, 315] on button "OK" at bounding box center [1053, 314] width 16 height 14
click at [1058, 291] on button "Edit" at bounding box center [1060, 292] width 19 height 14
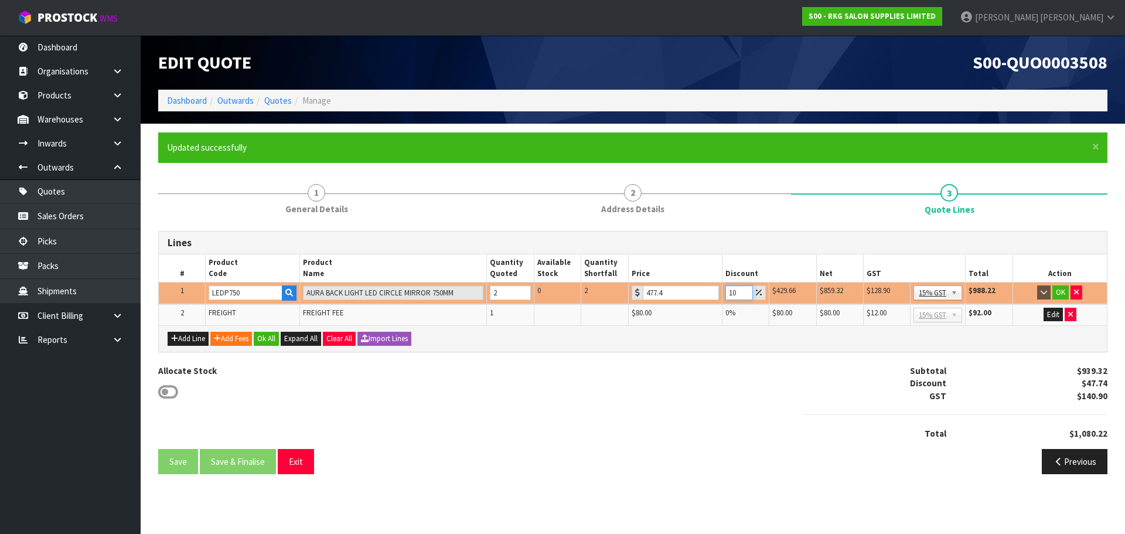
drag, startPoint x: 738, startPoint y: 291, endPoint x: 724, endPoint y: 291, distance: 13.5
click at [724, 291] on td "10" at bounding box center [745, 293] width 47 height 22
type input "15"
click at [1063, 291] on button "OK" at bounding box center [1060, 292] width 16 height 14
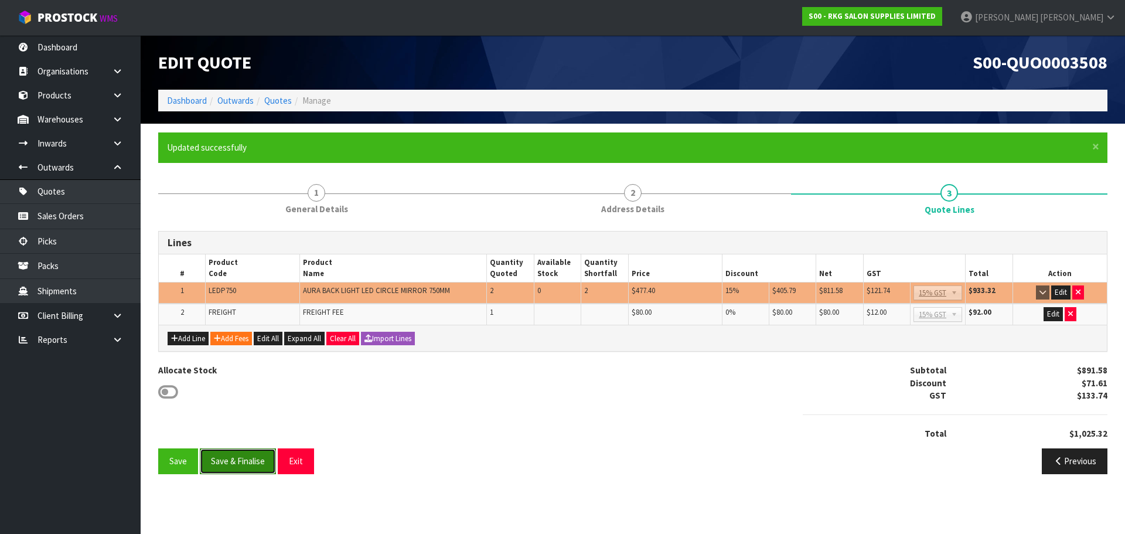
click at [234, 464] on button "Save & Finalise" at bounding box center [238, 460] width 76 height 25
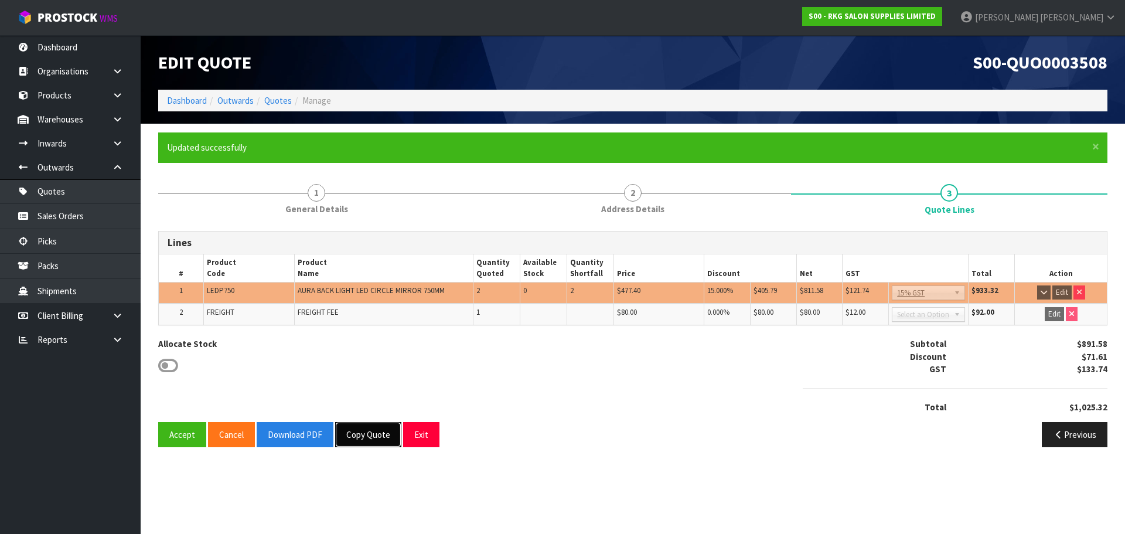
click at [366, 433] on button "Copy Quote" at bounding box center [368, 434] width 66 height 25
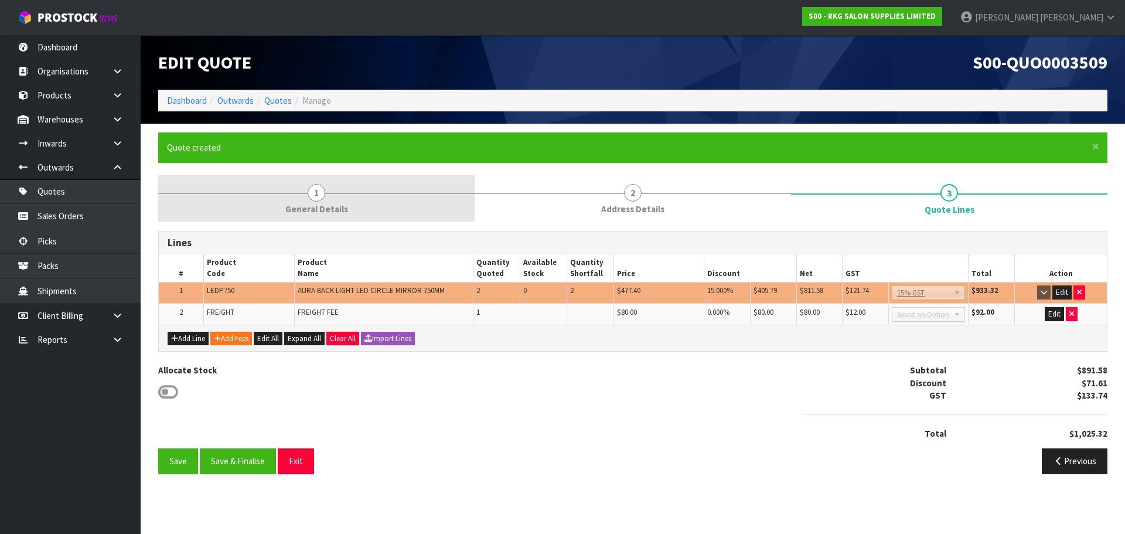
click at [319, 192] on span "1" at bounding box center [317, 193] width 18 height 18
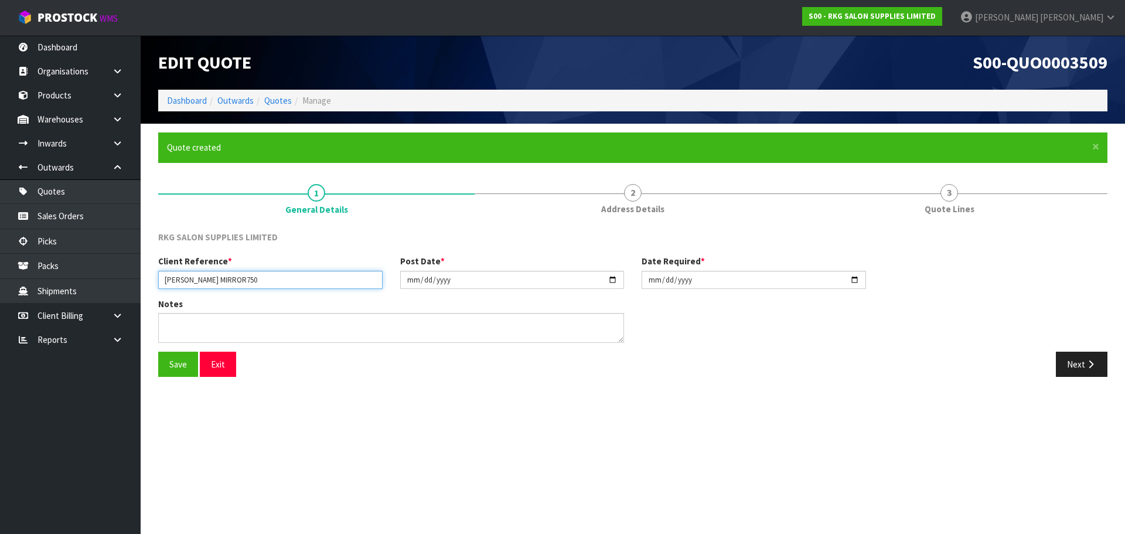
click at [308, 282] on input "RHONDA DAVIDS MIRROR750" at bounding box center [270, 280] width 224 height 18
type input "RHONDA DAVIDS MIRROR900"
click at [172, 357] on button "Save" at bounding box center [178, 364] width 40 height 25
click at [1075, 363] on button "Next" at bounding box center [1082, 364] width 52 height 25
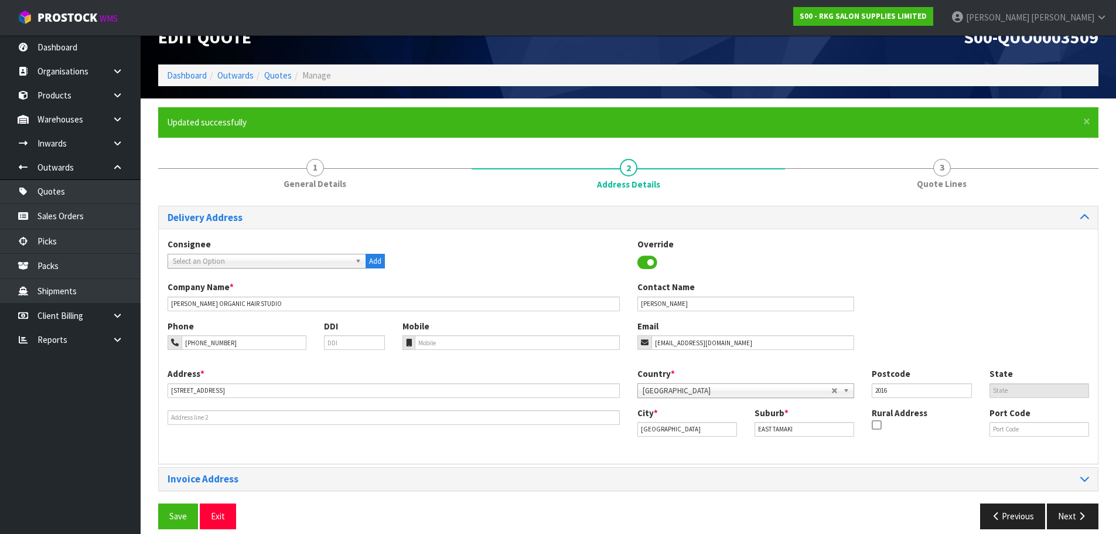
scroll to position [38, 0]
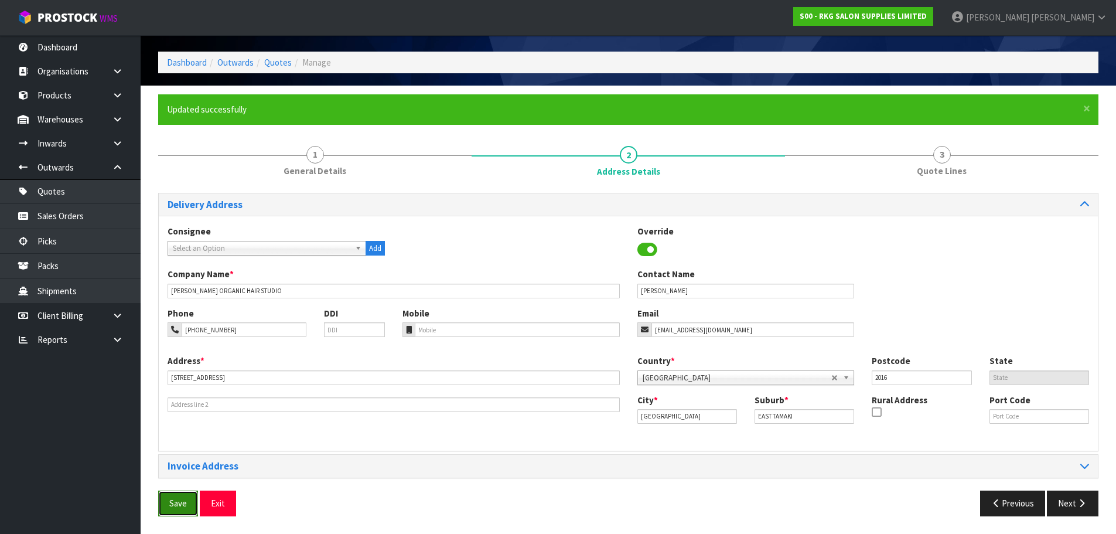
click at [173, 499] on button "Save" at bounding box center [178, 502] width 40 height 25
click at [1065, 502] on button "Next" at bounding box center [1073, 502] width 52 height 25
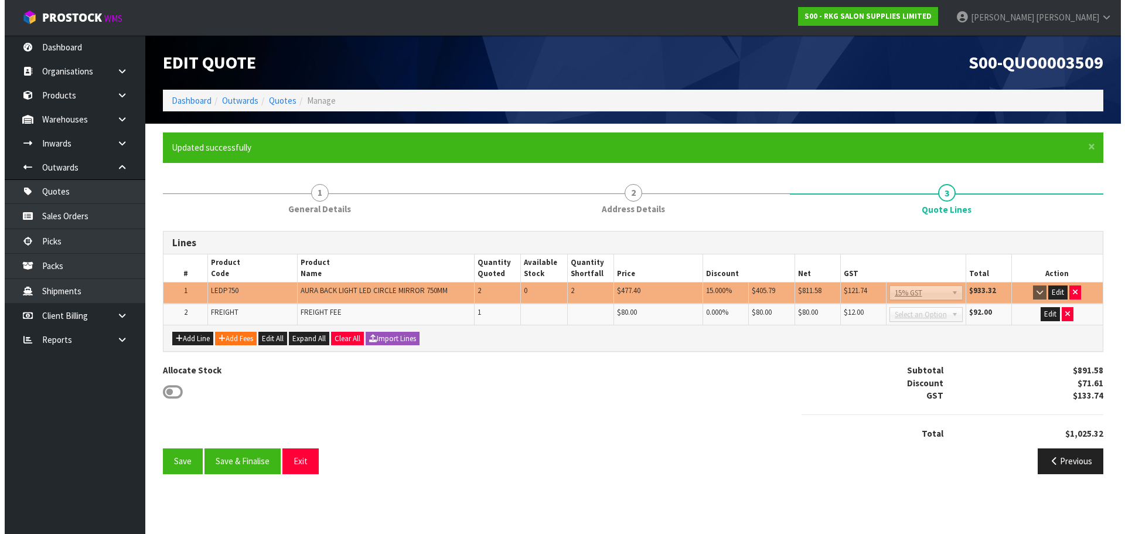
scroll to position [0, 0]
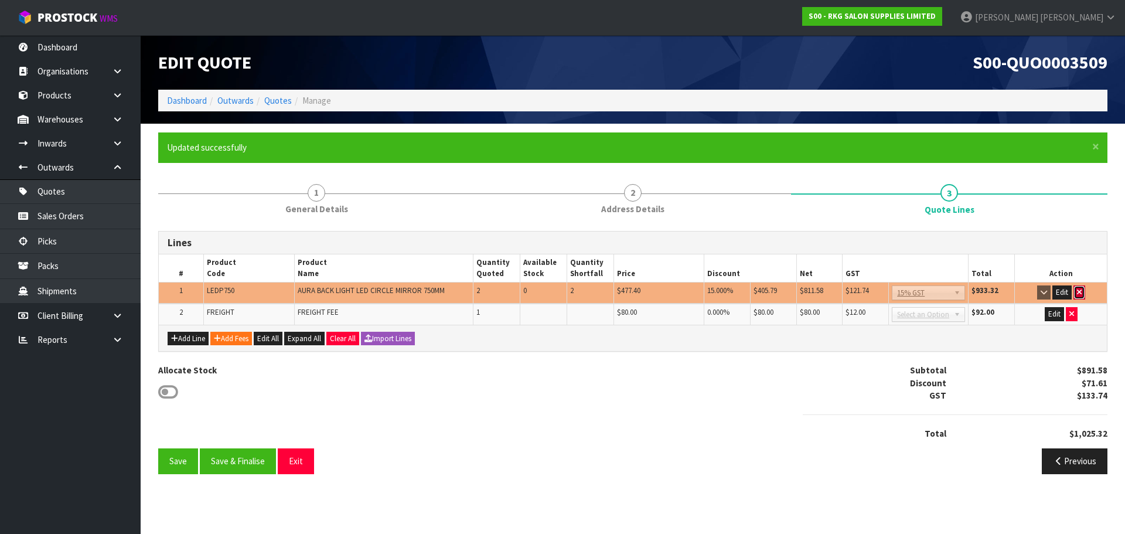
click at [1081, 294] on icon "button" at bounding box center [1079, 292] width 5 height 8
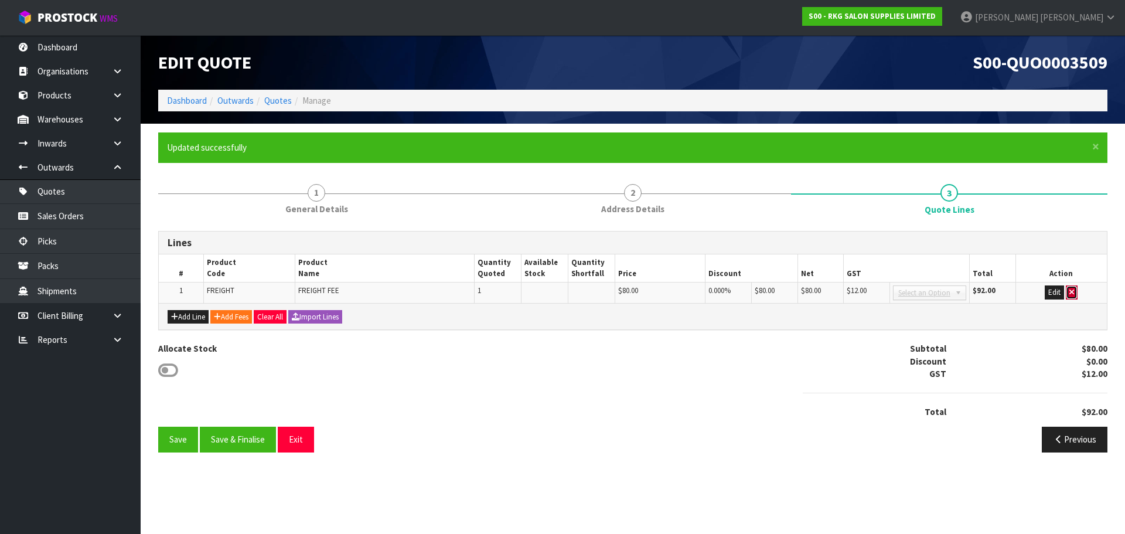
click at [1071, 295] on icon "button" at bounding box center [1071, 292] width 5 height 8
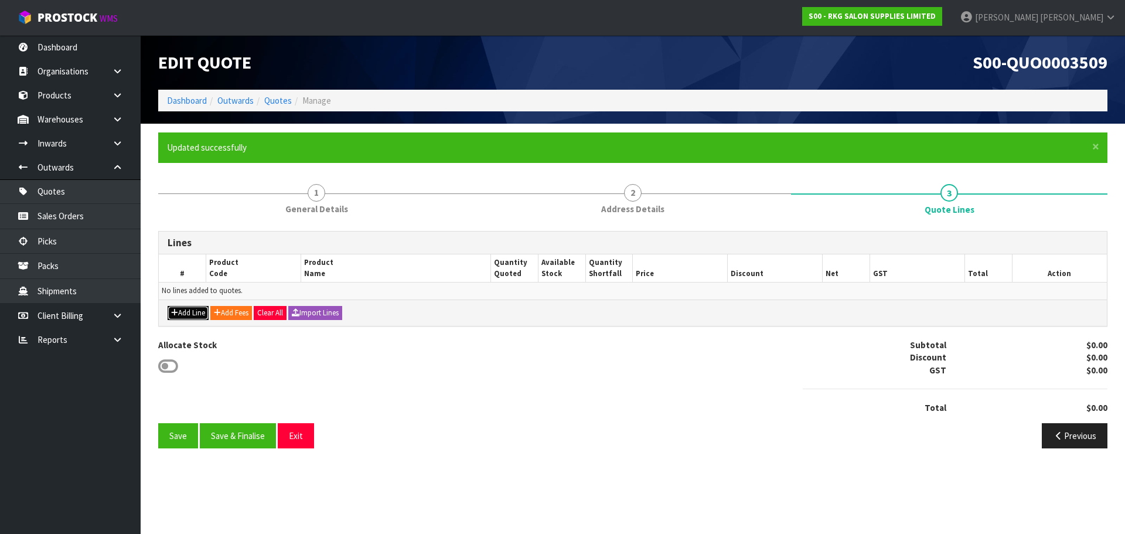
click at [195, 314] on button "Add Line" at bounding box center [188, 313] width 41 height 14
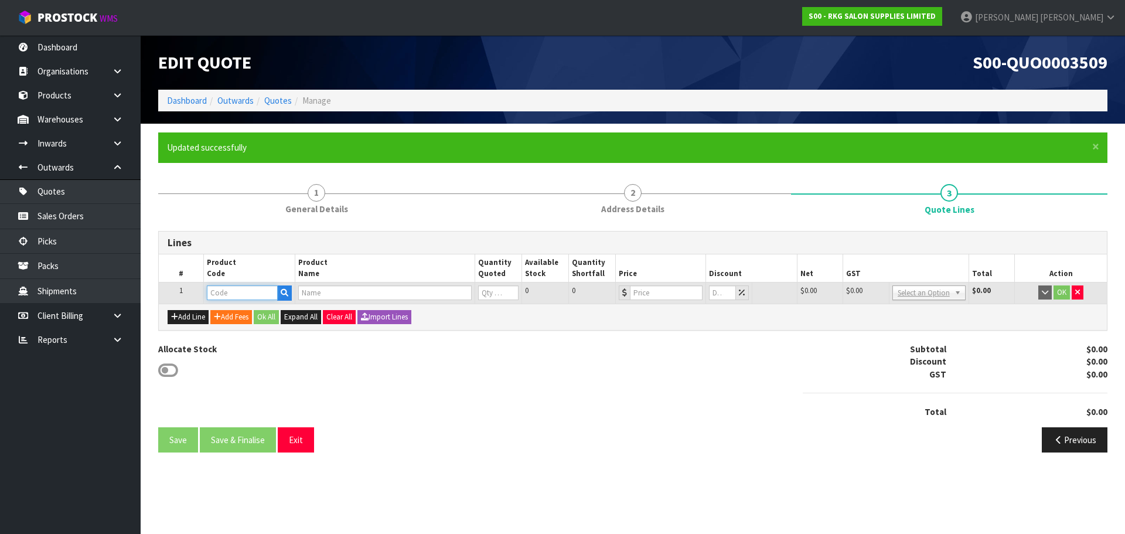
click at [219, 296] on input "text" at bounding box center [242, 292] width 70 height 15
type input "LEDP90"
click at [230, 313] on strong "LEDP90" at bounding box center [234, 312] width 30 height 11
type input "LEDP900"
type input "AURA – LED BACK LIGHT POLISHED EDGE CIRCLE MIRROR 900MM"
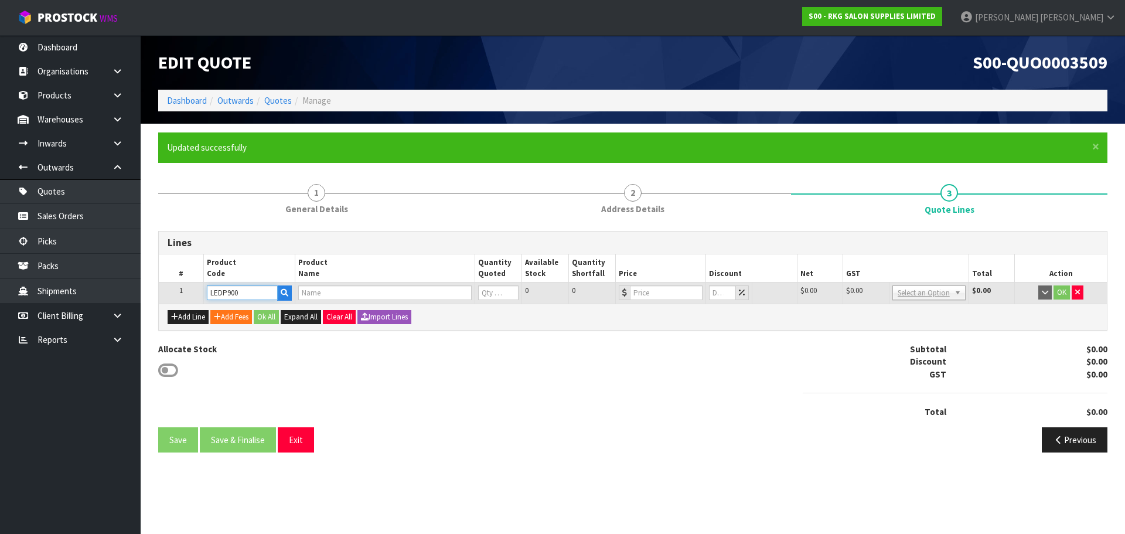
type input "0"
type input "564.35"
type input "0"
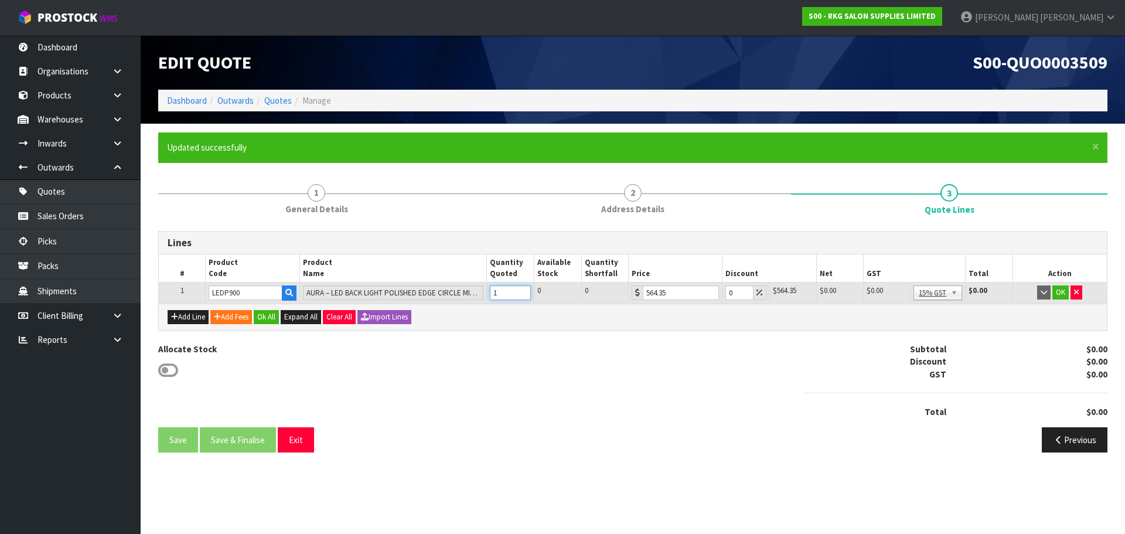
click at [521, 291] on input "1" at bounding box center [510, 292] width 41 height 15
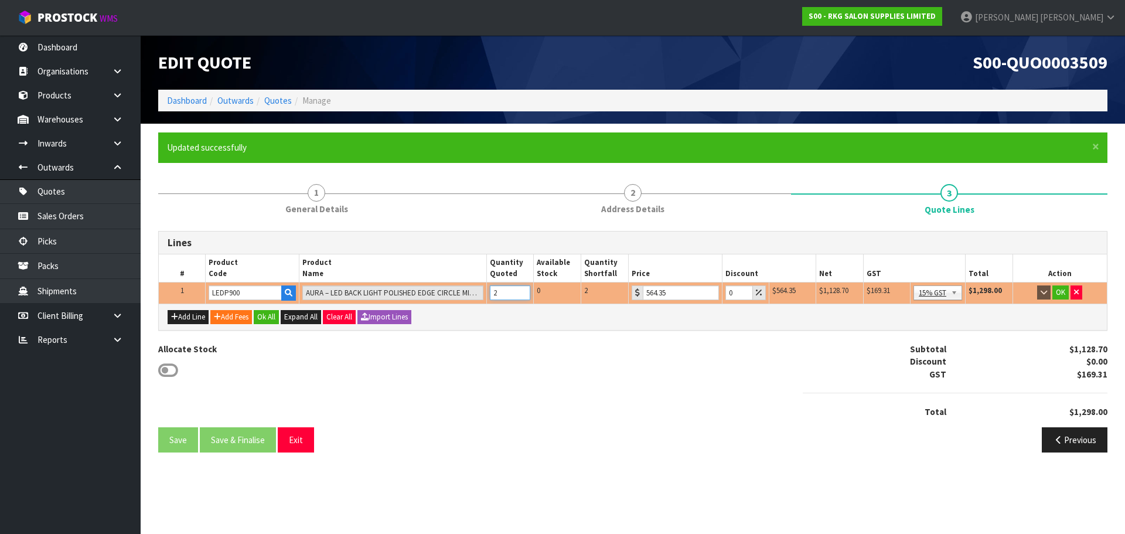
type input "2"
click at [521, 291] on input "2" at bounding box center [510, 292] width 41 height 15
drag, startPoint x: 736, startPoint y: 291, endPoint x: 727, endPoint y: 294, distance: 9.3
click at [727, 294] on input "0" at bounding box center [739, 292] width 28 height 15
type input "15"
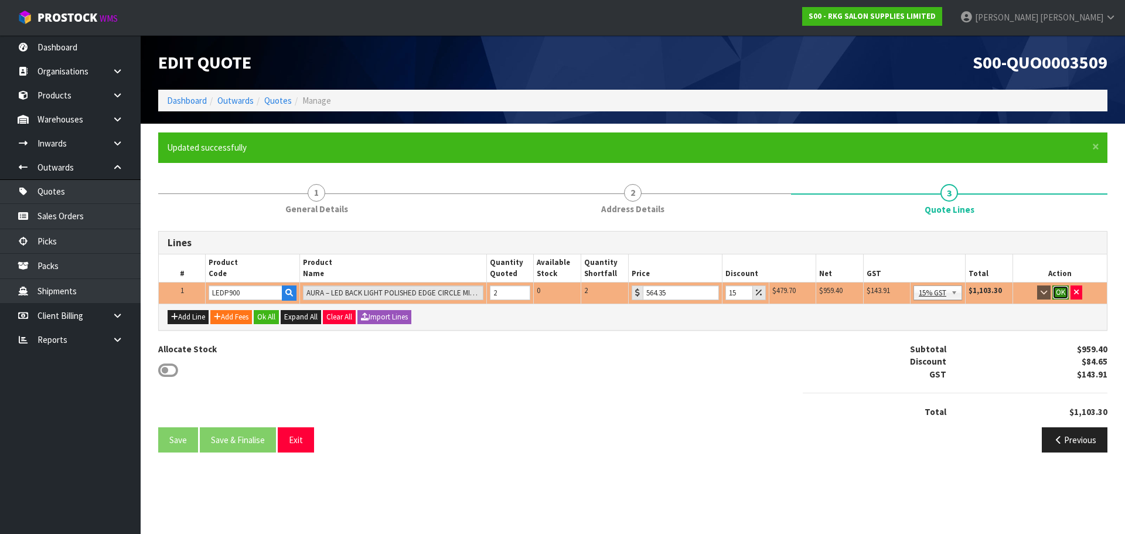
click at [1062, 291] on button "OK" at bounding box center [1060, 292] width 16 height 14
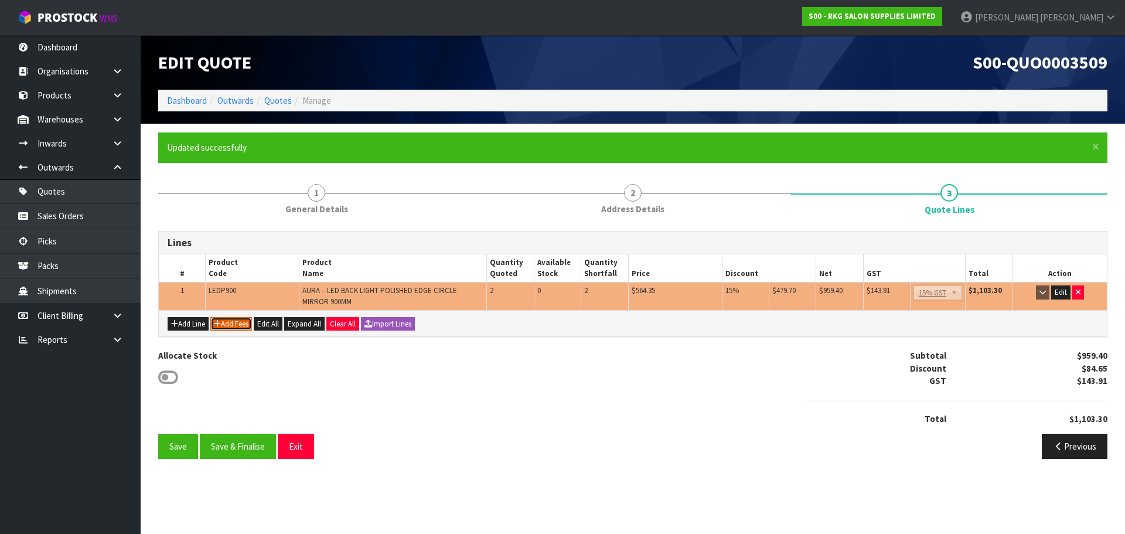
click at [239, 321] on button "Add Fees" at bounding box center [231, 324] width 42 height 14
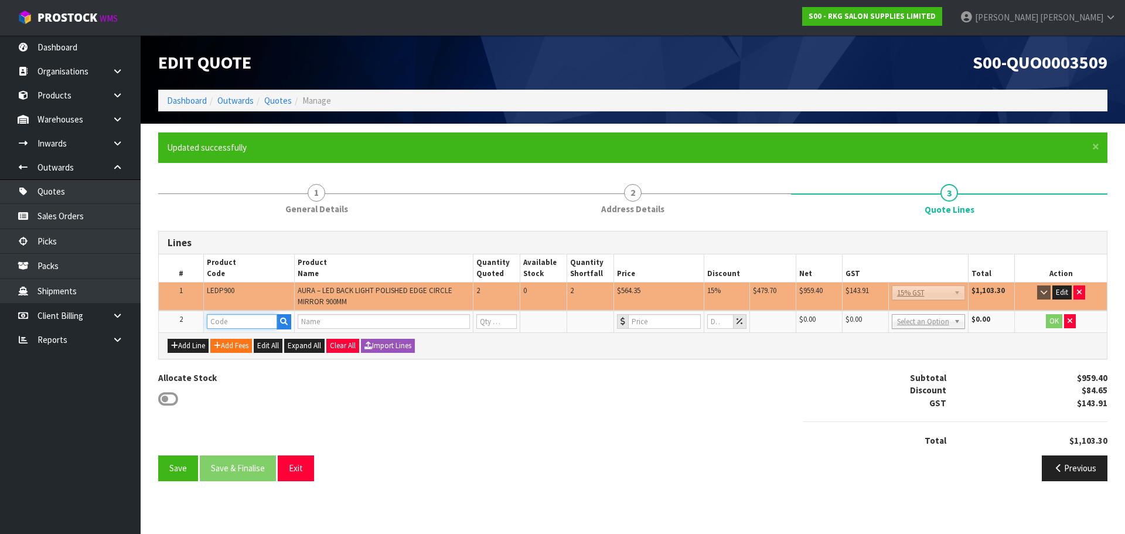
click at [238, 321] on input "text" at bounding box center [242, 321] width 70 height 15
type input "FRE"
click at [240, 342] on link "FRE IGHT" at bounding box center [253, 341] width 93 height 16
type input "FREIGHT"
type input "FREIGHT FEE"
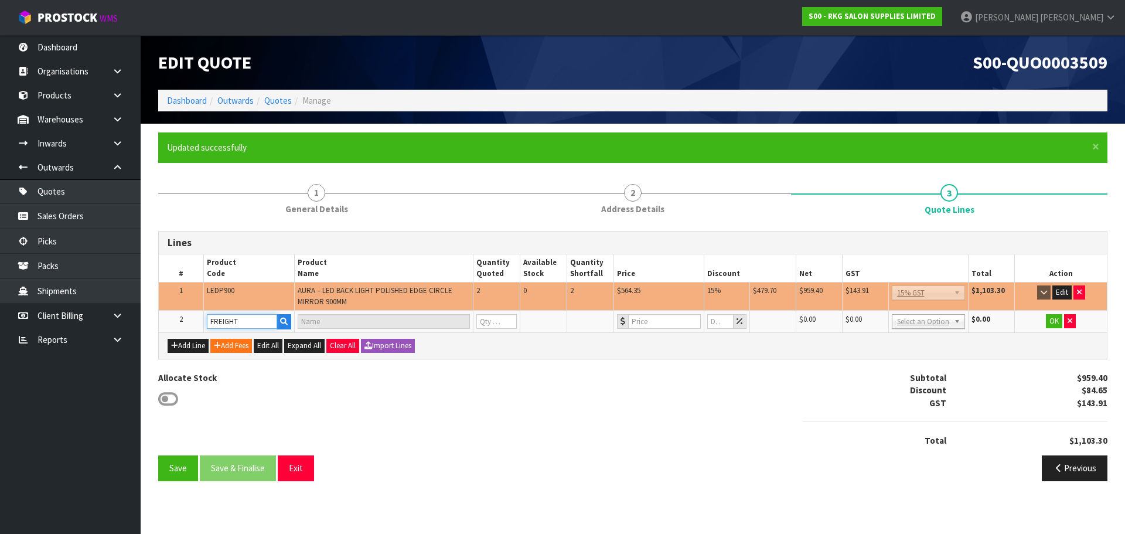
type input "1"
type input "0"
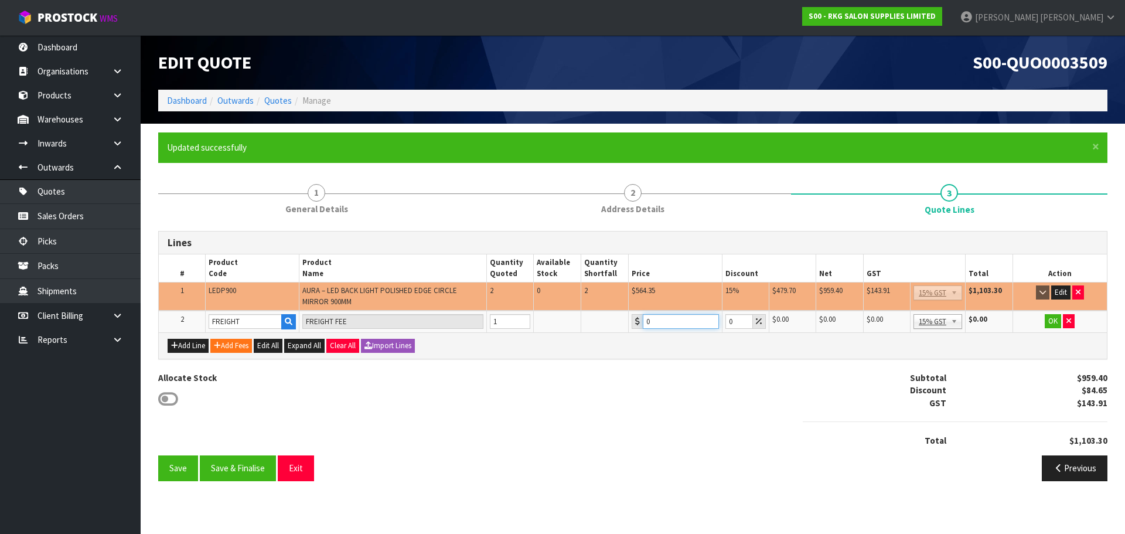
drag, startPoint x: 655, startPoint y: 323, endPoint x: 645, endPoint y: 325, distance: 10.2
click at [645, 325] on input "0" at bounding box center [681, 321] width 76 height 15
type input "80"
click at [1053, 321] on button "OK" at bounding box center [1053, 321] width 16 height 14
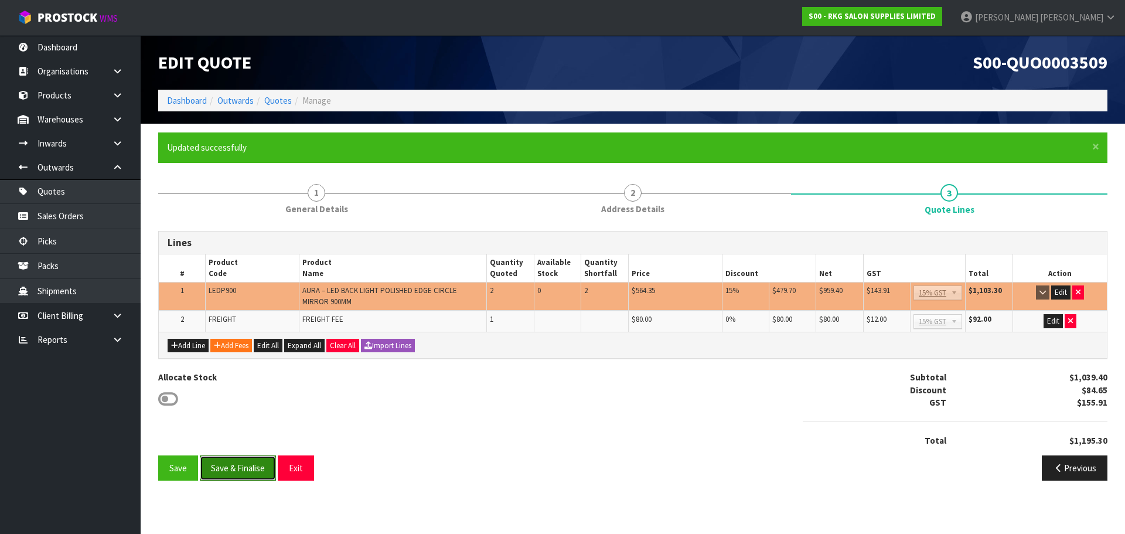
click at [242, 467] on button "Save & Finalise" at bounding box center [238, 467] width 76 height 25
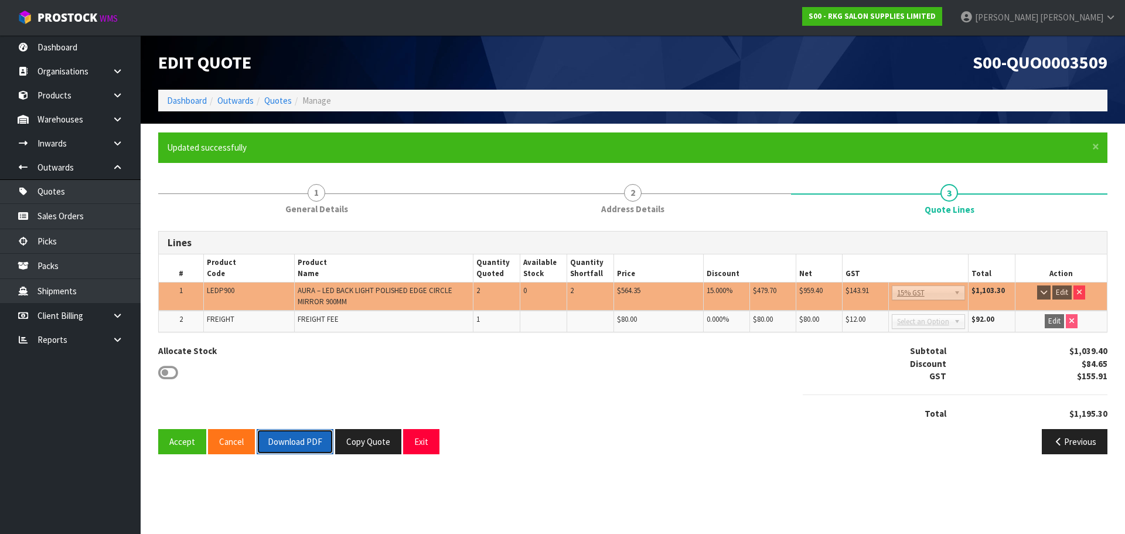
click at [294, 441] on button "Download PDF" at bounding box center [295, 441] width 77 height 25
click at [418, 444] on button "Exit" at bounding box center [421, 441] width 36 height 25
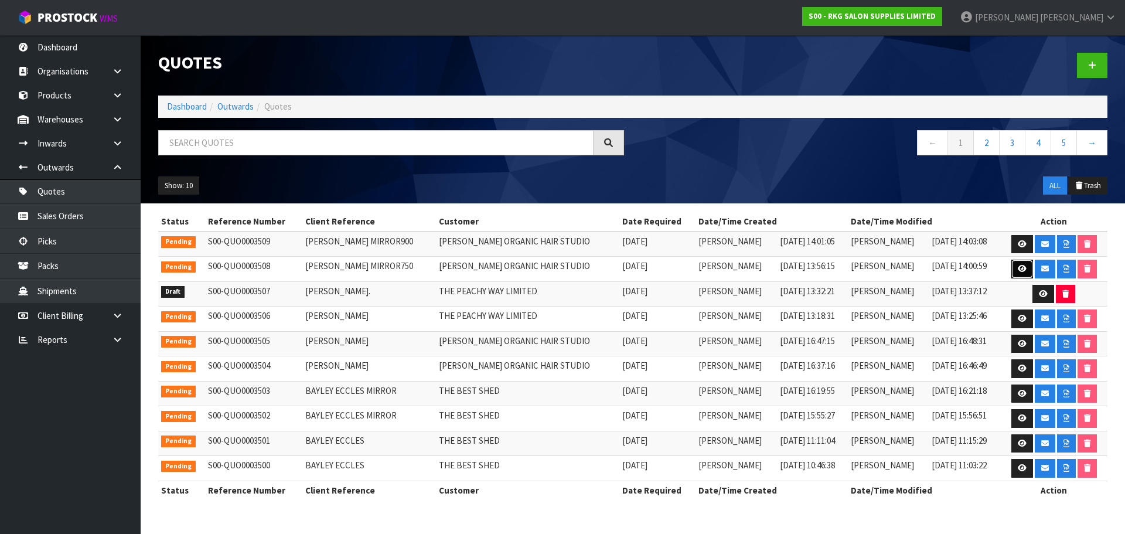
click at [1014, 268] on link at bounding box center [1022, 269] width 22 height 19
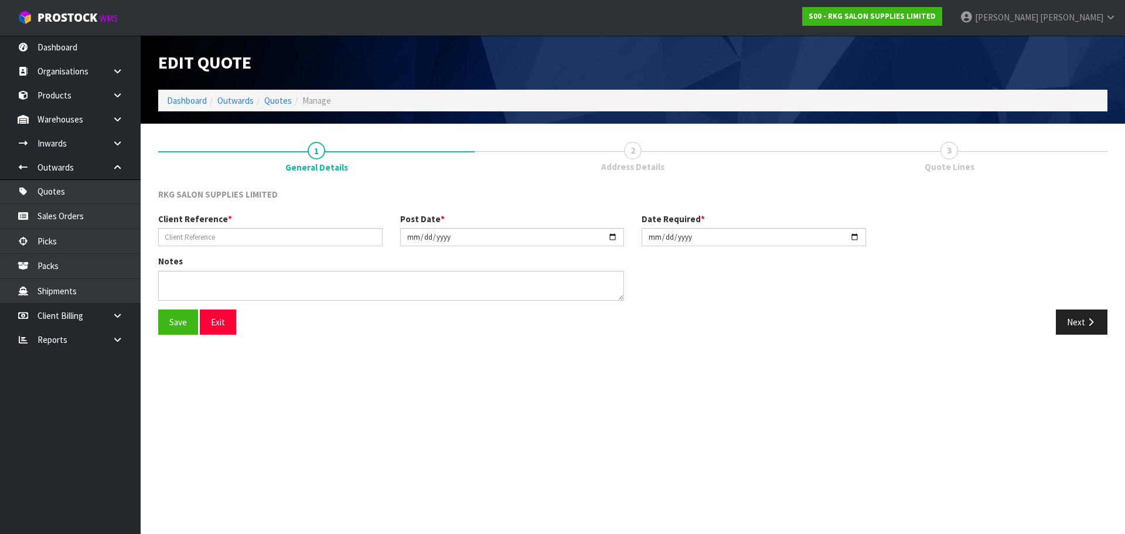
type input "RHONDA DAVIDS MIRROR750"
type input "2025-08-20"
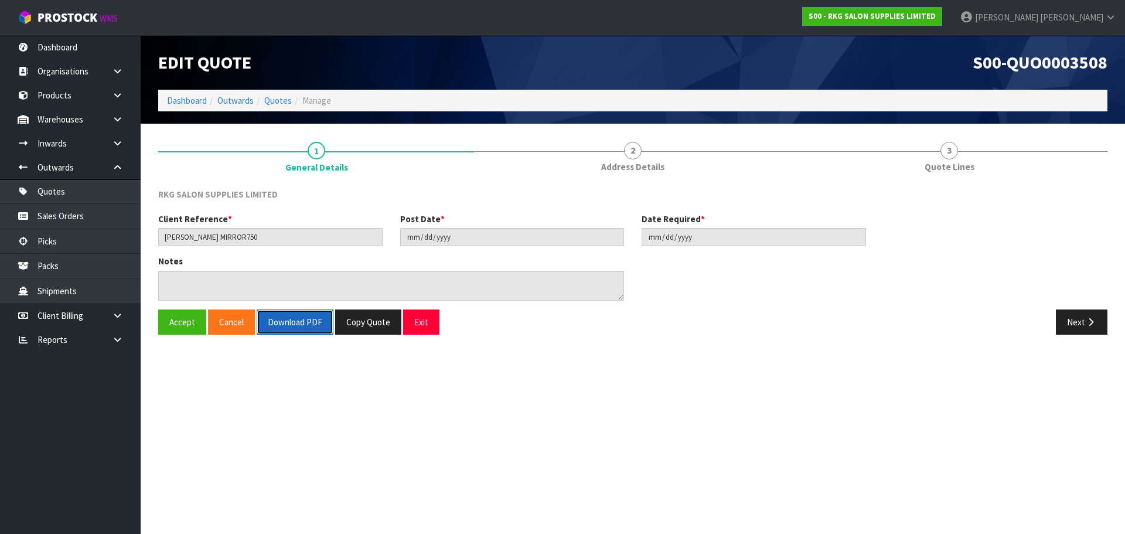
click at [304, 322] on button "Download PDF" at bounding box center [295, 321] width 77 height 25
